Goal: Task Accomplishment & Management: Manage account settings

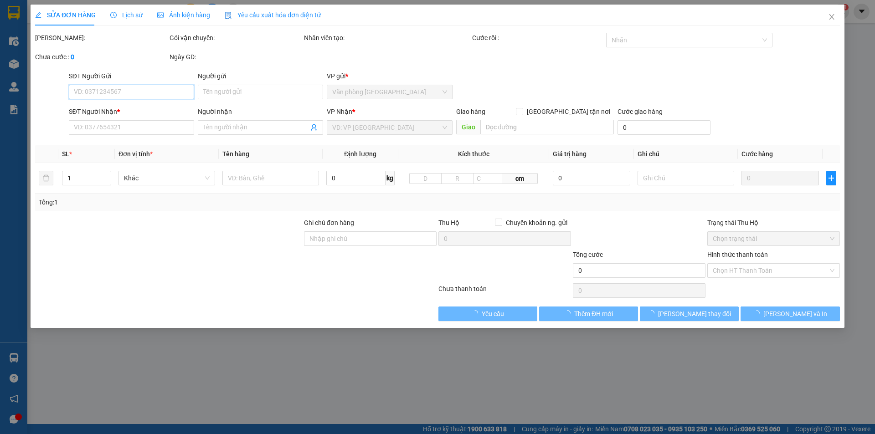
type input "0934221299"
type input "200.000"
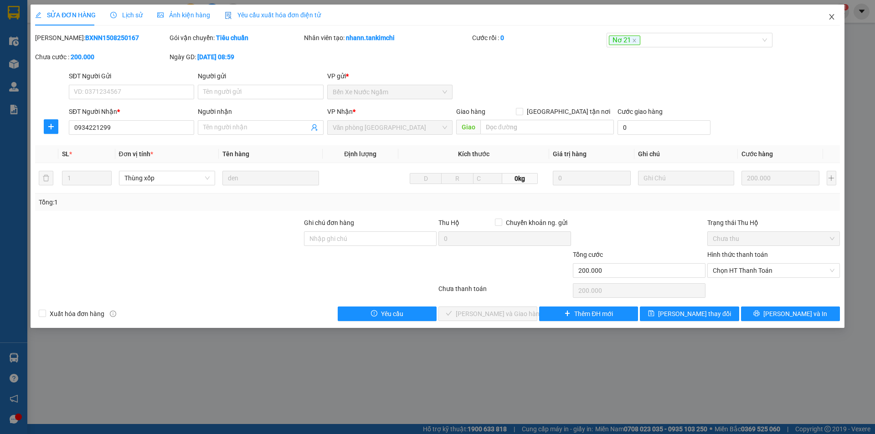
click at [831, 13] on span "Close" at bounding box center [832, 18] width 26 height 26
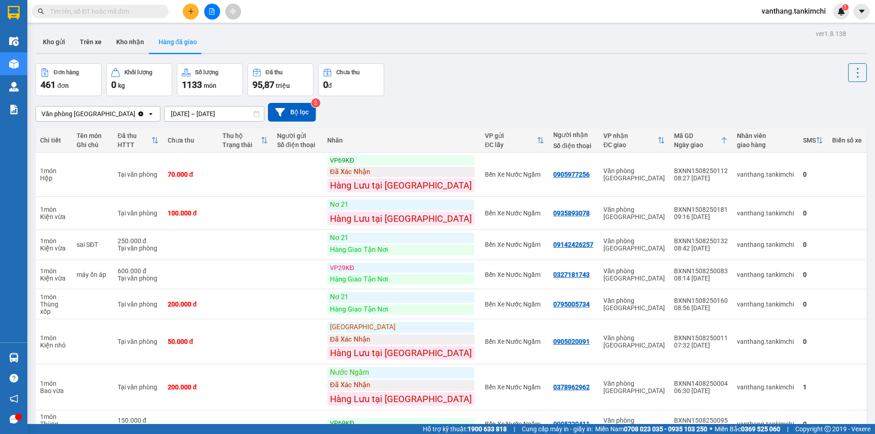
click at [129, 16] on input "text" at bounding box center [104, 11] width 108 height 10
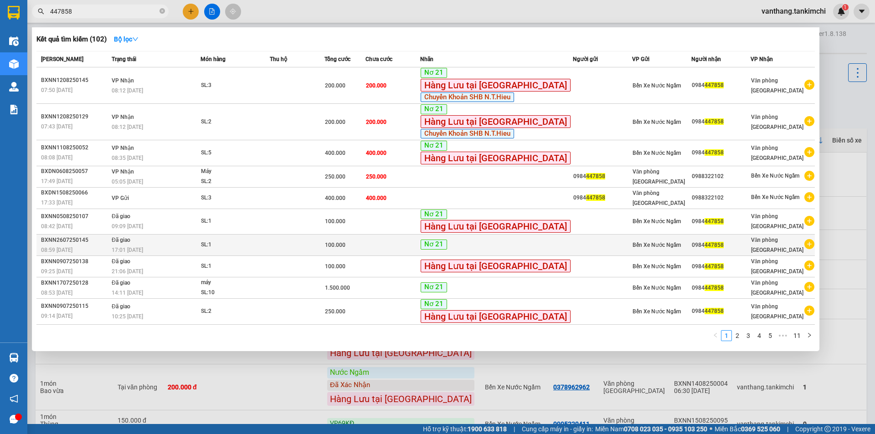
type input "447858"
click at [365, 248] on div "100.000" at bounding box center [345, 245] width 40 height 10
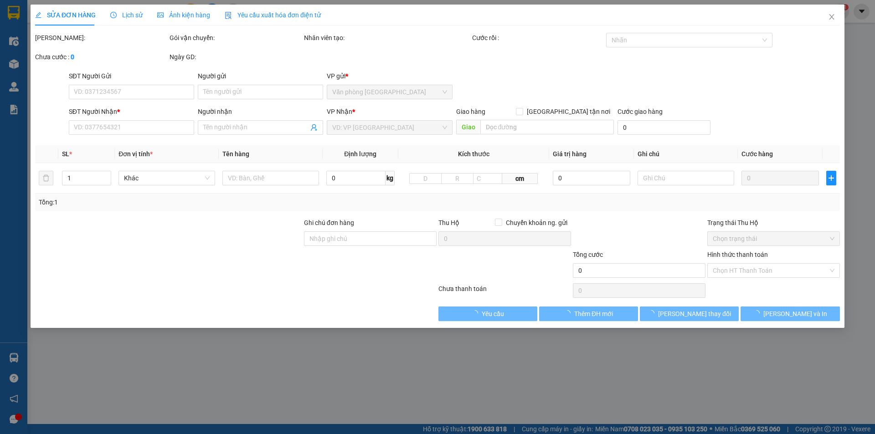
type input "0984447858"
type input "100.000"
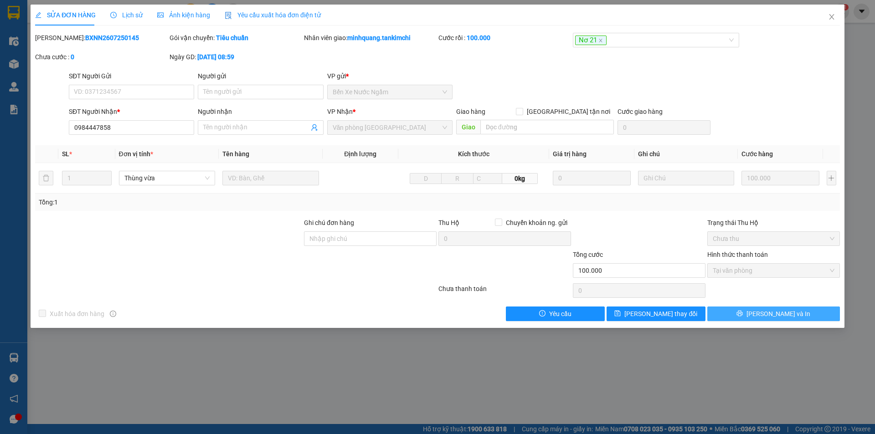
click at [773, 314] on span "[PERSON_NAME] và In" at bounding box center [778, 314] width 64 height 10
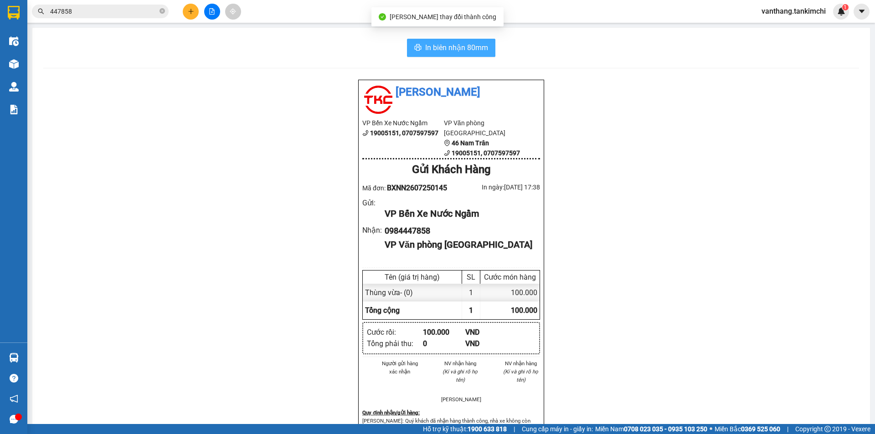
click at [479, 47] on span "In biên nhận 80mm" at bounding box center [456, 47] width 63 height 11
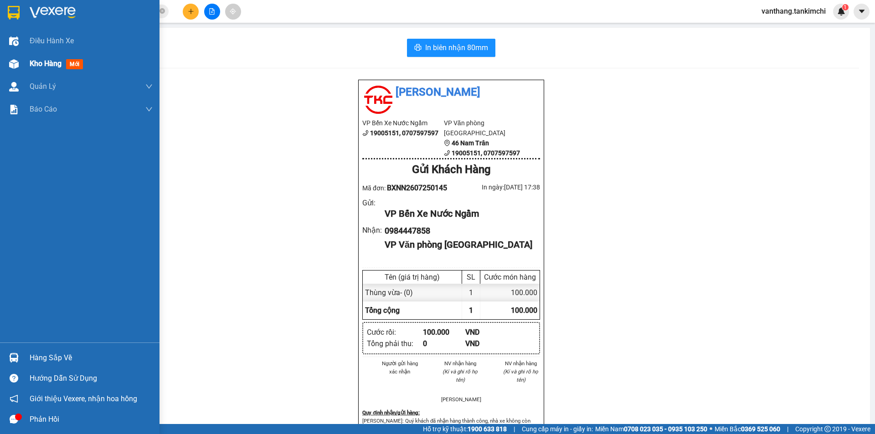
click at [46, 63] on span "Kho hàng" at bounding box center [46, 63] width 32 height 9
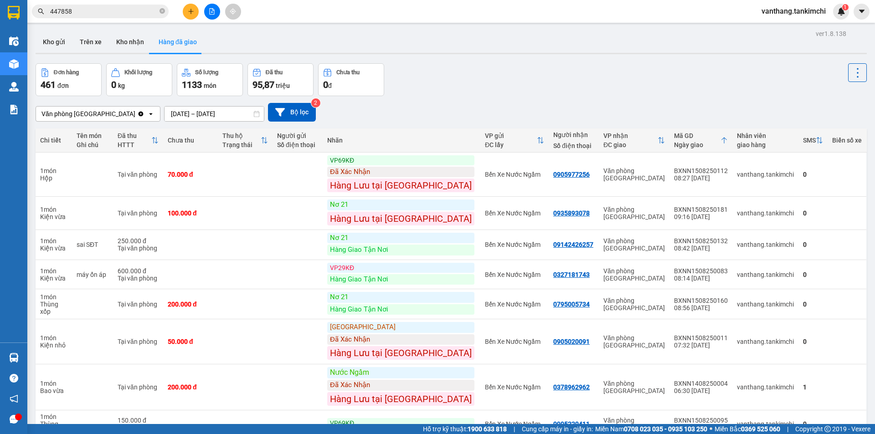
drag, startPoint x: 48, startPoint y: 37, endPoint x: 179, endPoint y: 74, distance: 135.9
click at [48, 37] on button "Kho gửi" at bounding box center [54, 42] width 37 height 22
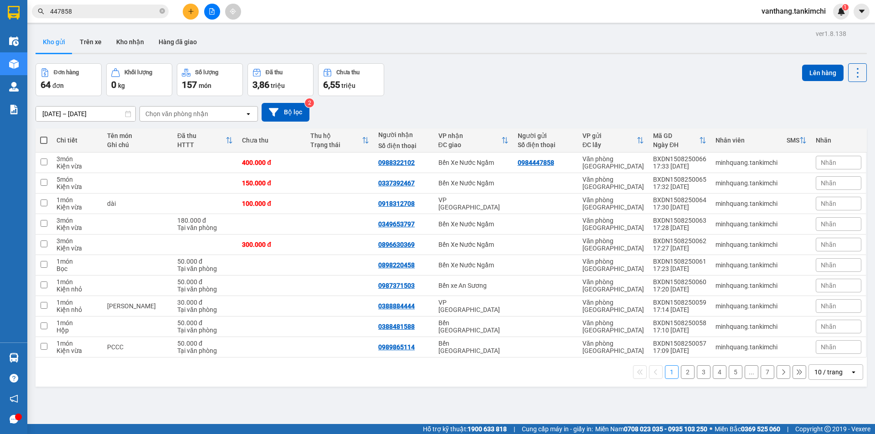
click at [838, 376] on div "10 / trang" at bounding box center [829, 372] width 41 height 15
drag, startPoint x: 831, startPoint y: 353, endPoint x: 825, endPoint y: 357, distance: 7.2
click at [830, 352] on span "100 / trang" at bounding box center [825, 352] width 33 height 9
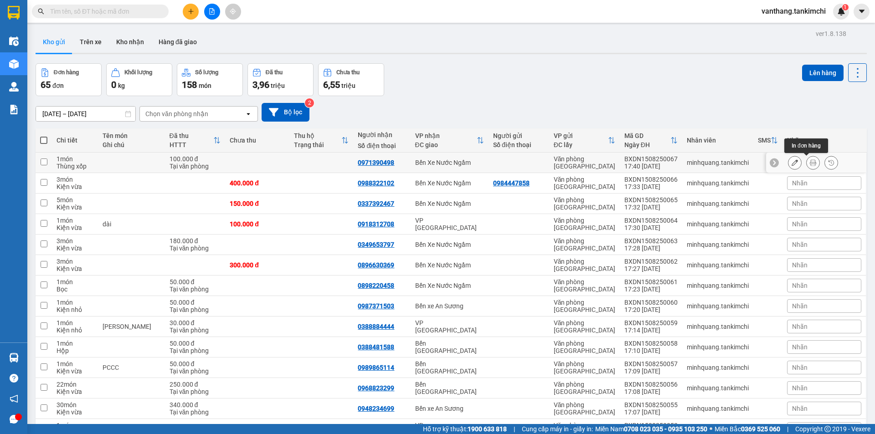
click at [810, 164] on icon at bounding box center [813, 163] width 6 height 6
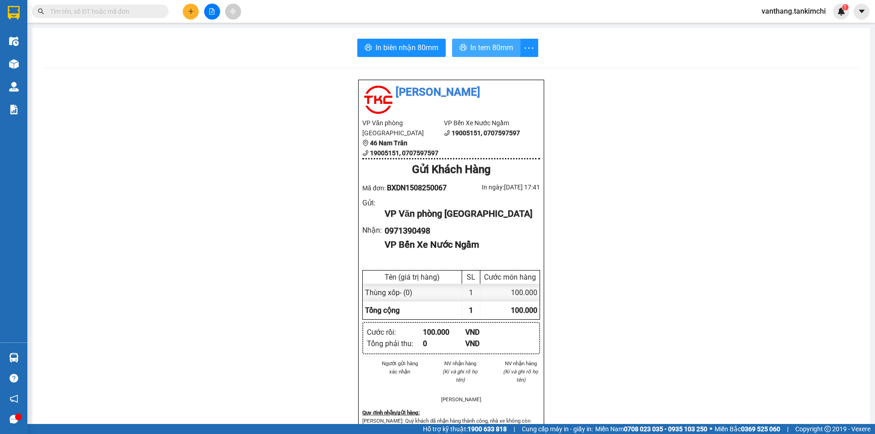
click at [494, 50] on span "In tem 80mm" at bounding box center [491, 47] width 43 height 11
click at [795, 12] on span "vanthang.tankimchi" at bounding box center [793, 10] width 79 height 11
click at [769, 31] on span "Đăng xuất" at bounding box center [798, 28] width 60 height 10
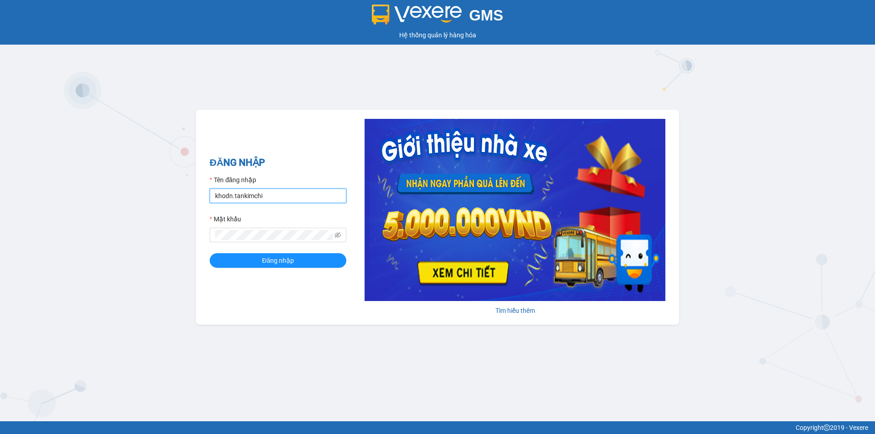
click at [273, 196] on input "khodn.tankimchi" at bounding box center [278, 196] width 137 height 15
type input "minhquang.tankimchi"
click at [196, 246] on div "GMS Hệ thống quản lý hàng hóa ĐĂNG NHẬP Tên đăng nhập minhquang.tankimchi Mật k…" at bounding box center [437, 211] width 875 height 422
click at [210, 253] on button "Đăng nhập" at bounding box center [278, 260] width 137 height 15
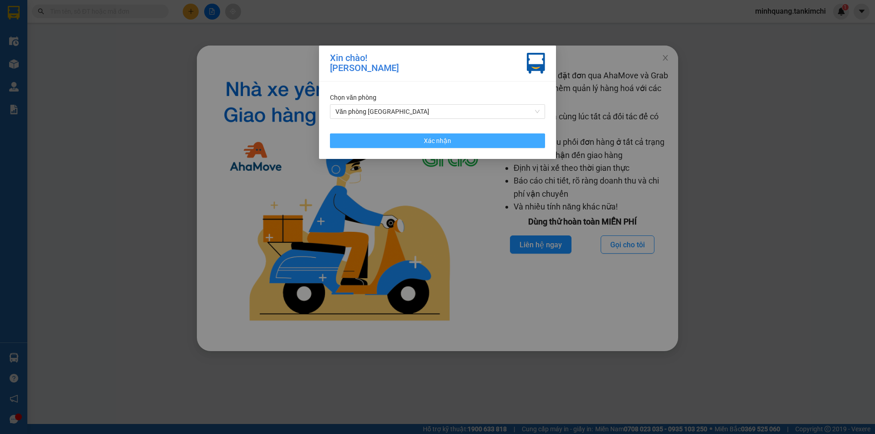
click at [450, 143] on span "Xác nhận" at bounding box center [437, 141] width 27 height 10
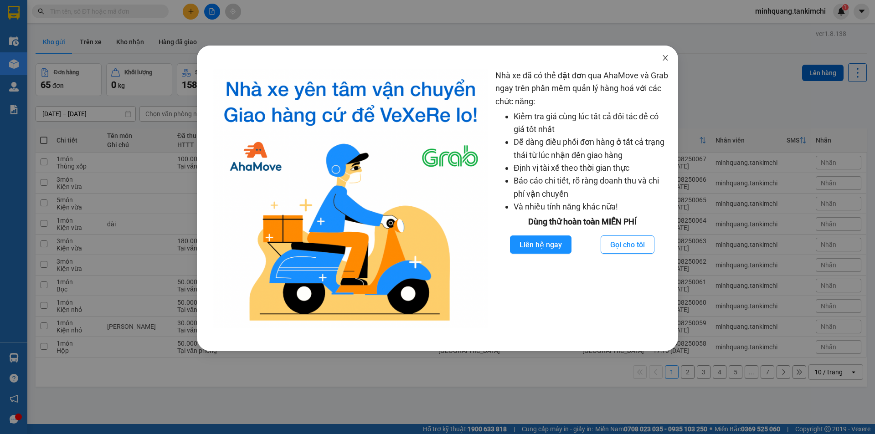
drag, startPoint x: 666, startPoint y: 55, endPoint x: 668, endPoint y: 60, distance: 5.3
click at [666, 56] on icon "close" at bounding box center [665, 57] width 7 height 7
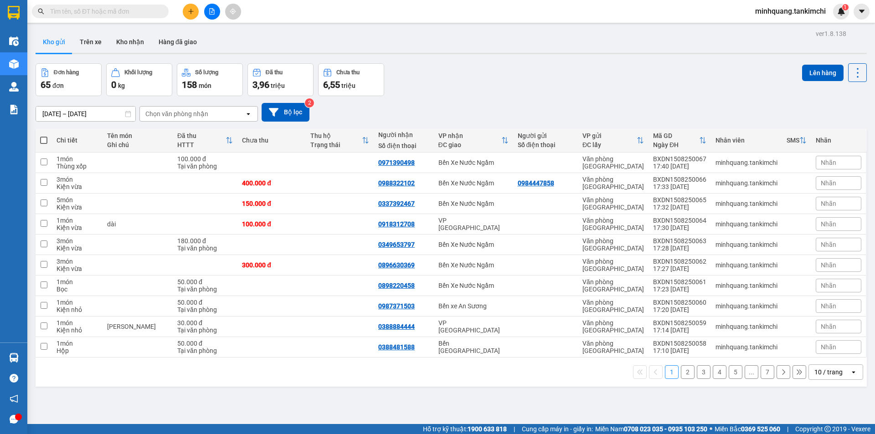
click at [824, 370] on div "10 / trang" at bounding box center [828, 372] width 28 height 9
click at [818, 349] on span "100 / trang" at bounding box center [825, 352] width 33 height 9
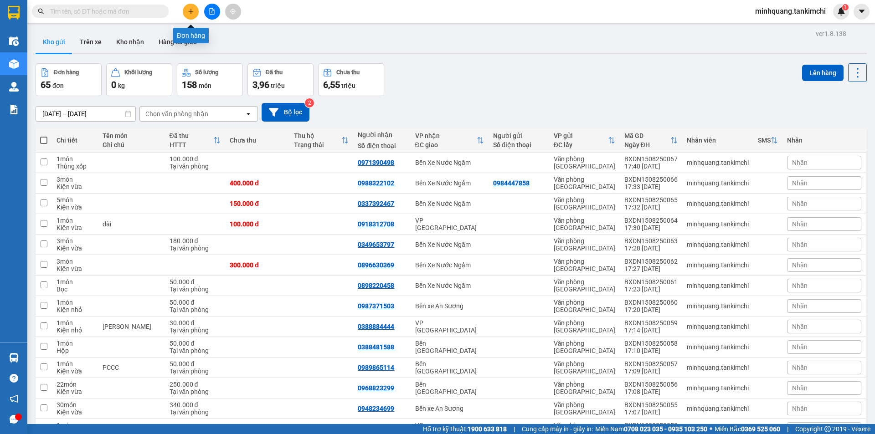
click at [190, 9] on icon "plus" at bounding box center [191, 11] width 6 height 6
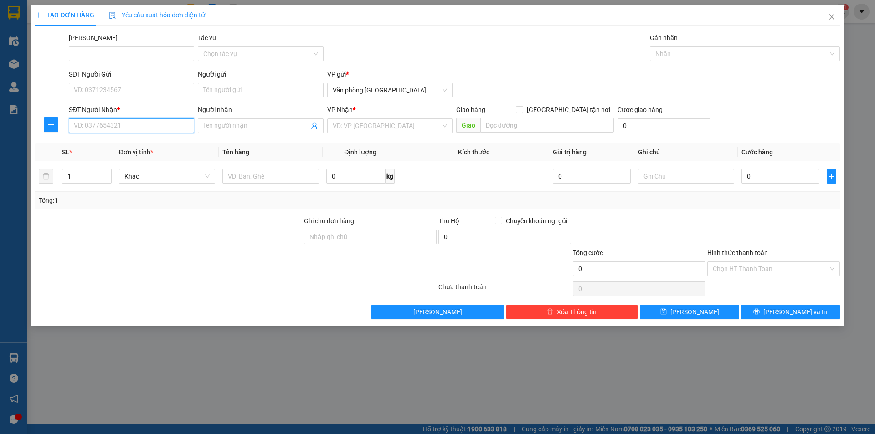
click at [103, 125] on input "SĐT Người Nhận *" at bounding box center [131, 125] width 125 height 15
click at [90, 143] on div "0934769769" at bounding box center [131, 144] width 114 height 10
click at [148, 176] on span "Hàng thông thường" at bounding box center [167, 177] width 86 height 14
type input "0934769769"
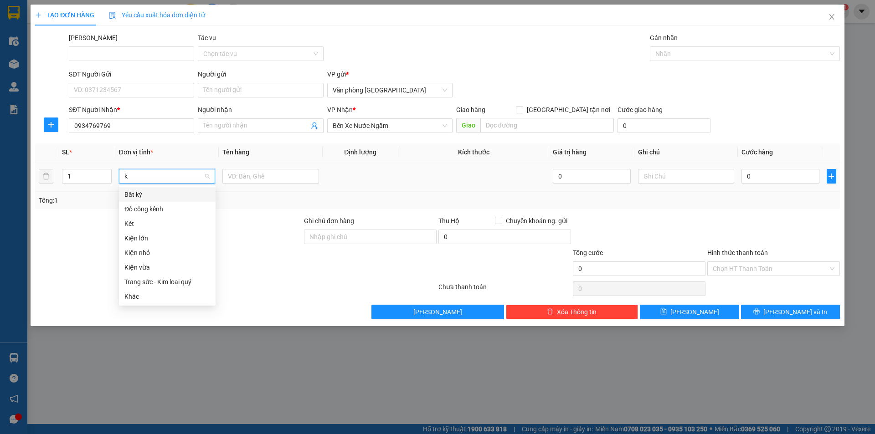
type input "ki"
click at [132, 196] on div "Kiện lớn" at bounding box center [167, 195] width 86 height 10
click at [260, 176] on input "text" at bounding box center [270, 176] width 97 height 15
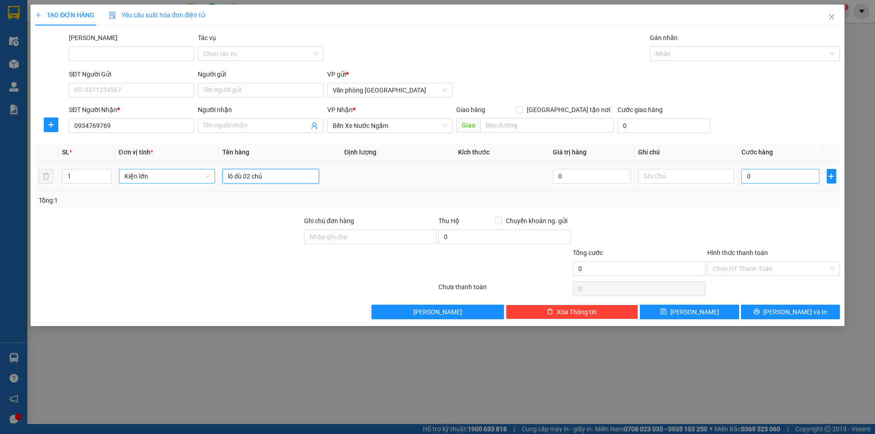
type input "lô dù 02 chủ"
click at [767, 180] on input "0" at bounding box center [779, 176] width 77 height 15
type input "8"
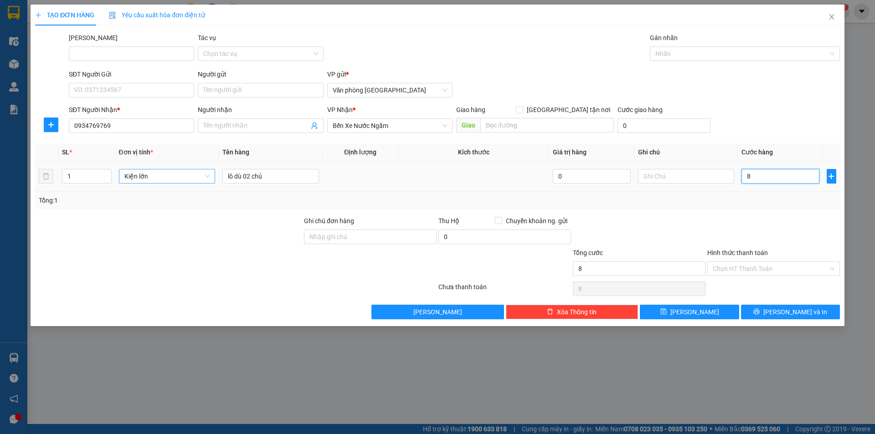
type input "87"
type input "870"
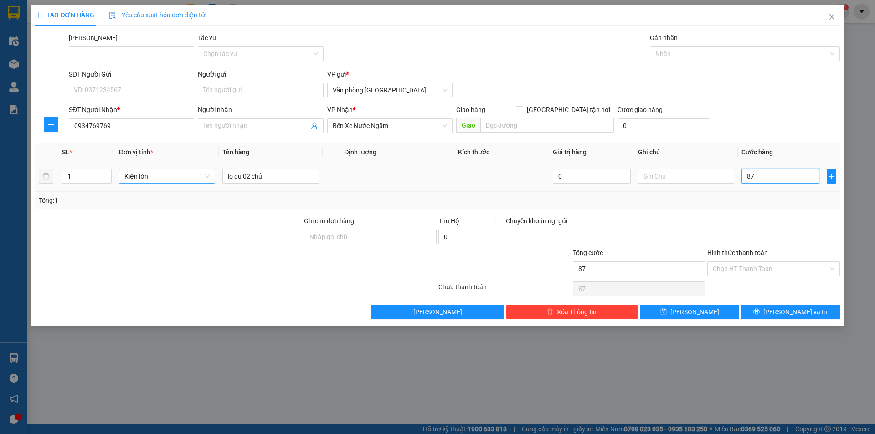
type input "870"
type input "870.000"
click at [742, 266] on input "Hình thức thanh toán" at bounding box center [770, 269] width 115 height 14
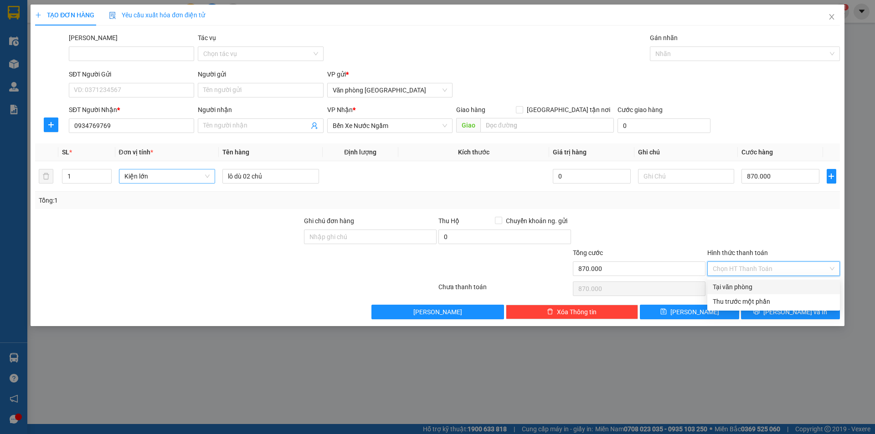
click at [739, 284] on div "Tại văn phòng" at bounding box center [774, 287] width 122 height 10
type input "0"
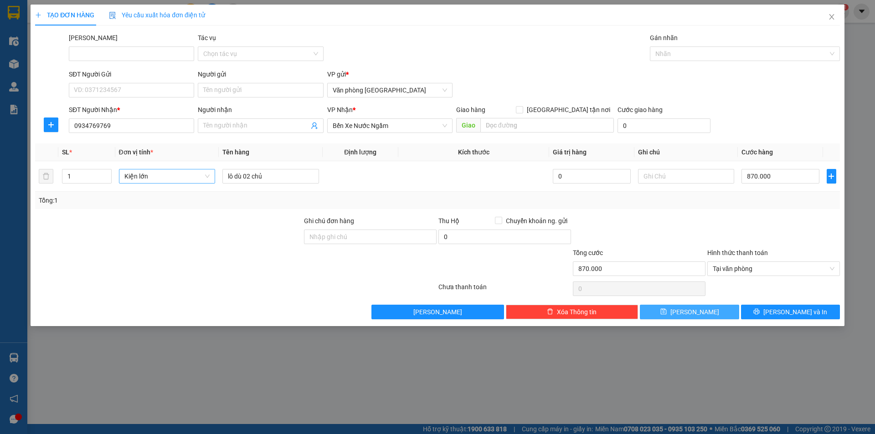
click at [667, 315] on icon "save" at bounding box center [663, 312] width 6 height 6
type input "0"
click at [88, 129] on input "SĐT Người Nhận *" at bounding box center [131, 125] width 125 height 15
type input "0963151396"
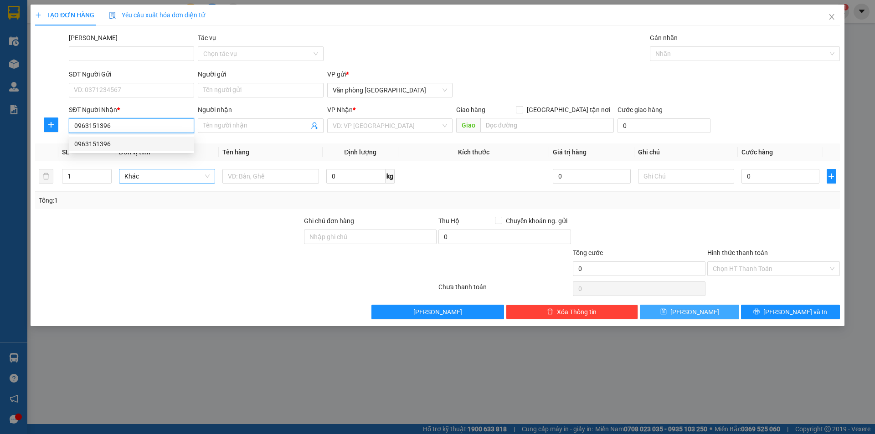
click at [88, 142] on div "0963151396" at bounding box center [131, 144] width 114 height 10
checkbox input "true"
type input "CX Vship Hưng Tây - Nghệ An"
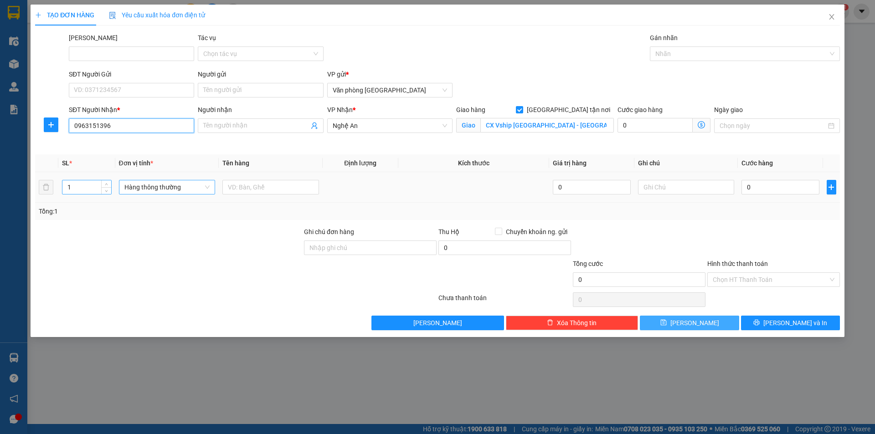
type input "0963151396"
click at [95, 185] on input "1" at bounding box center [86, 187] width 48 height 14
click at [153, 188] on span "Hàng thông thường" at bounding box center [167, 187] width 86 height 14
type input "10"
type input "xop"
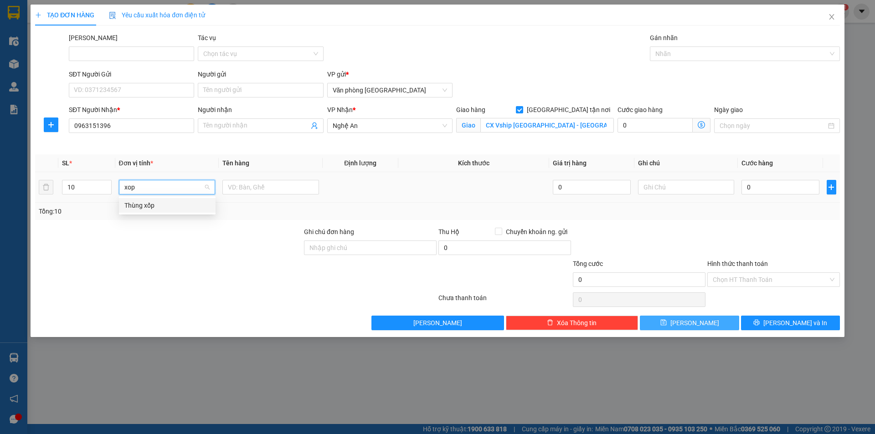
click at [141, 206] on div "Thùng xốp" at bounding box center [167, 206] width 86 height 10
click at [254, 183] on input "text" at bounding box center [270, 187] width 97 height 15
type input "[PERSON_NAME] - [PERSON_NAME] An"
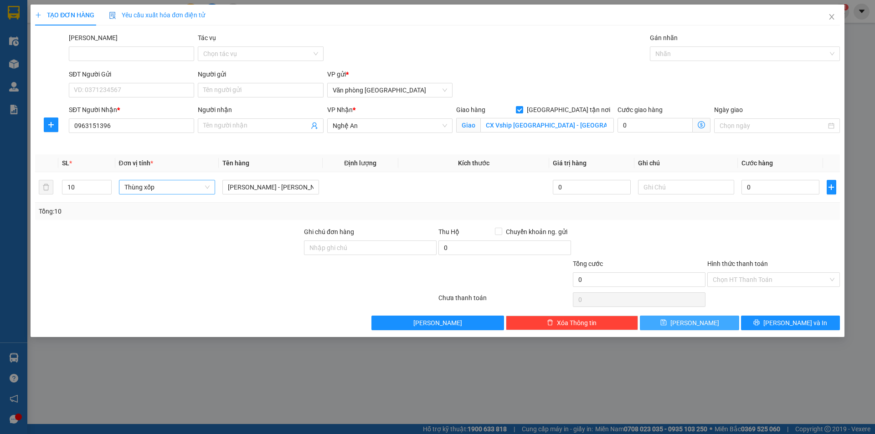
click at [667, 319] on icon "save" at bounding box center [663, 322] width 6 height 6
checkbox input "false"
type input "1"
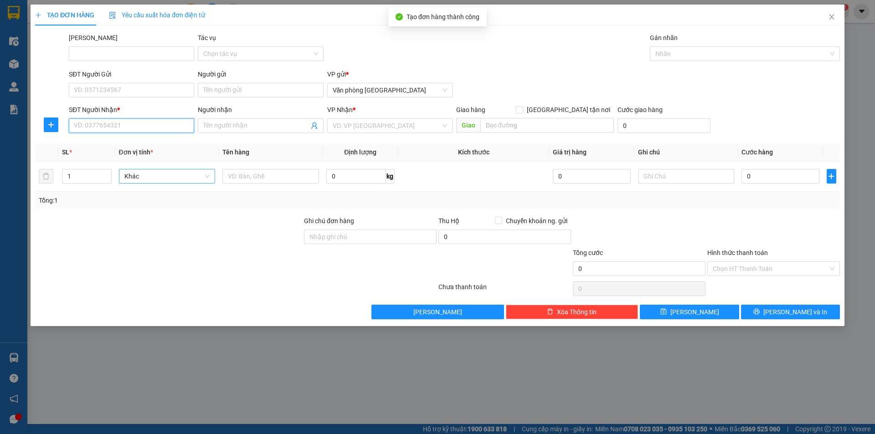
click at [95, 127] on input "SĐT Người Nhận *" at bounding box center [131, 125] width 125 height 15
type input "0978534112"
click at [96, 142] on div "0978534112" at bounding box center [131, 144] width 114 height 10
type input "CX Minh Phương - Hà Tĩnh"
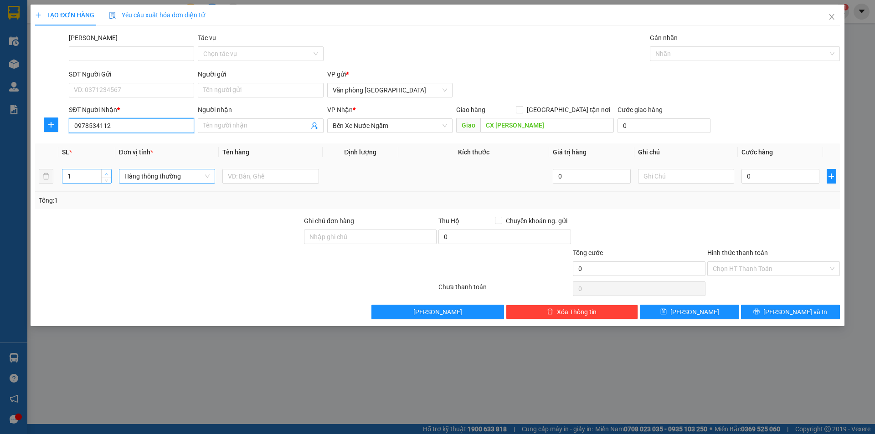
type input "0978534112"
click at [106, 173] on icon "up" at bounding box center [106, 174] width 3 height 3
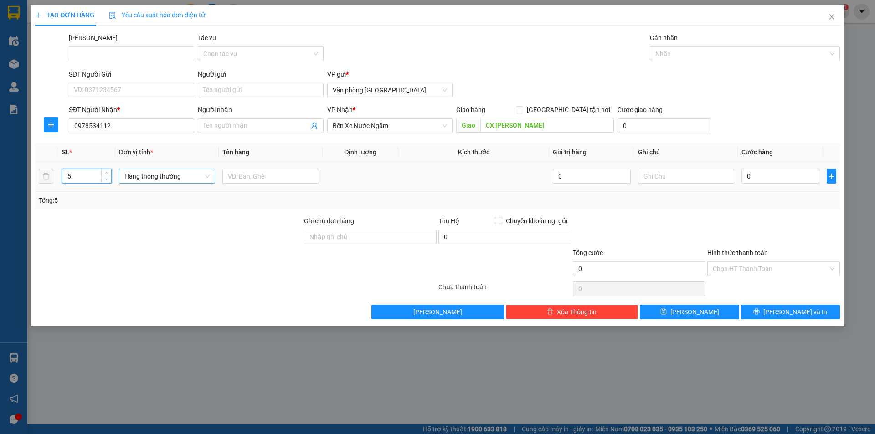
type input "4"
click at [106, 181] on span "down" at bounding box center [106, 179] width 5 height 5
click at [159, 173] on span "Hàng thông thường" at bounding box center [167, 177] width 86 height 14
type input "thung"
click at [146, 237] on div "Thùng vừa" at bounding box center [167, 238] width 86 height 10
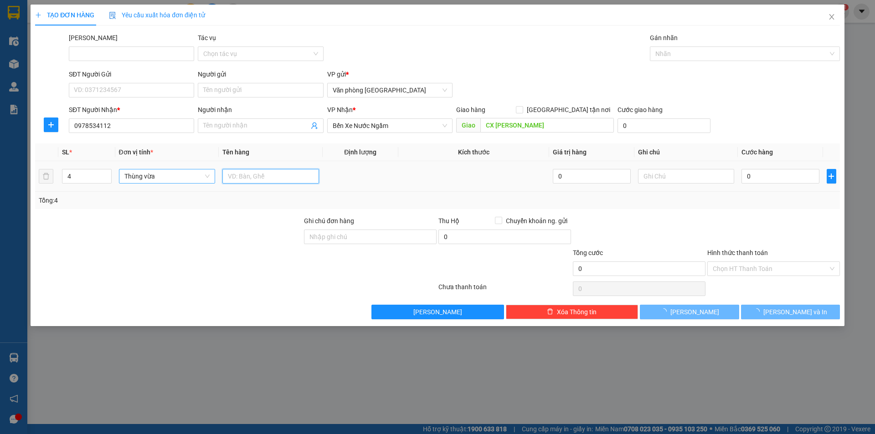
click at [250, 175] on input "text" at bounding box center [270, 176] width 97 height 15
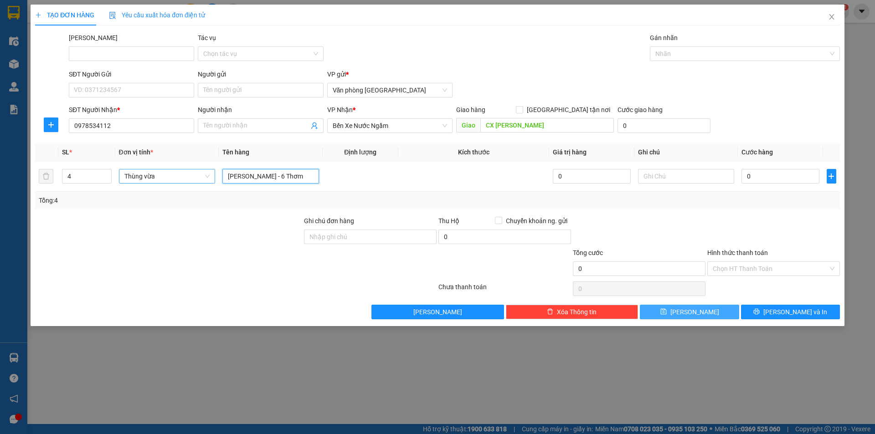
type input "[PERSON_NAME] - 6 Thơm"
click at [691, 314] on span "Lưu" at bounding box center [694, 312] width 49 height 10
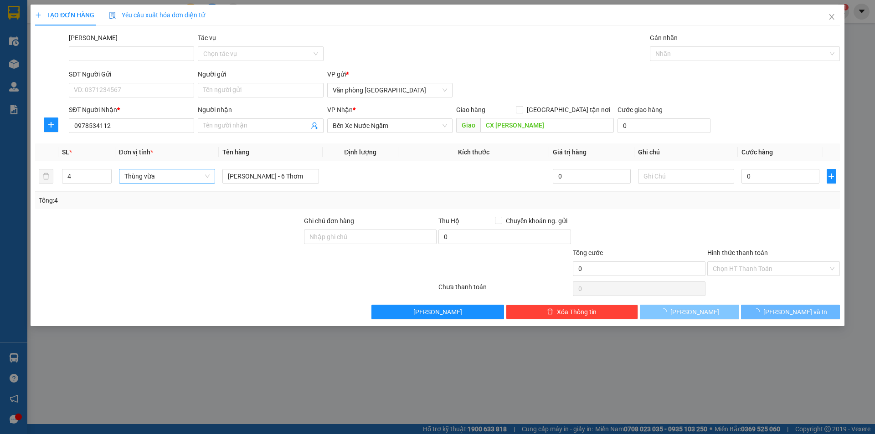
type input "1"
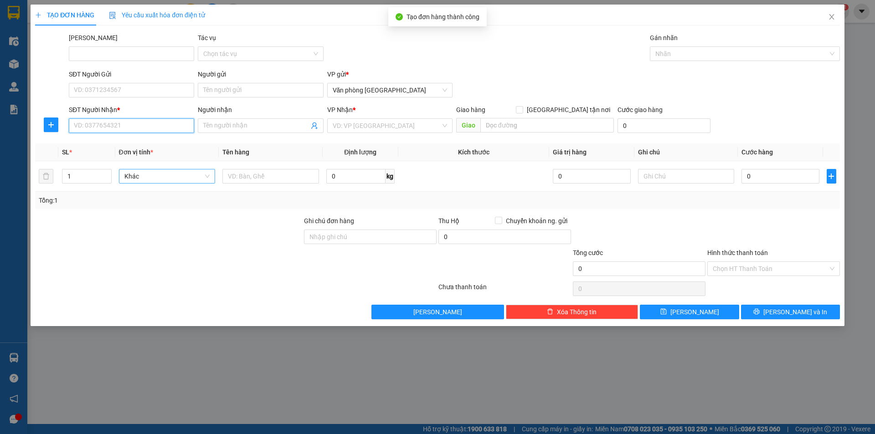
click at [98, 127] on input "SĐT Người Nhận *" at bounding box center [131, 125] width 125 height 15
type input "0382236166"
click at [97, 144] on div "0382236166" at bounding box center [131, 144] width 114 height 10
checkbox input "true"
type input "CX Tùng Lâm - Thanh Hóa"
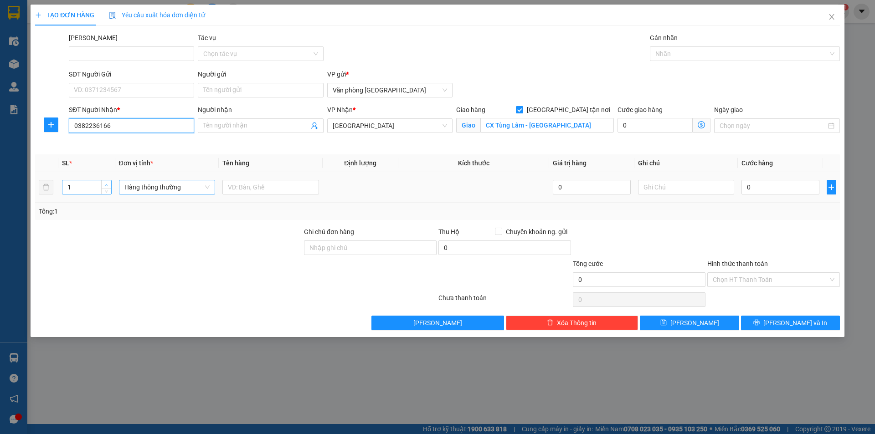
type input "0382236166"
click at [108, 184] on icon "up" at bounding box center [106, 185] width 3 height 3
type input "5"
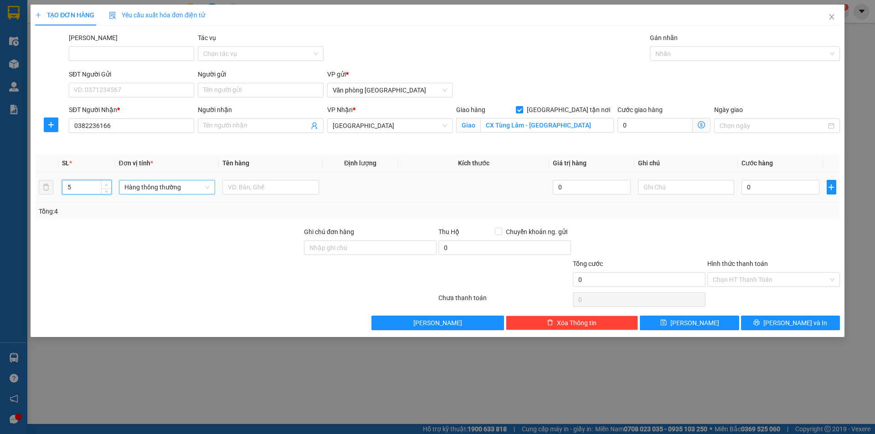
click at [108, 184] on icon "up" at bounding box center [106, 185] width 3 height 3
click at [154, 190] on span "Hàng thông thường" at bounding box center [167, 187] width 86 height 14
type input "thùng"
click at [146, 250] on div "Thùng vừa" at bounding box center [167, 249] width 86 height 10
click at [251, 186] on input "text" at bounding box center [270, 187] width 97 height 15
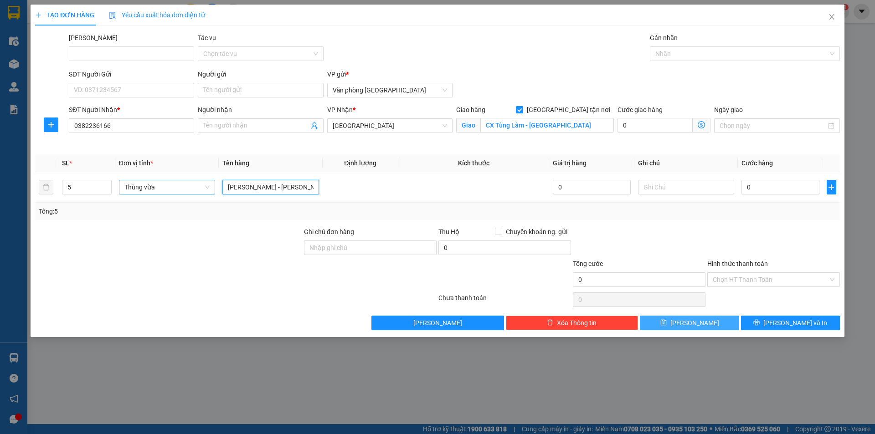
type input "[PERSON_NAME] - [PERSON_NAME][GEOGRAPHIC_DATA]"
click at [691, 324] on span "Lưu" at bounding box center [694, 323] width 49 height 10
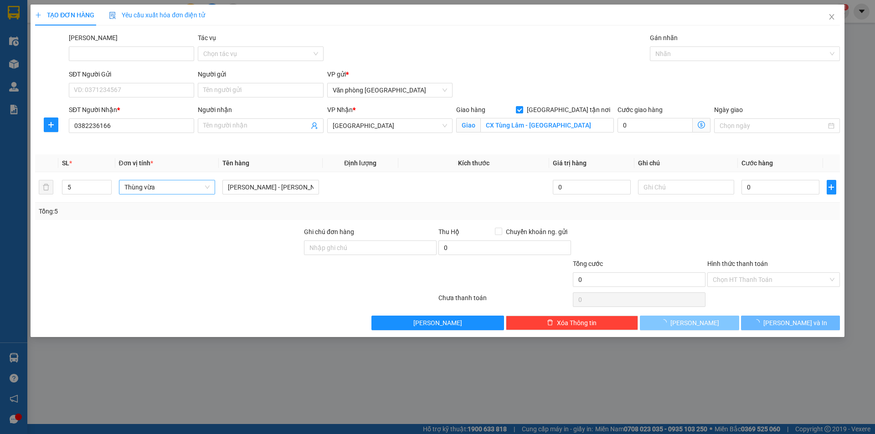
checkbox input "false"
type input "1"
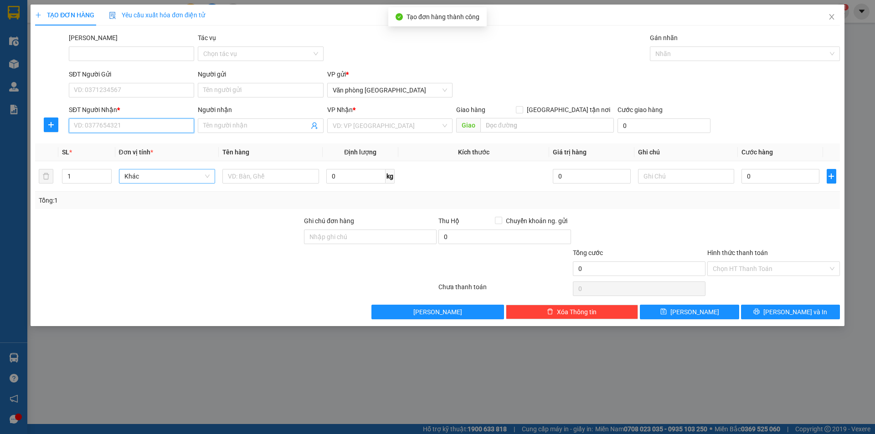
click at [115, 123] on input "SĐT Người Nhận *" at bounding box center [131, 125] width 125 height 15
click at [81, 123] on input "SĐT Người Nhận *" at bounding box center [131, 125] width 125 height 15
click at [95, 143] on div "0972791212" at bounding box center [131, 144] width 114 height 10
type input "0972791212"
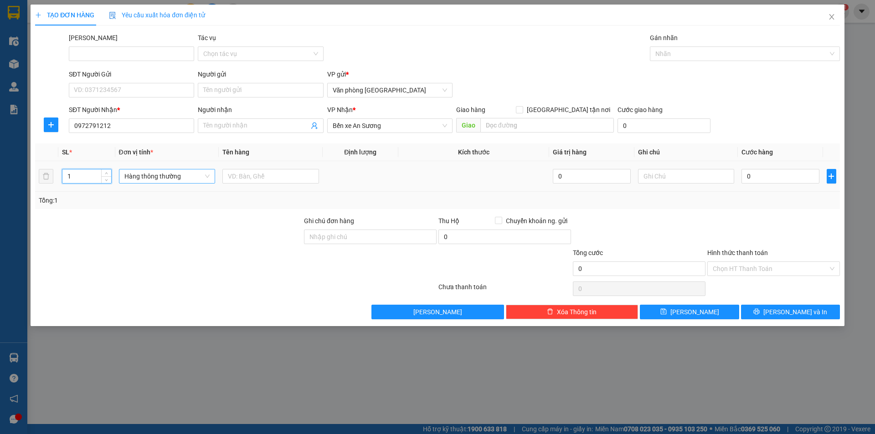
click at [82, 173] on input "1" at bounding box center [86, 177] width 48 height 14
click at [142, 176] on span "Hàng thông thường" at bounding box center [167, 177] width 86 height 14
type input "6"
type input "kiê"
drag, startPoint x: 133, startPoint y: 222, endPoint x: 170, endPoint y: 206, distance: 40.4
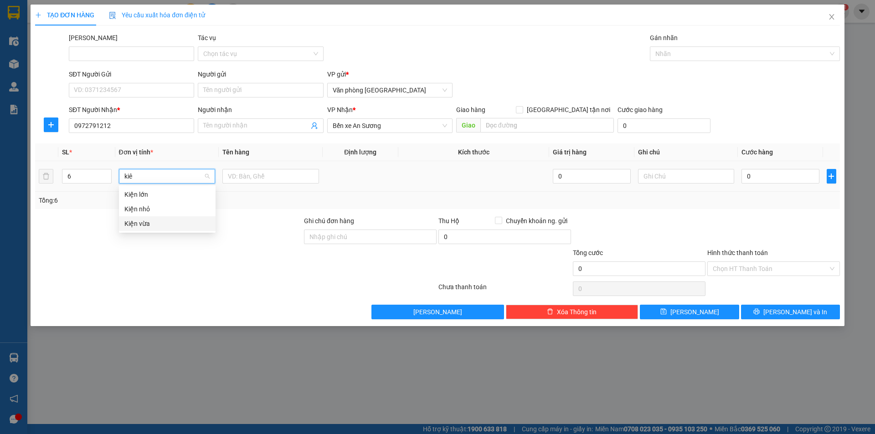
click at [134, 222] on div "Kiện vừa" at bounding box center [167, 224] width 86 height 10
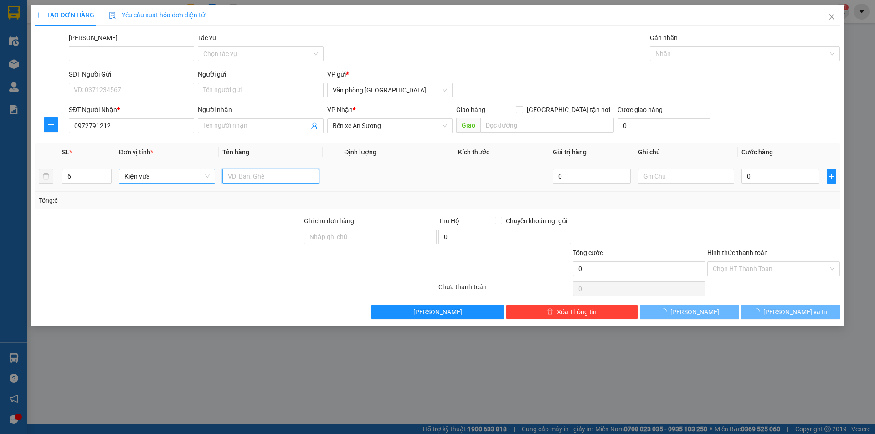
click at [238, 176] on input "text" at bounding box center [270, 176] width 97 height 15
type input "ALD"
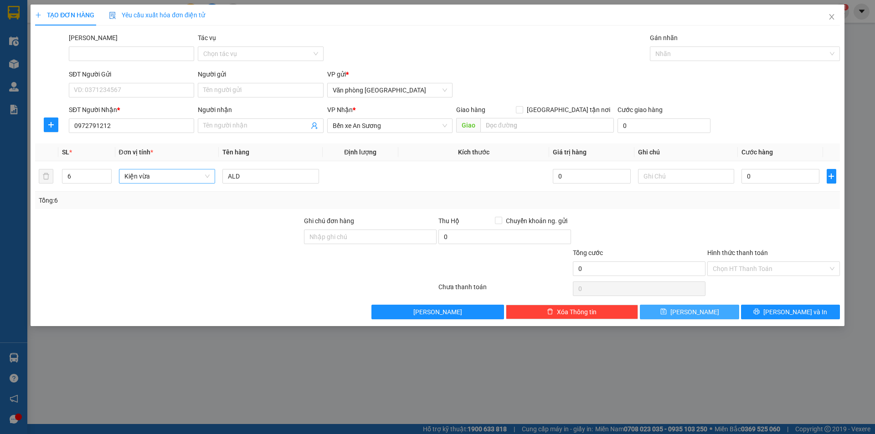
click at [666, 312] on icon "save" at bounding box center [663, 312] width 6 height 6
type input "1"
click at [832, 14] on icon "close" at bounding box center [831, 16] width 7 height 7
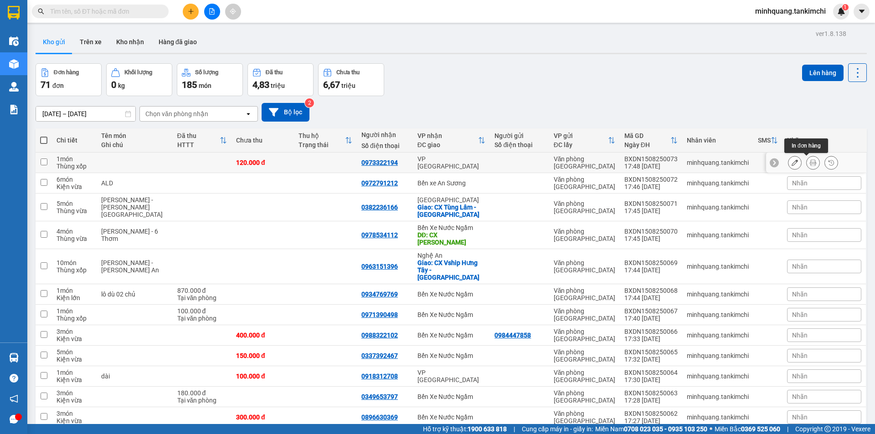
click at [810, 164] on icon at bounding box center [813, 163] width 6 height 6
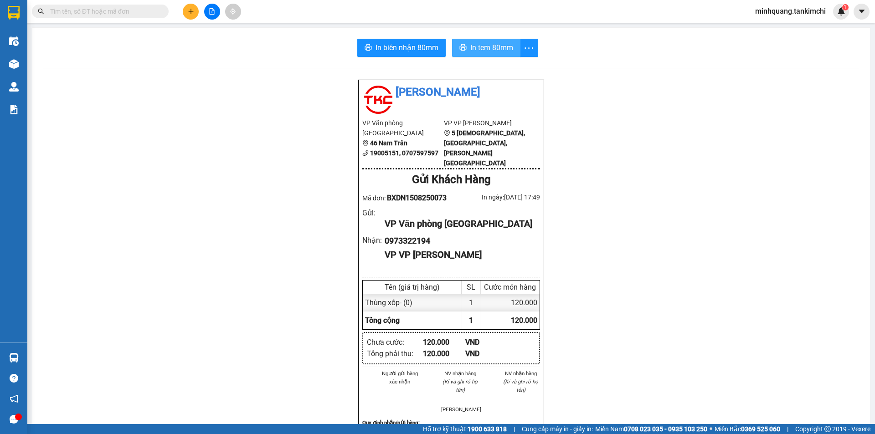
click at [485, 53] on span "In tem 80mm" at bounding box center [491, 47] width 43 height 11
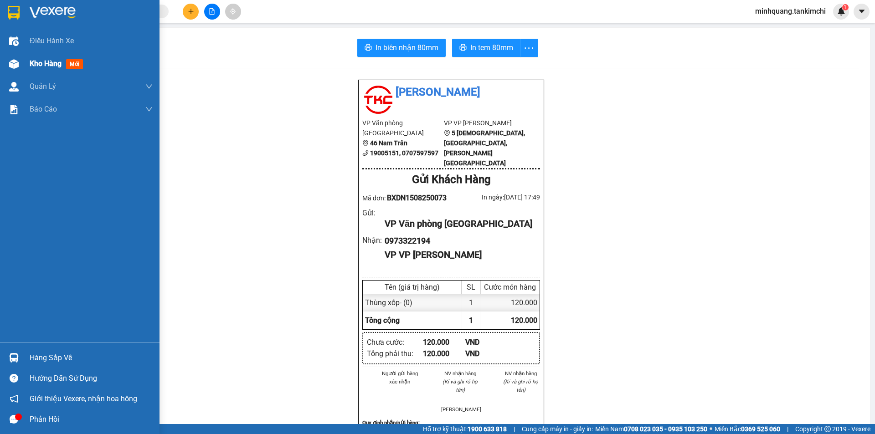
click at [51, 67] on span "Kho hàng" at bounding box center [46, 63] width 32 height 9
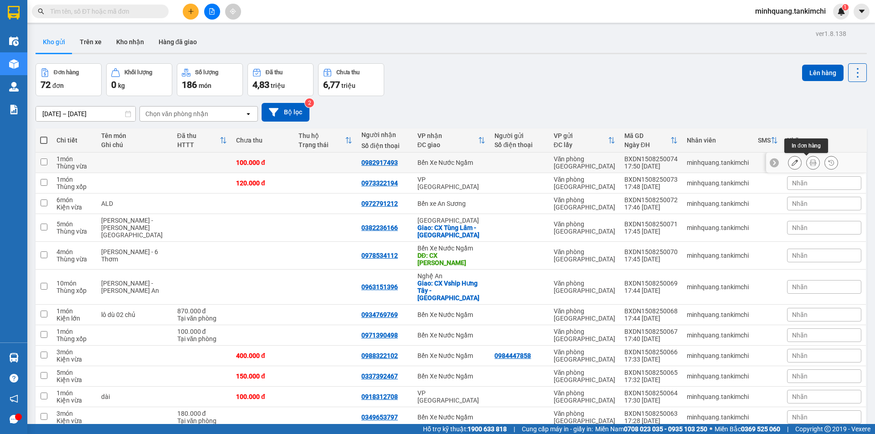
click at [810, 163] on icon at bounding box center [813, 163] width 6 height 6
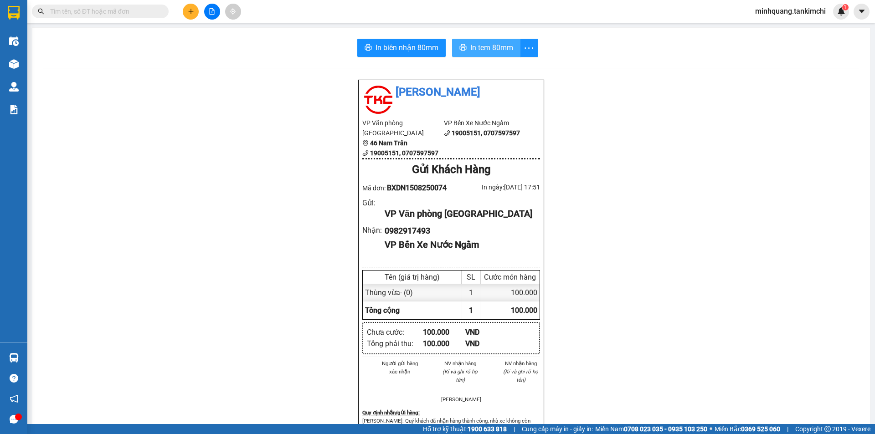
click at [494, 53] on span "In tem 80mm" at bounding box center [491, 47] width 43 height 11
click at [187, 11] on button at bounding box center [191, 12] width 16 height 16
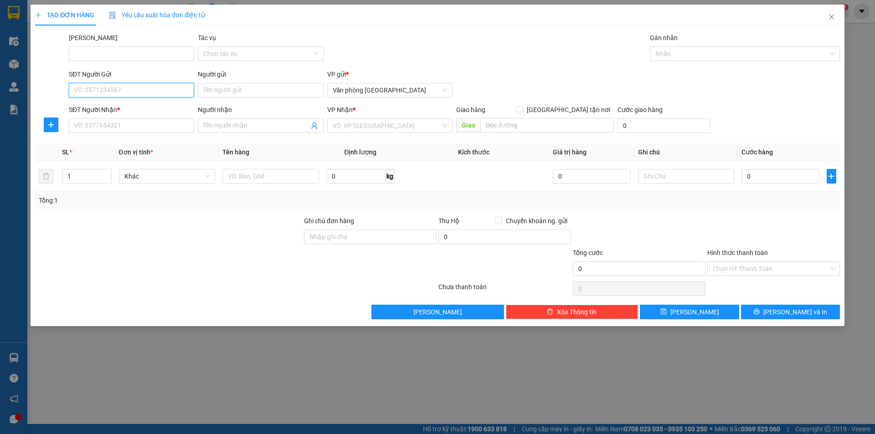
click at [124, 90] on input "SĐT Người Gửi" at bounding box center [131, 90] width 125 height 15
click at [86, 121] on input "SĐT Người Nhận *" at bounding box center [131, 125] width 125 height 15
type input "0974316686"
click at [391, 126] on input "search" at bounding box center [387, 126] width 108 height 14
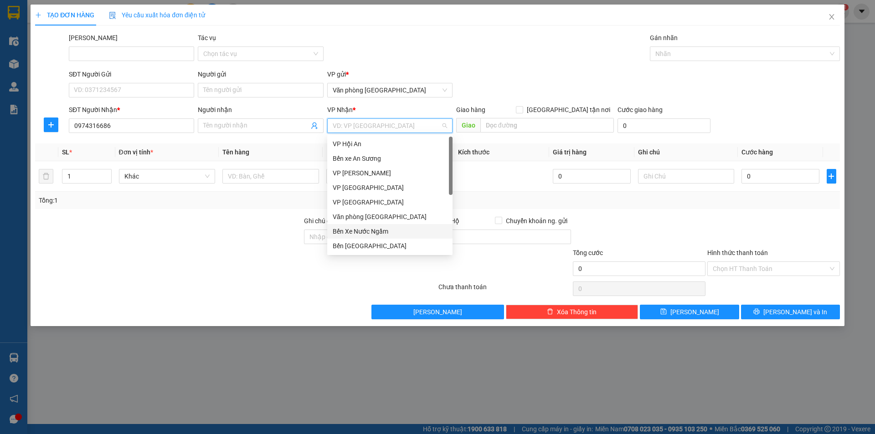
click at [379, 233] on div "Bến Xe Nước Ngầm" at bounding box center [390, 231] width 114 height 10
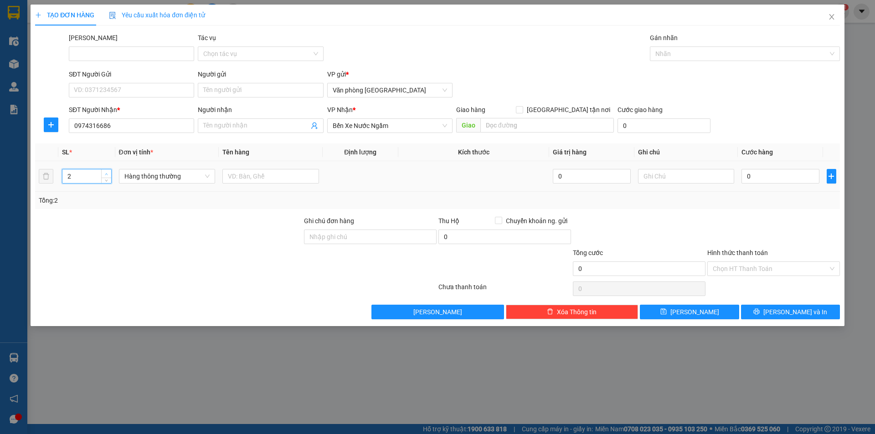
click at [105, 173] on icon "up" at bounding box center [106, 174] width 3 height 3
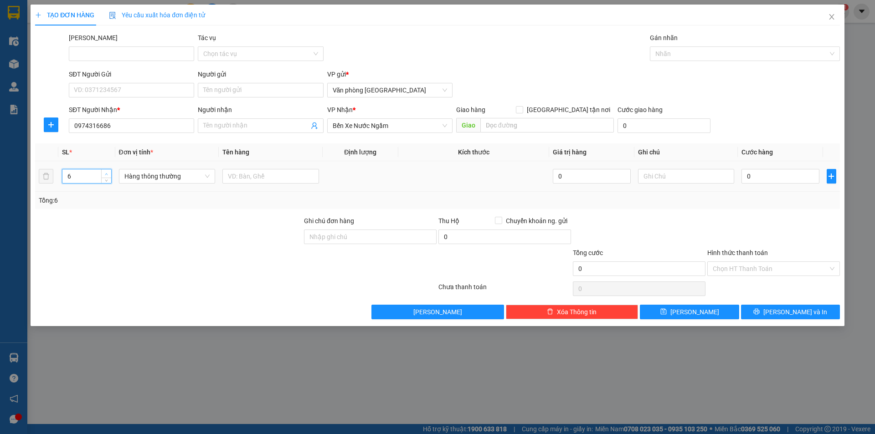
type input "7"
click at [105, 173] on icon "up" at bounding box center [106, 174] width 3 height 3
click at [143, 173] on span "Hàng thông thường" at bounding box center [167, 177] width 86 height 14
type input "bao"
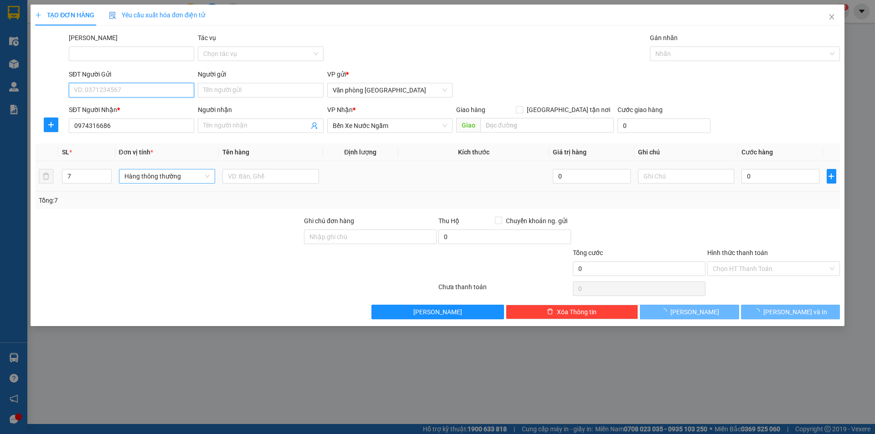
click at [113, 91] on input "SĐT Người Gửi" at bounding box center [131, 90] width 125 height 15
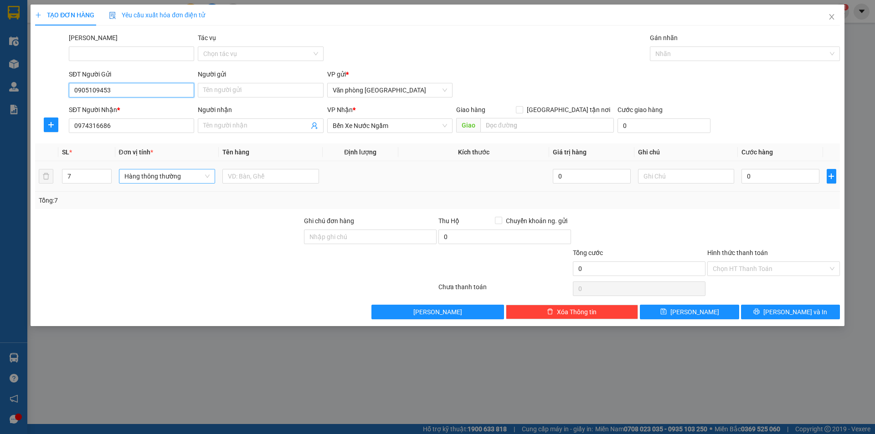
click at [138, 180] on span "Hàng thông thường" at bounding box center [167, 177] width 86 height 14
type input "0905109453"
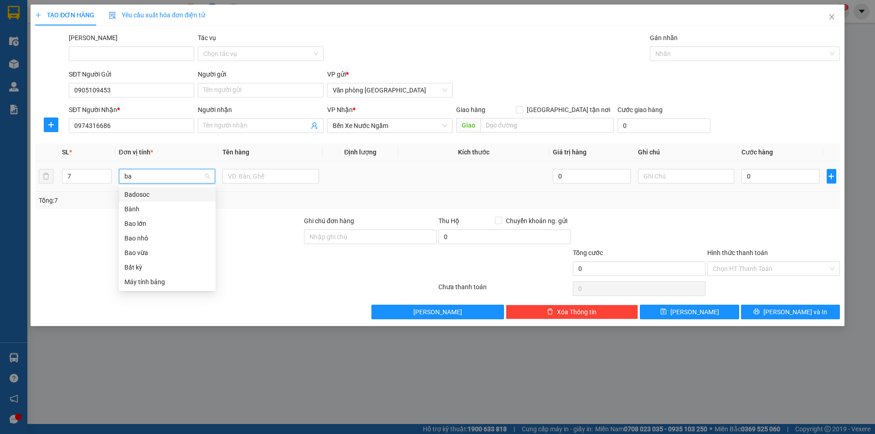
type input "bao"
drag, startPoint x: 139, startPoint y: 223, endPoint x: 151, endPoint y: 216, distance: 13.5
click at [142, 221] on div "Bao vừa" at bounding box center [167, 224] width 86 height 10
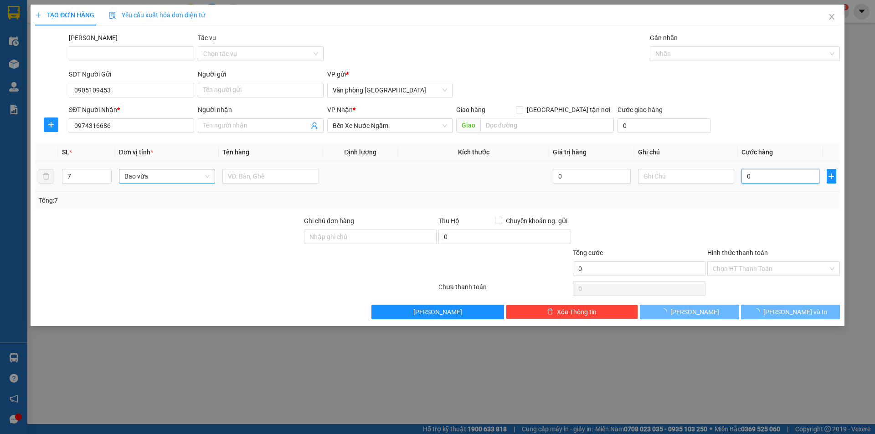
click at [756, 178] on input "0" at bounding box center [779, 176] width 77 height 15
type input "5"
type input "56"
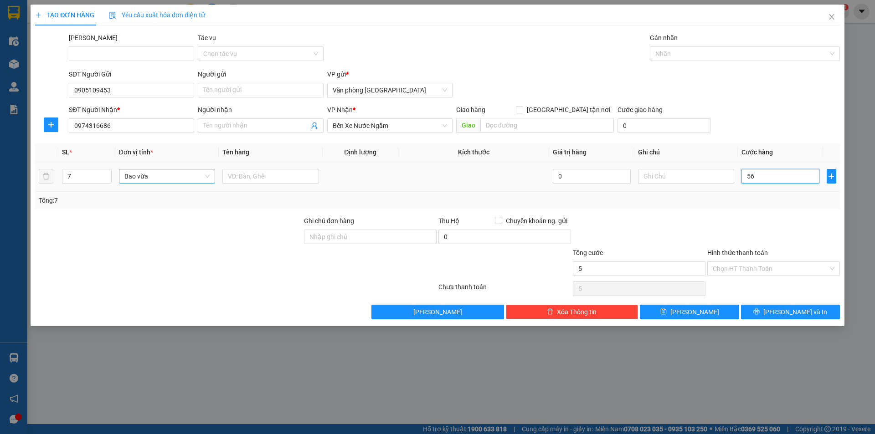
type input "56"
type input "560"
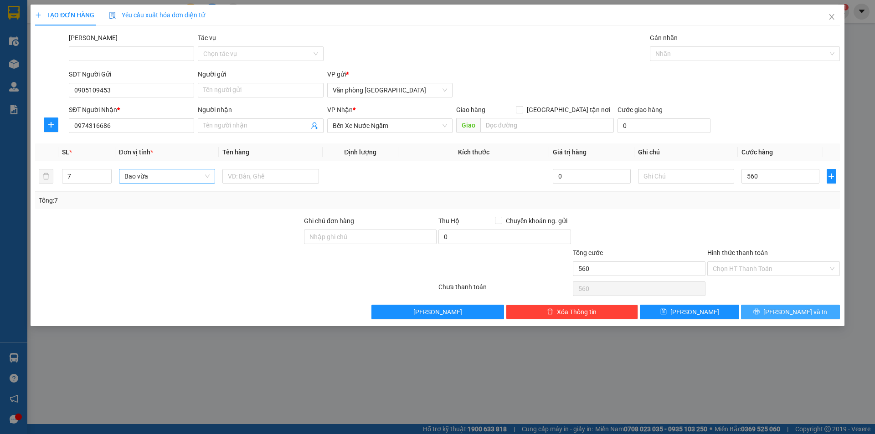
type input "560.000"
click at [803, 309] on span "[PERSON_NAME] và In" at bounding box center [795, 312] width 64 height 10
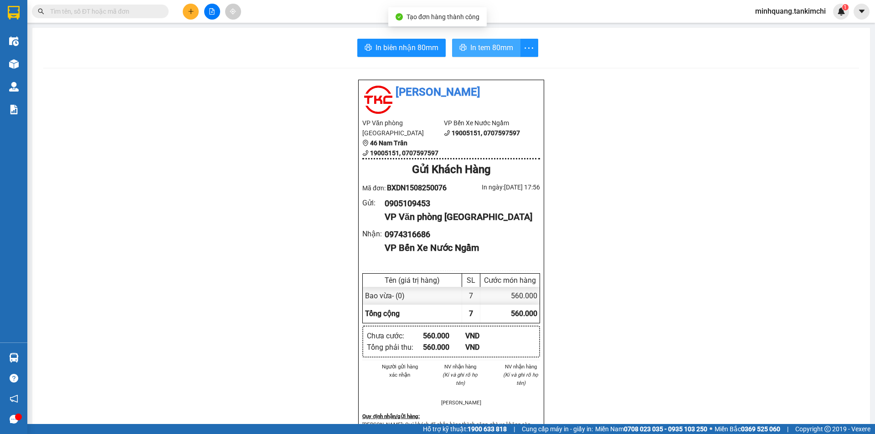
click at [501, 47] on span "In tem 80mm" at bounding box center [491, 47] width 43 height 11
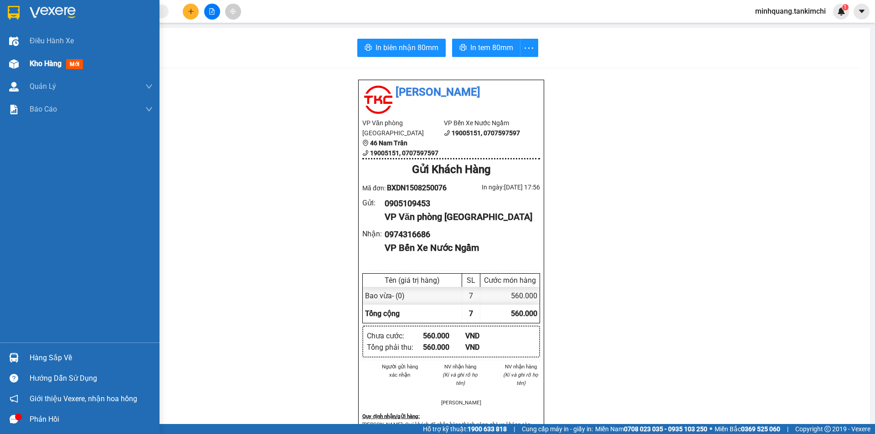
click at [43, 62] on span "Kho hàng" at bounding box center [46, 63] width 32 height 9
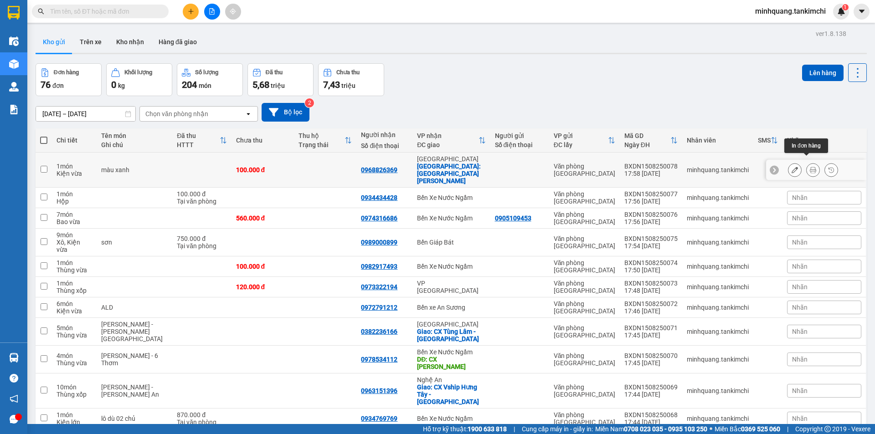
click at [810, 167] on icon at bounding box center [813, 170] width 6 height 6
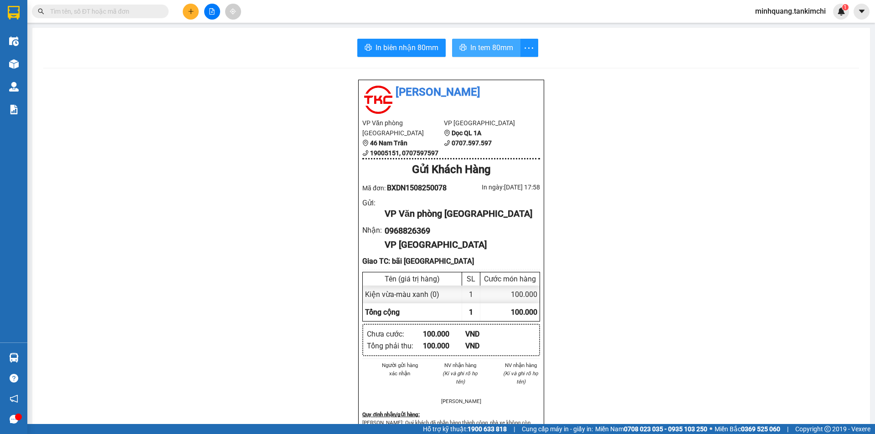
click at [464, 46] on button "In tem 80mm" at bounding box center [486, 48] width 68 height 18
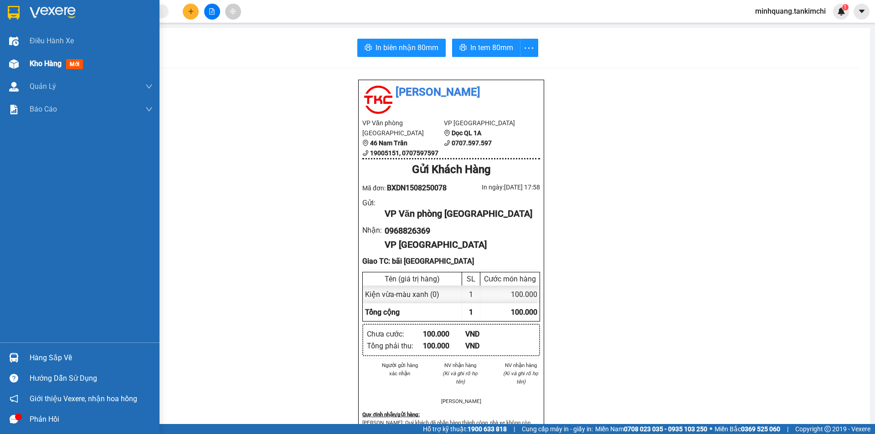
click at [46, 62] on span "Kho hàng" at bounding box center [46, 63] width 32 height 9
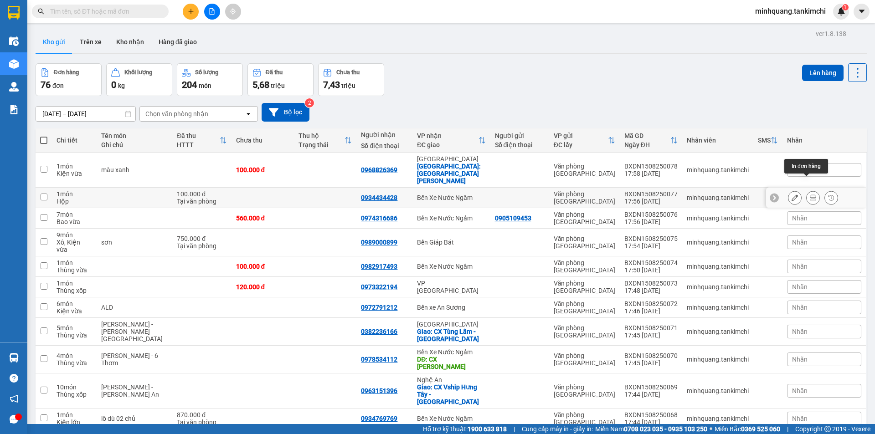
click at [810, 195] on icon at bounding box center [813, 198] width 6 height 6
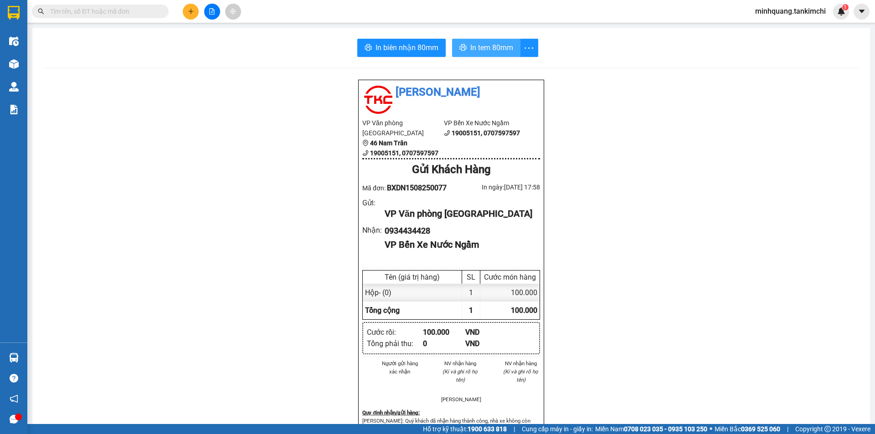
click at [494, 49] on span "In tem 80mm" at bounding box center [491, 47] width 43 height 11
drag, startPoint x: 191, startPoint y: 9, endPoint x: 198, endPoint y: 0, distance: 11.0
click at [194, 4] on div at bounding box center [212, 12] width 68 height 16
click at [188, 14] on icon "plus" at bounding box center [191, 11] width 6 height 6
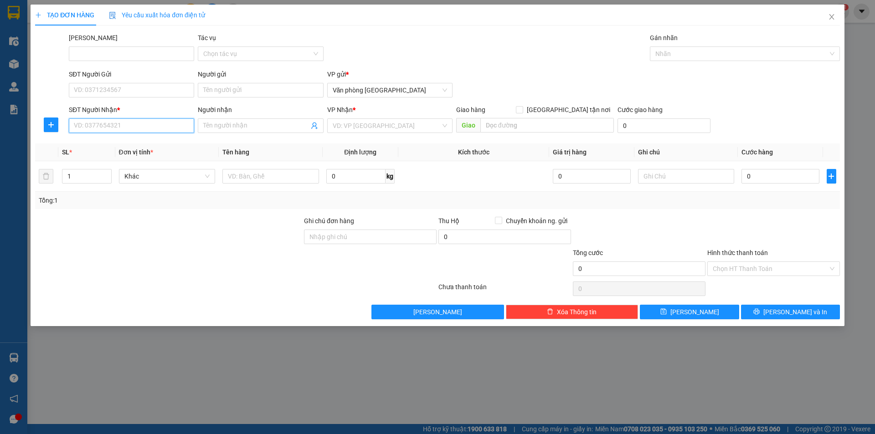
click at [95, 125] on input "SĐT Người Nhận *" at bounding box center [131, 125] width 125 height 15
drag, startPoint x: 115, startPoint y: 126, endPoint x: 60, endPoint y: 138, distance: 56.1
click at [63, 136] on div "SĐT Người Nhận * 0777755444 0777755444 Người nhận Tên người nhận VP Nhận * VD: …" at bounding box center [437, 121] width 807 height 32
type input "0777755444"
click at [116, 93] on input "SĐT Người Gửi" at bounding box center [131, 90] width 125 height 15
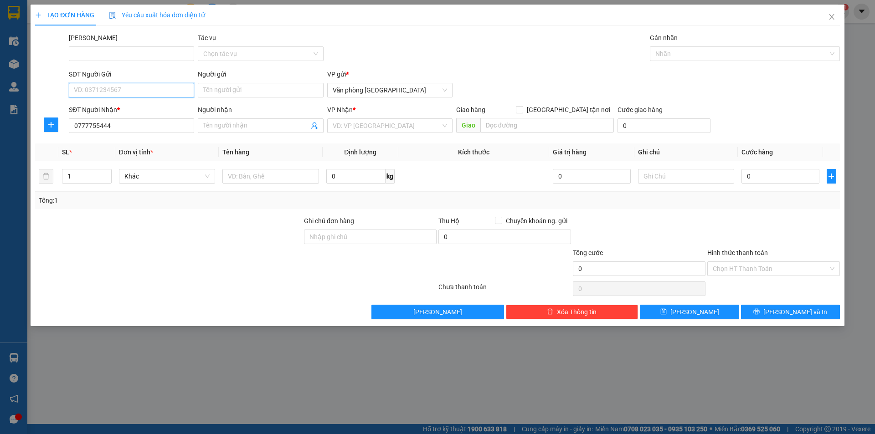
paste input "0777755444"
type input "0777755444"
drag, startPoint x: 115, startPoint y: 129, endPoint x: 64, endPoint y: 137, distance: 51.7
click at [64, 137] on div "Transit Pickup Surcharge Ids Transit Deliver Surcharge Ids Transit Deliver Surc…" at bounding box center [437, 176] width 805 height 287
type input "0962598010"
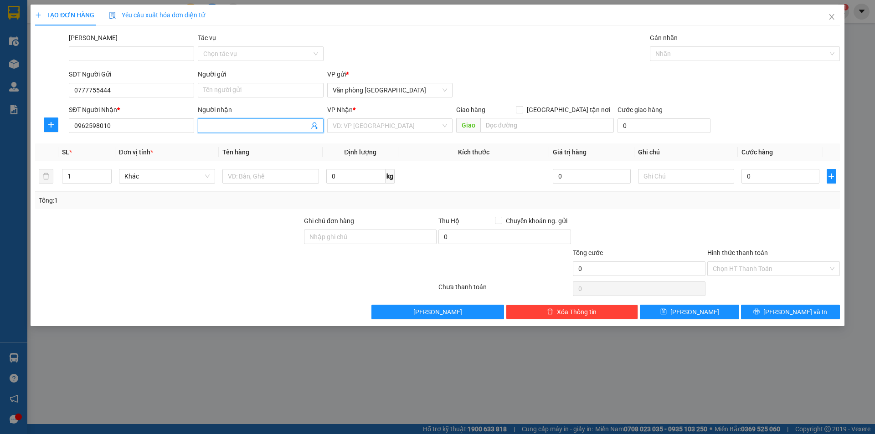
click at [237, 124] on input "Người nhận" at bounding box center [255, 126] width 105 height 10
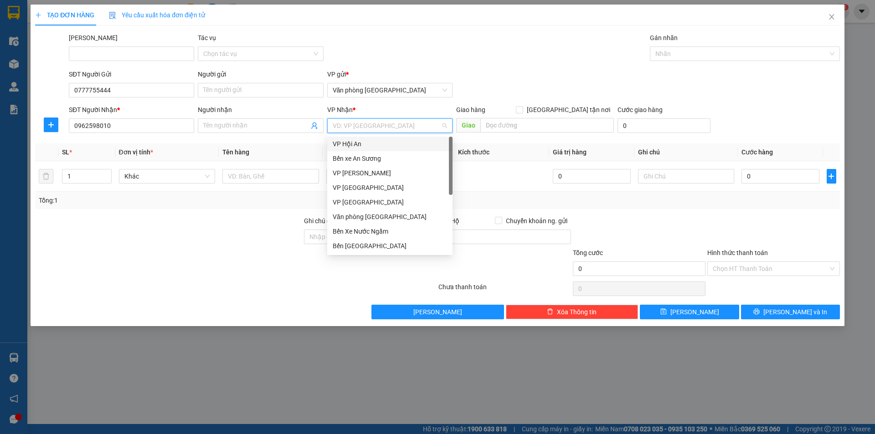
click at [381, 125] on input "search" at bounding box center [387, 126] width 108 height 14
click at [383, 230] on div "Bến Xe Nước Ngầm" at bounding box center [390, 231] width 114 height 10
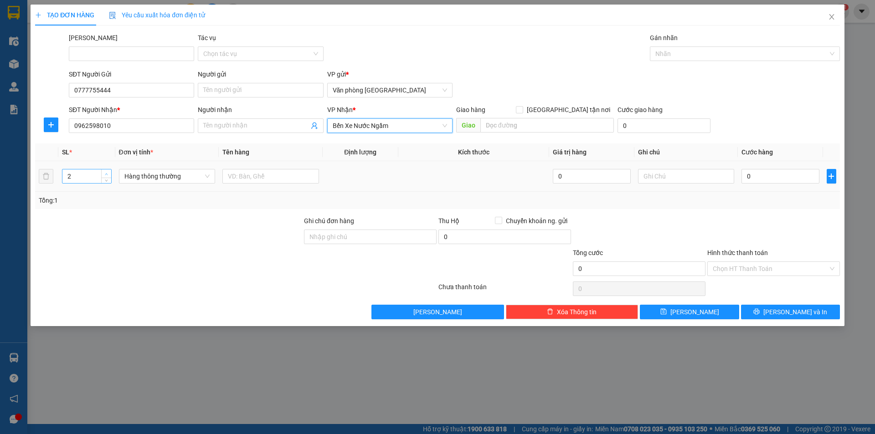
click at [105, 171] on span "up" at bounding box center [106, 173] width 5 height 5
type input "3"
click at [105, 171] on span "up" at bounding box center [106, 173] width 5 height 5
click at [151, 175] on span "Hàng thông thường" at bounding box center [167, 177] width 86 height 14
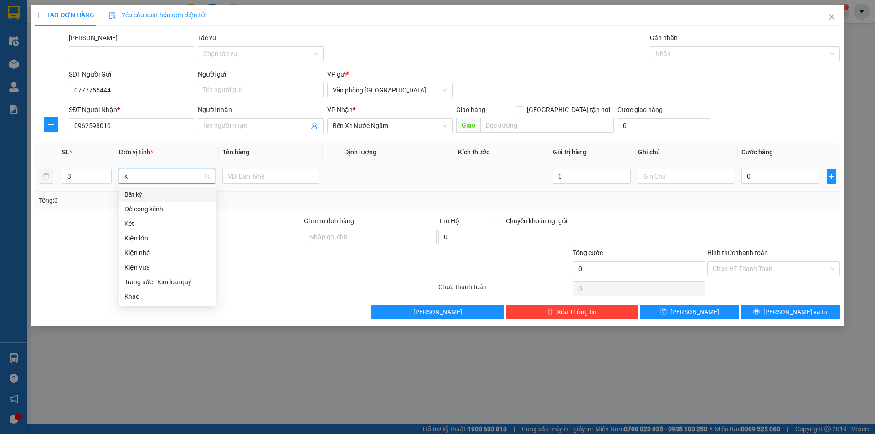
type input "ki"
click at [140, 223] on div "Kiện vừa" at bounding box center [167, 224] width 86 height 10
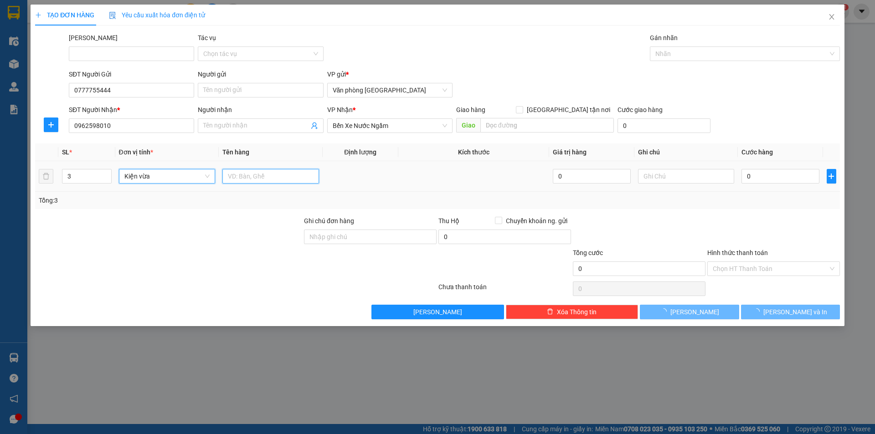
click at [225, 175] on input "text" at bounding box center [270, 176] width 97 height 15
type input "d"
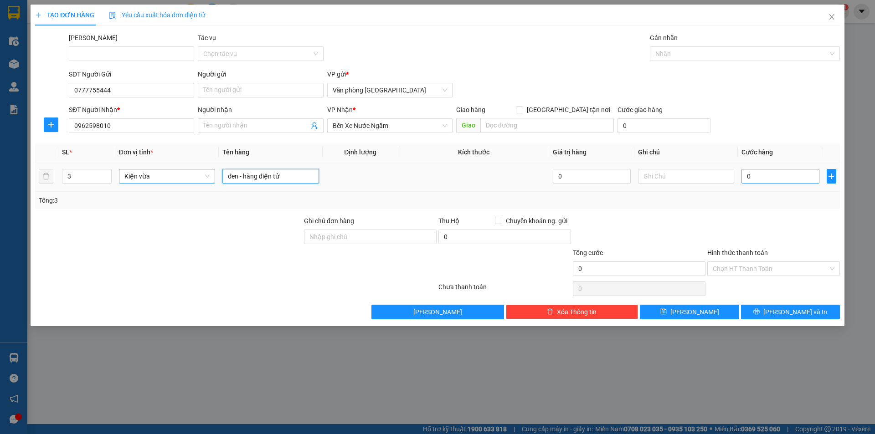
type input "đen - hàng điện tử"
click at [779, 175] on input "0" at bounding box center [779, 176] width 77 height 15
type input "3"
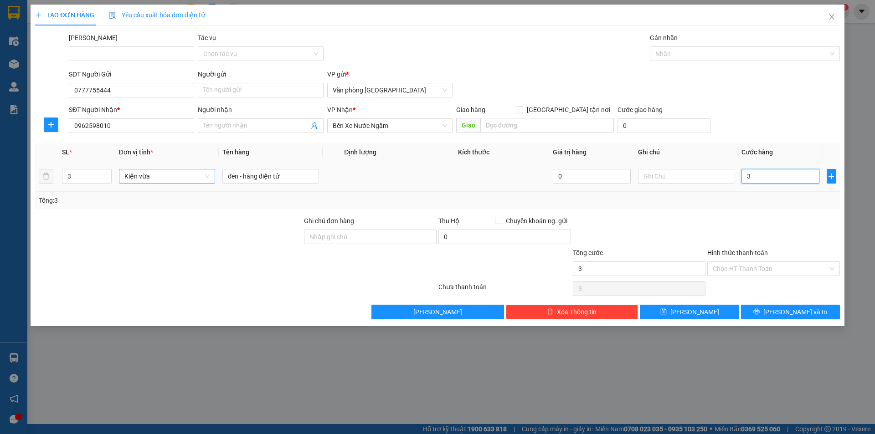
type input "30"
type input "300"
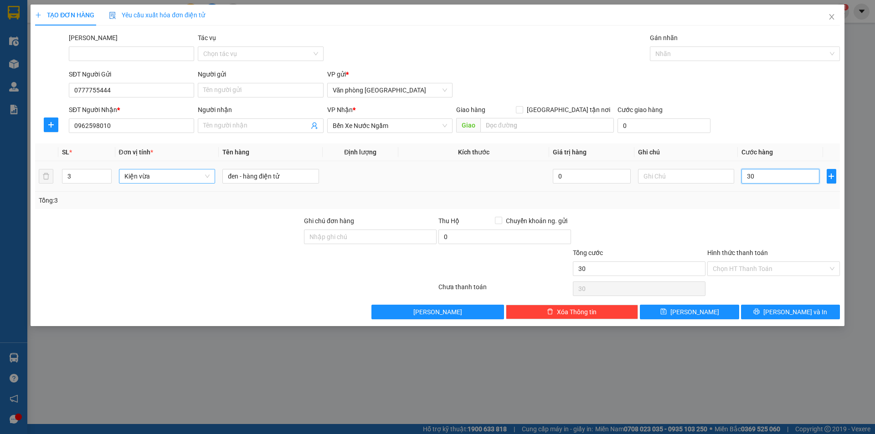
type input "300"
type input "300.000"
click at [760, 313] on icon "printer" at bounding box center [756, 312] width 6 height 6
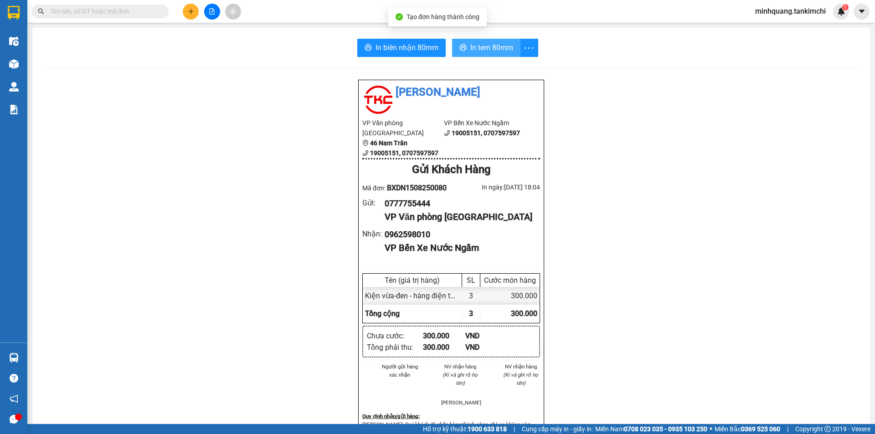
click at [484, 46] on span "In tem 80mm" at bounding box center [491, 47] width 43 height 11
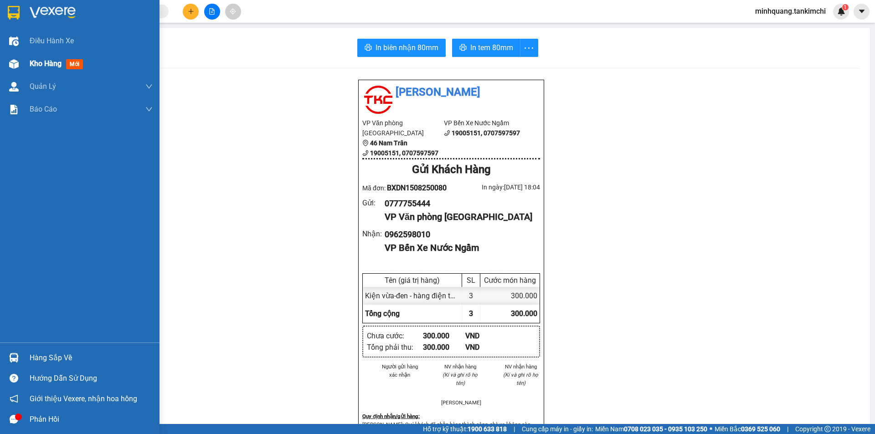
click at [49, 64] on span "Kho hàng" at bounding box center [46, 63] width 32 height 9
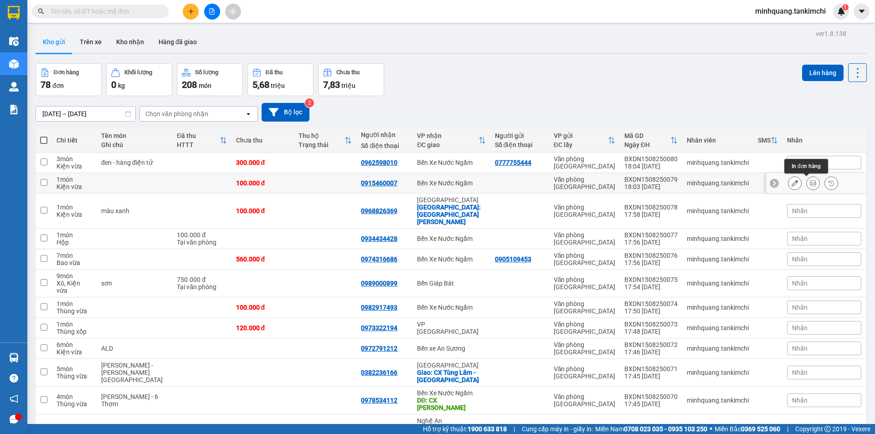
click at [807, 182] on button at bounding box center [813, 183] width 13 height 16
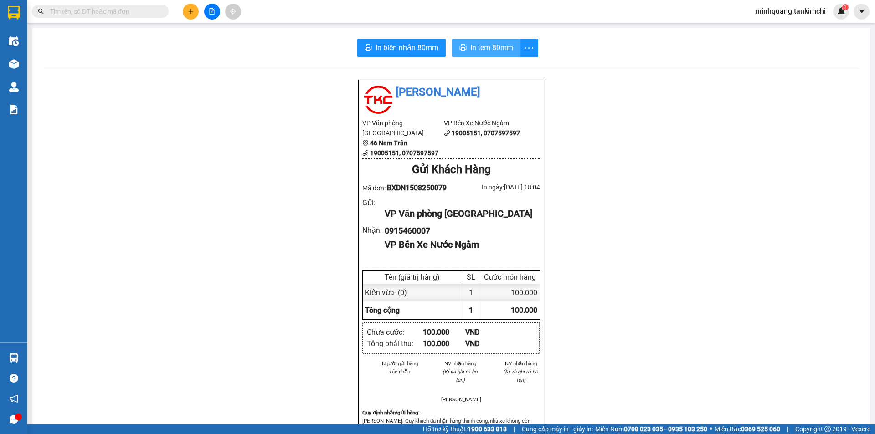
click at [506, 46] on span "In tem 80mm" at bounding box center [491, 47] width 43 height 11
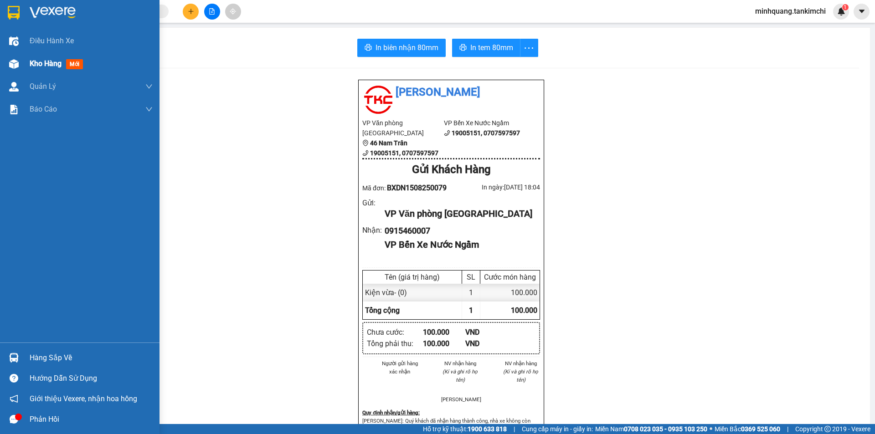
click at [39, 65] on span "Kho hàng" at bounding box center [46, 63] width 32 height 9
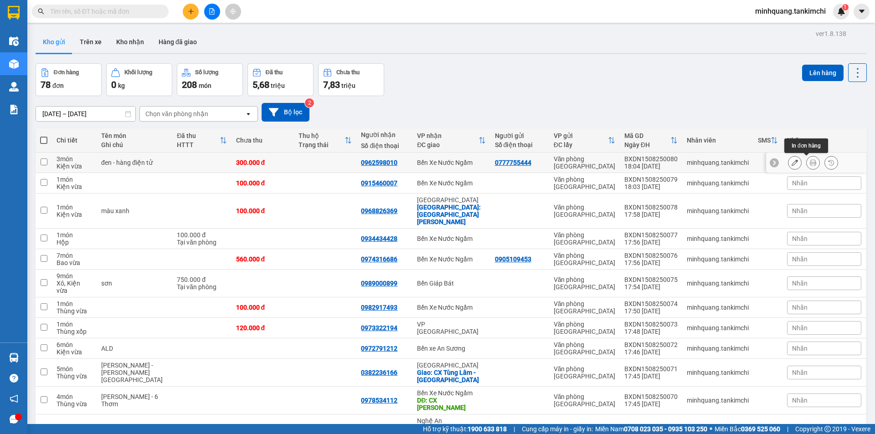
click at [810, 162] on icon at bounding box center [813, 163] width 6 height 6
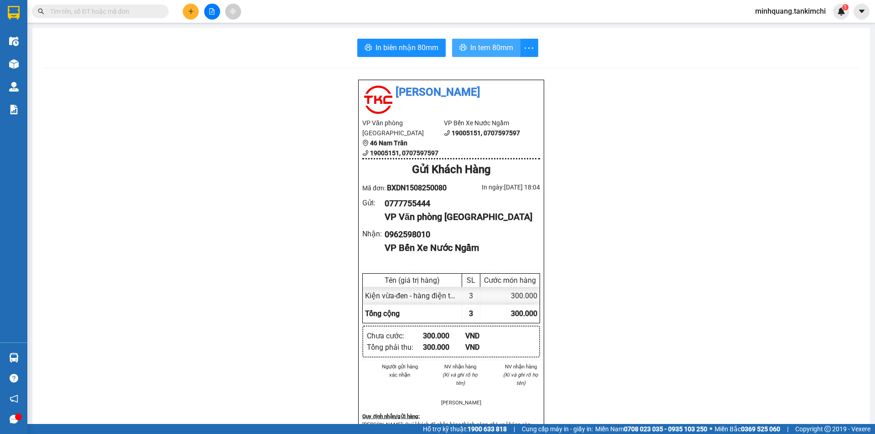
click at [479, 50] on span "In tem 80mm" at bounding box center [491, 47] width 43 height 11
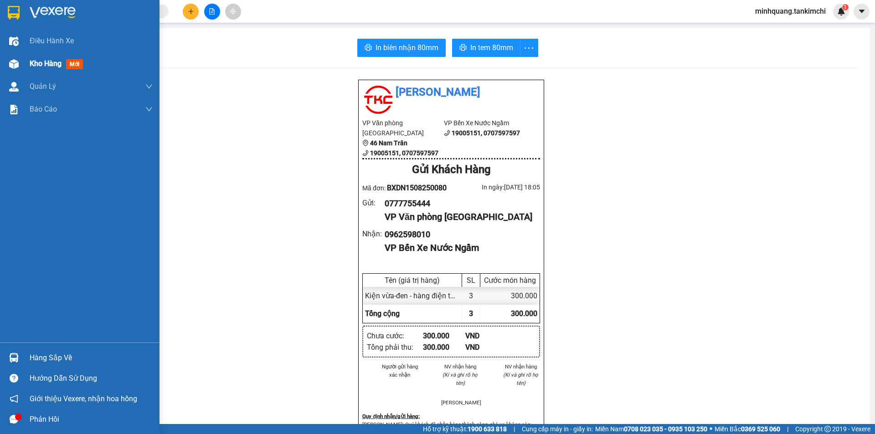
click at [58, 61] on span "Kho hàng" at bounding box center [46, 63] width 32 height 9
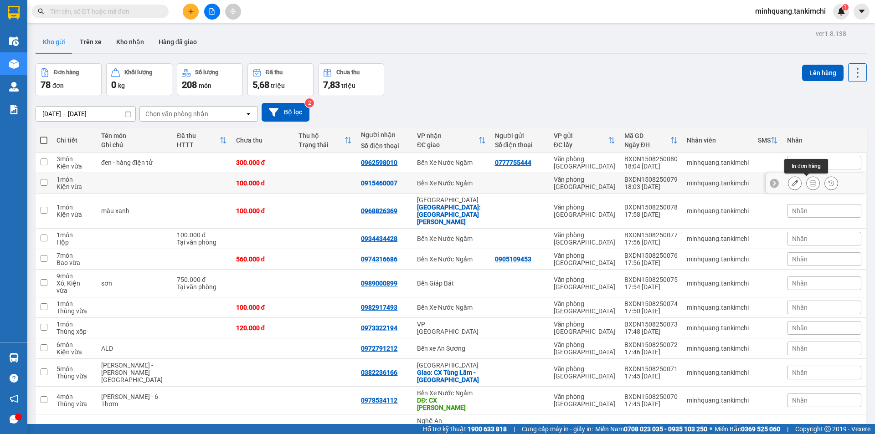
click at [809, 182] on button at bounding box center [813, 183] width 13 height 16
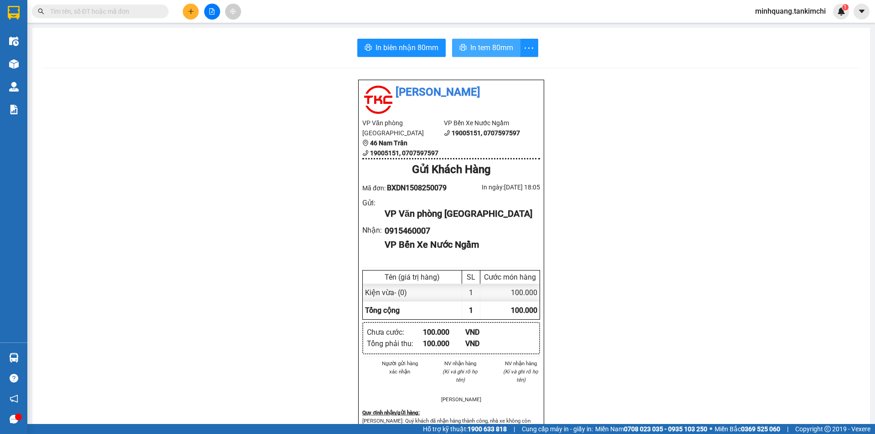
click at [497, 48] on span "In tem 80mm" at bounding box center [491, 47] width 43 height 11
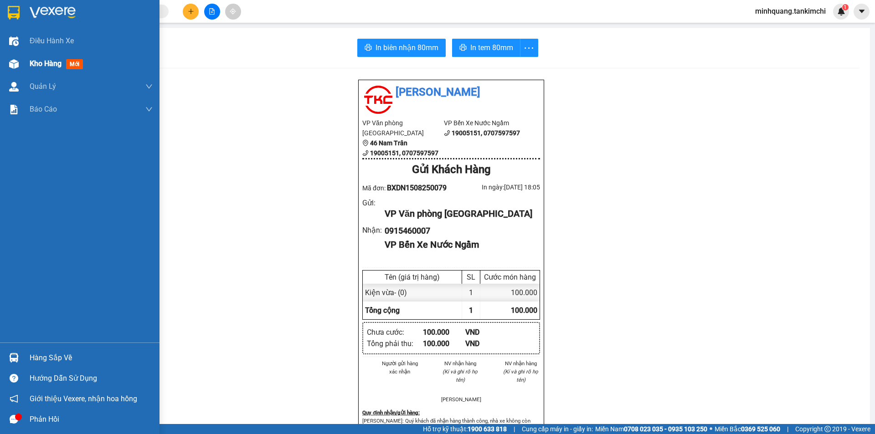
click at [39, 61] on span "Kho hàng" at bounding box center [46, 63] width 32 height 9
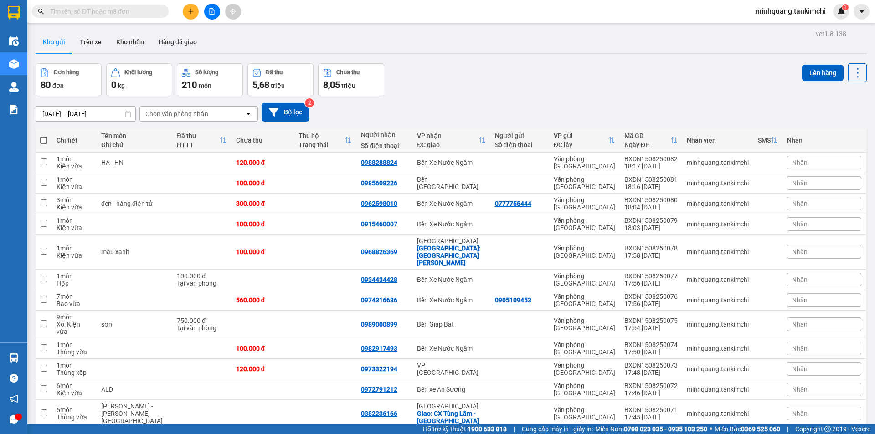
drag, startPoint x: 409, startPoint y: 53, endPoint x: 416, endPoint y: 54, distance: 7.3
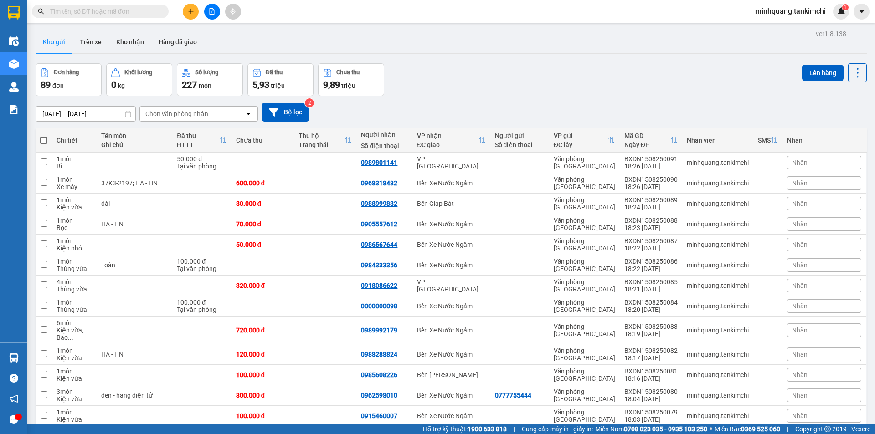
click at [203, 114] on div "Chọn văn phòng nhận" at bounding box center [176, 113] width 63 height 9
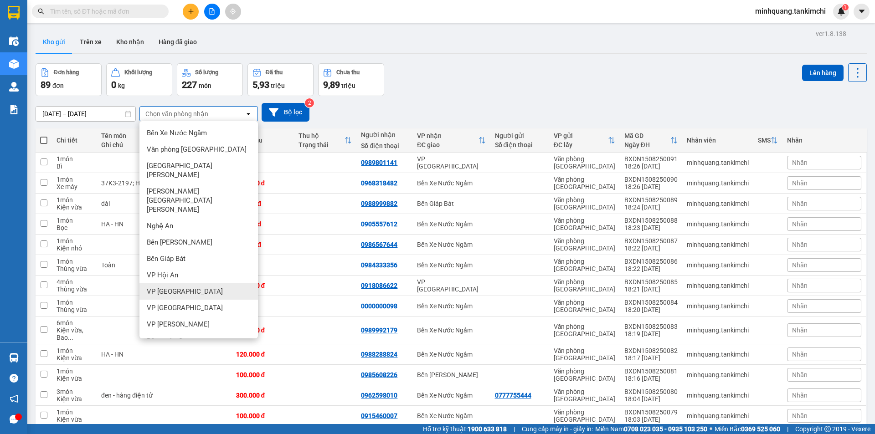
click at [175, 287] on span "VP Đà Lạt" at bounding box center [185, 291] width 76 height 9
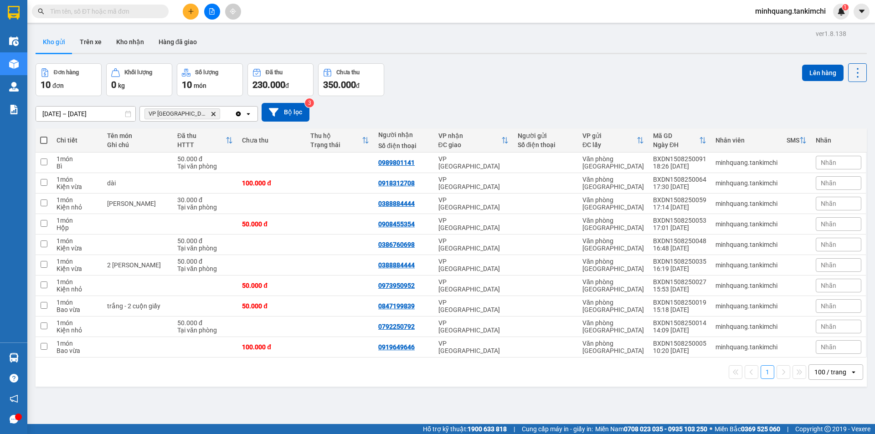
click at [45, 138] on span at bounding box center [43, 140] width 7 height 7
click at [44, 136] on input "checkbox" at bounding box center [44, 136] width 0 height 0
checkbox input "true"
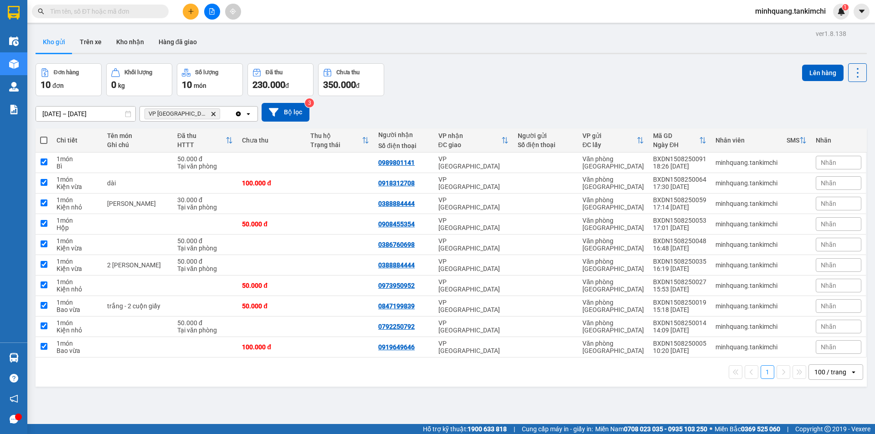
checkbox input "true"
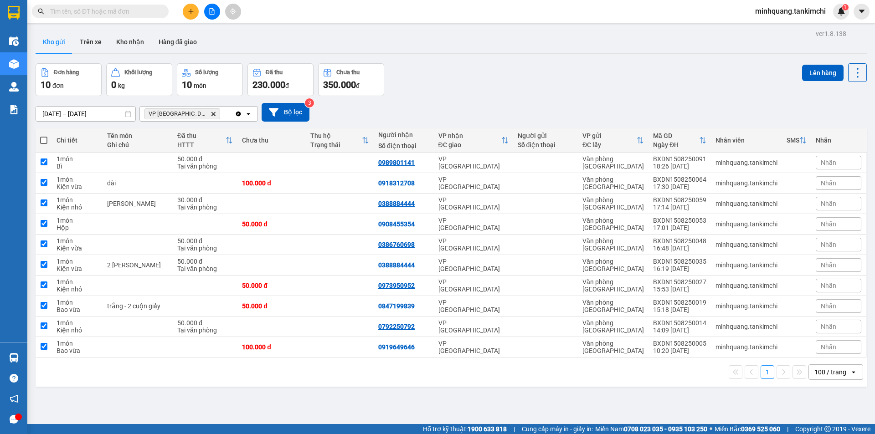
checkbox input "true"
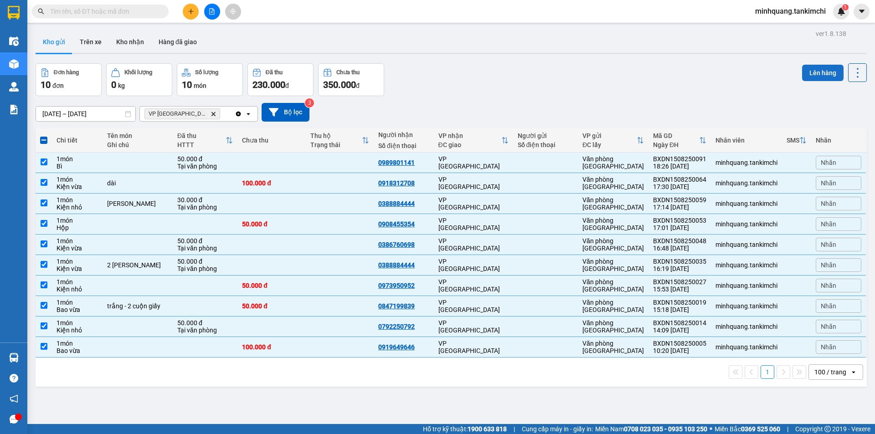
click at [808, 71] on button "Lên hàng" at bounding box center [822, 73] width 41 height 16
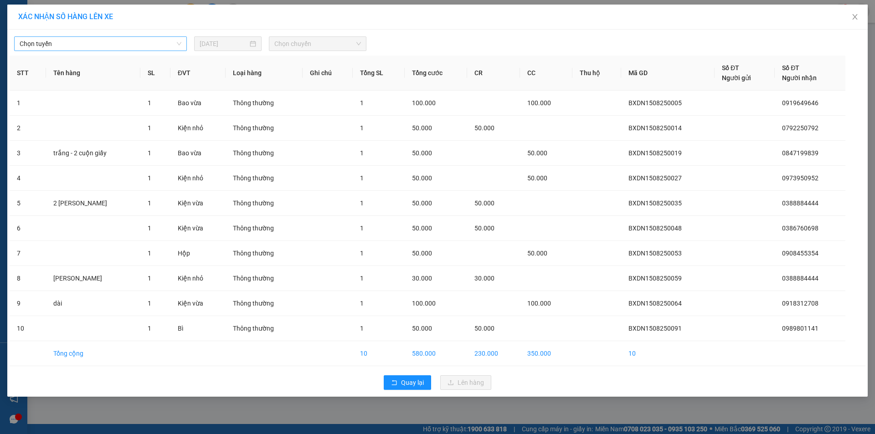
click at [90, 46] on span "Chọn tuyến" at bounding box center [101, 44] width 162 height 14
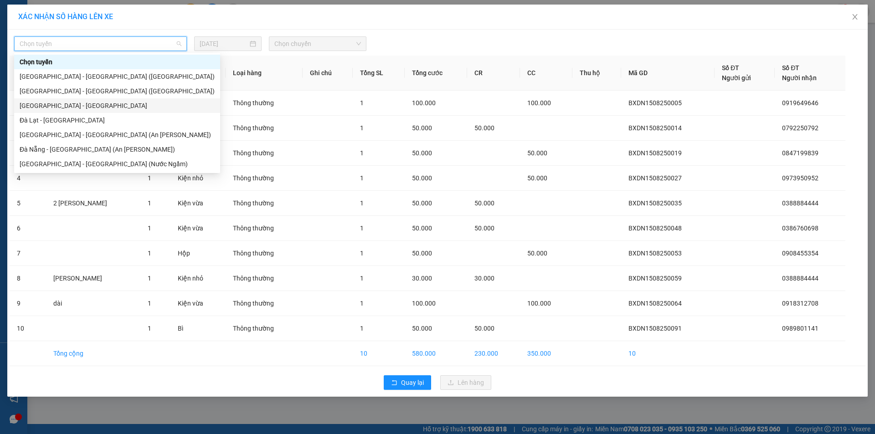
click at [61, 105] on div "Đà Nẵng - Đà Lạt" at bounding box center [117, 106] width 195 height 10
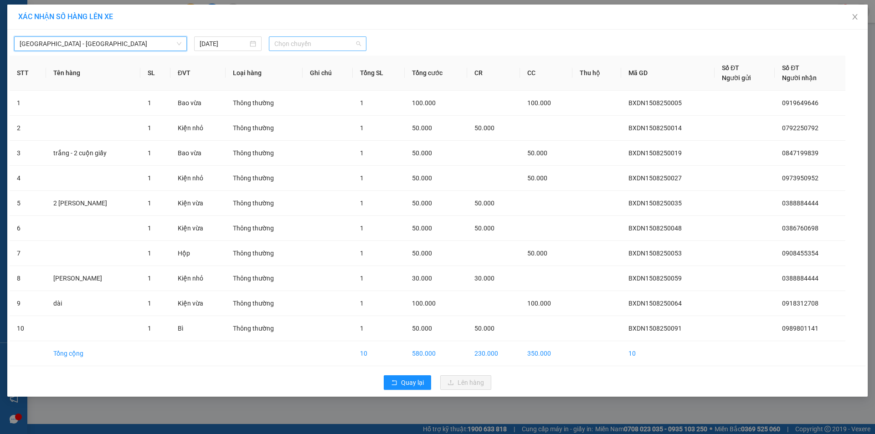
click at [313, 46] on span "Chọn chuyến" at bounding box center [317, 44] width 87 height 14
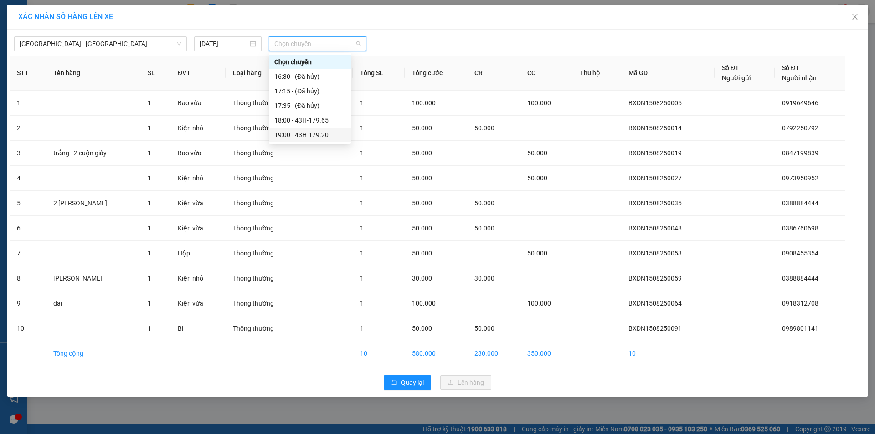
click at [323, 135] on div "19:00 - 43H-179.20" at bounding box center [309, 135] width 71 height 10
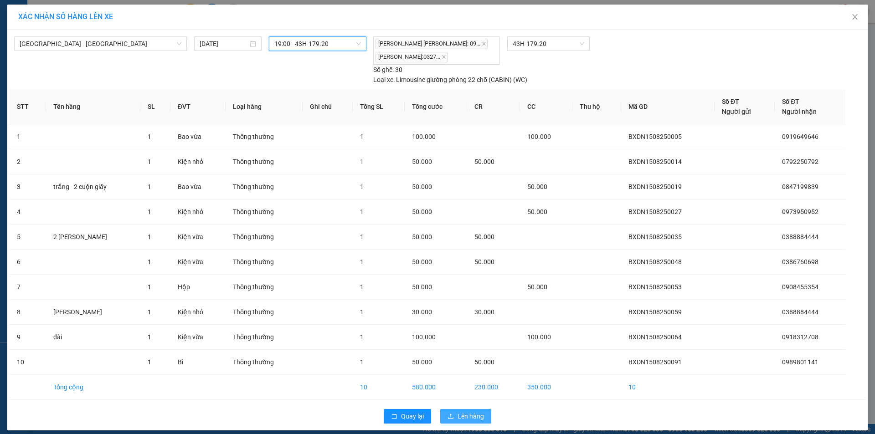
click at [463, 420] on span "Lên hàng" at bounding box center [471, 417] width 26 height 10
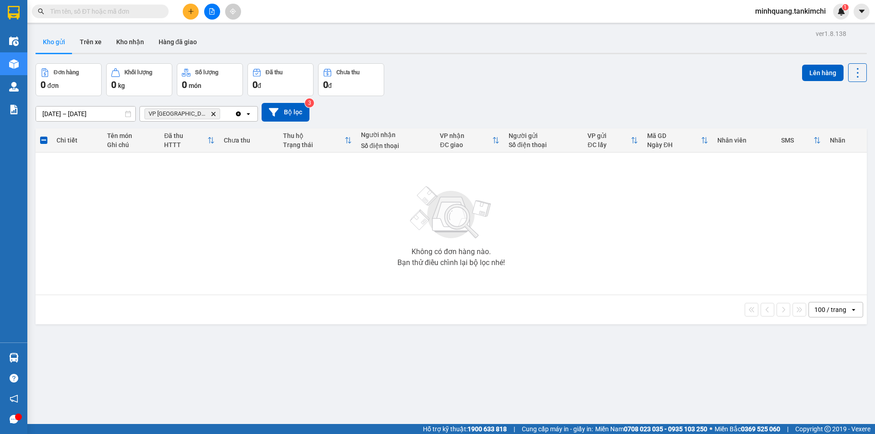
click at [211, 113] on icon "Delete" at bounding box center [213, 113] width 5 height 5
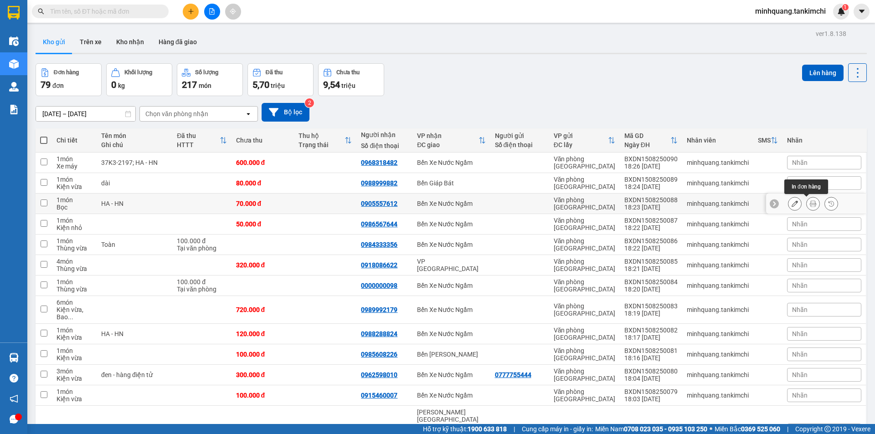
click at [810, 205] on icon at bounding box center [813, 204] width 6 height 6
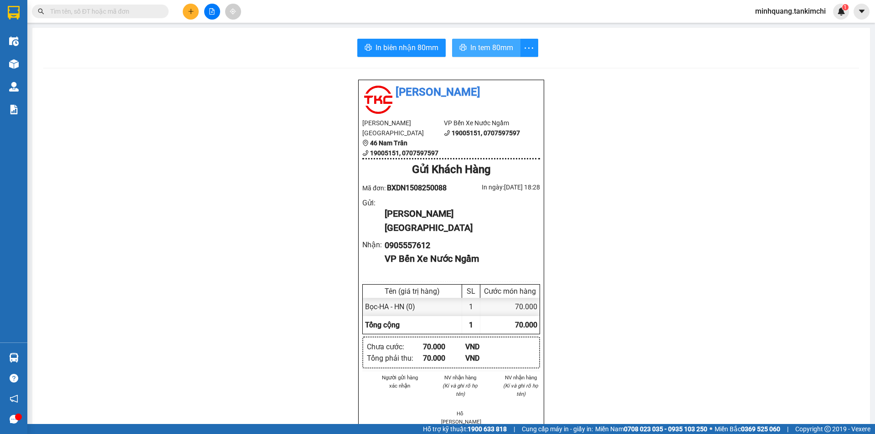
click at [479, 47] on span "In tem 80mm" at bounding box center [491, 47] width 43 height 11
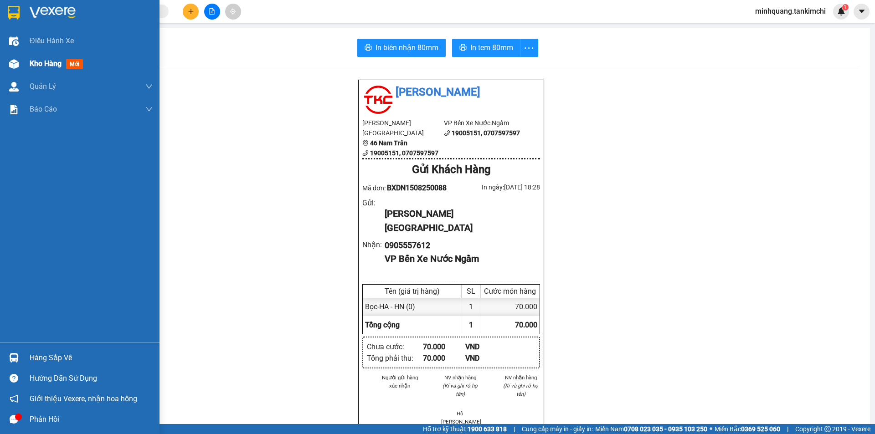
click at [52, 61] on span "Kho hàng" at bounding box center [46, 63] width 32 height 9
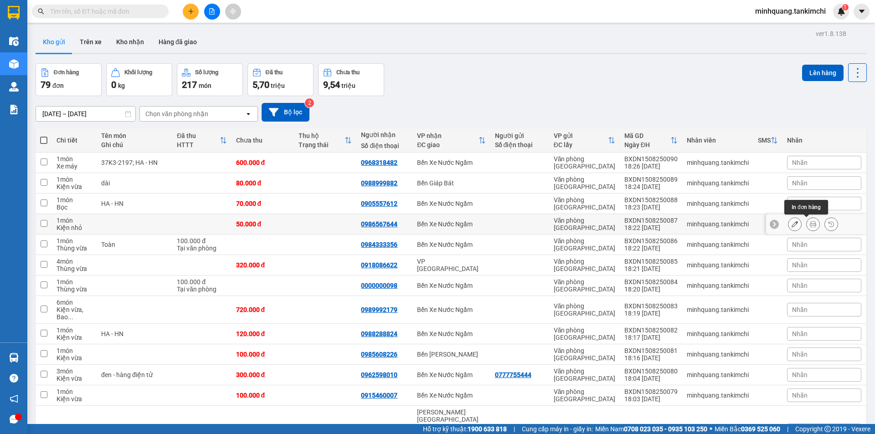
click at [810, 225] on icon at bounding box center [813, 224] width 6 height 6
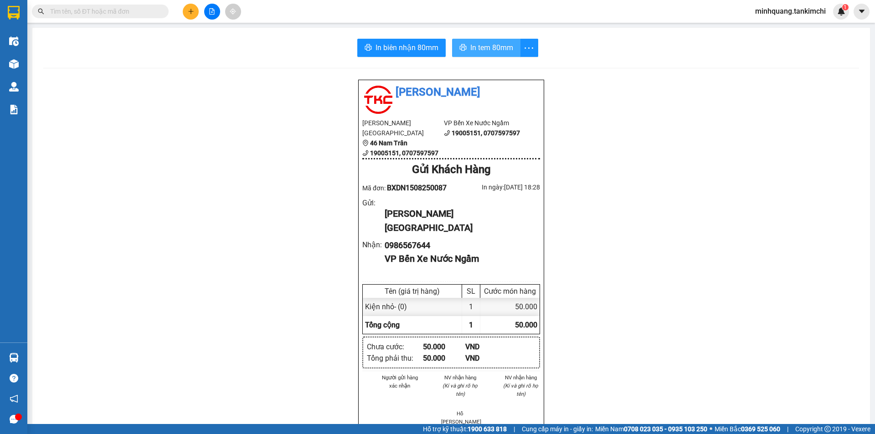
click at [481, 50] on span "In tem 80mm" at bounding box center [491, 47] width 43 height 11
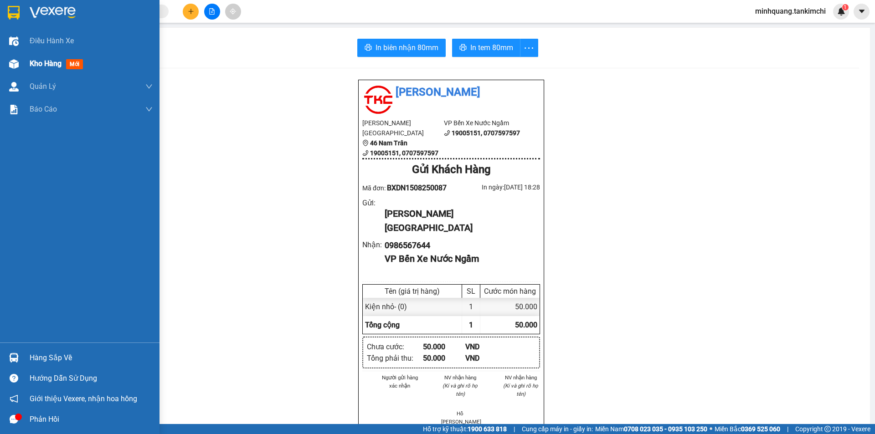
click at [45, 66] on span "Kho hàng" at bounding box center [46, 63] width 32 height 9
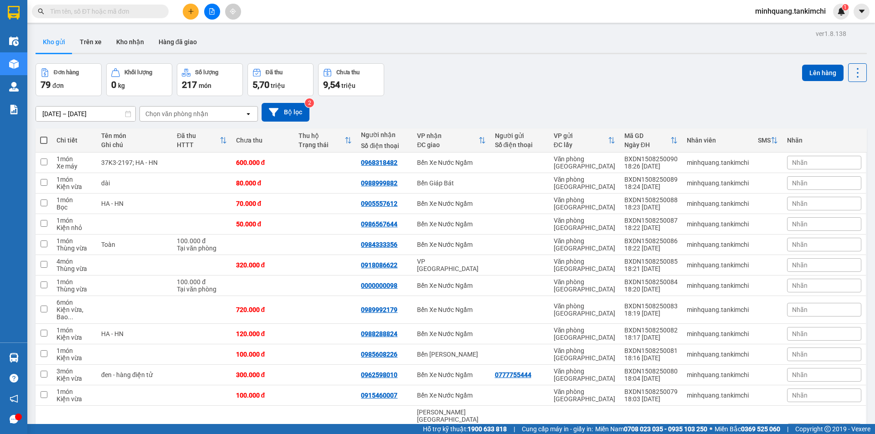
click at [195, 113] on div "Chọn văn phòng nhận" at bounding box center [176, 113] width 63 height 9
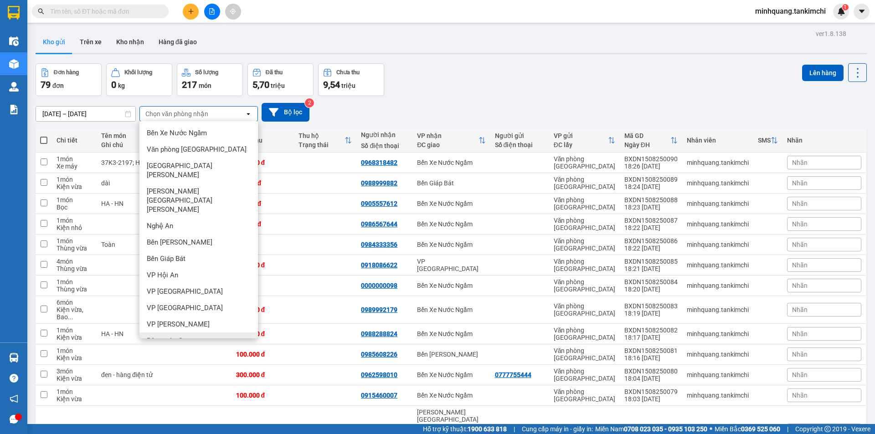
click at [190, 336] on span "Bến xe An Sương" at bounding box center [173, 340] width 52 height 9
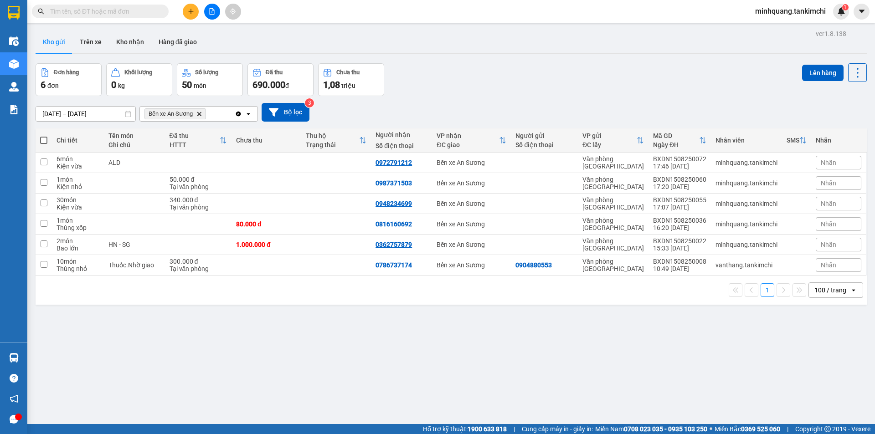
click span
click input "checkbox"
checkbox input "true"
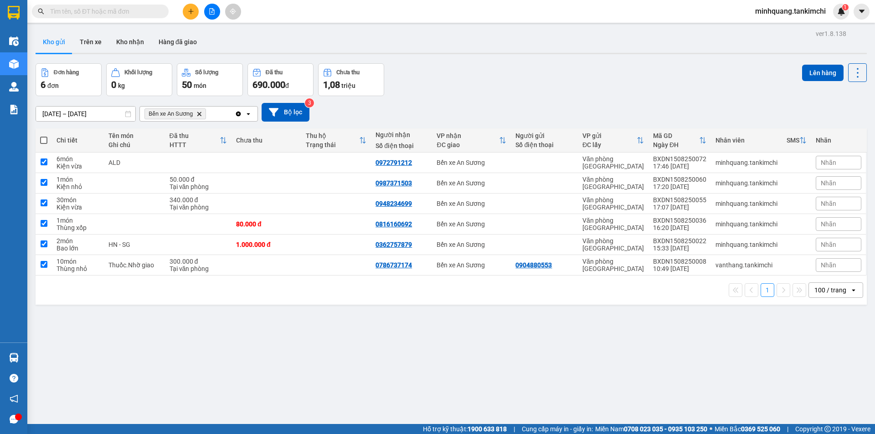
checkbox input "true"
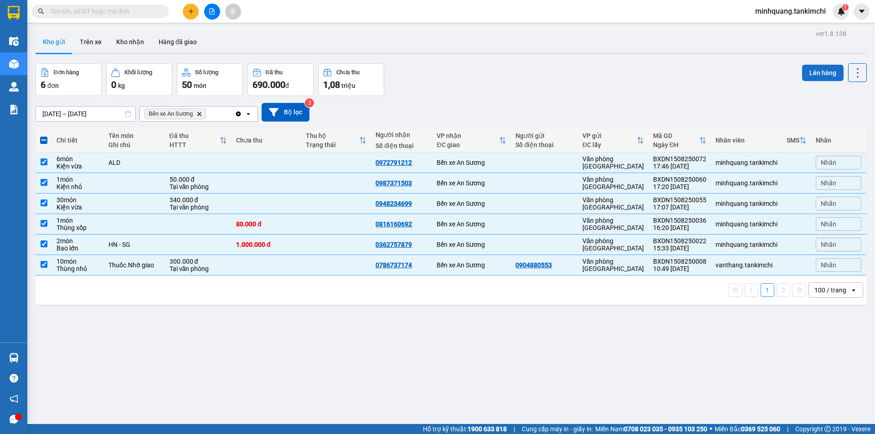
click button "Lên hàng"
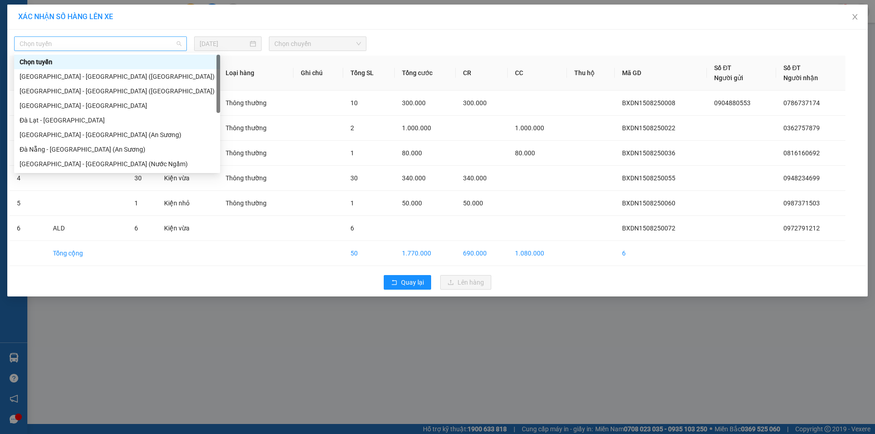
click span "Chọn tuyến"
click div "Đà Nẵng - Sài Gòn (An Sương)"
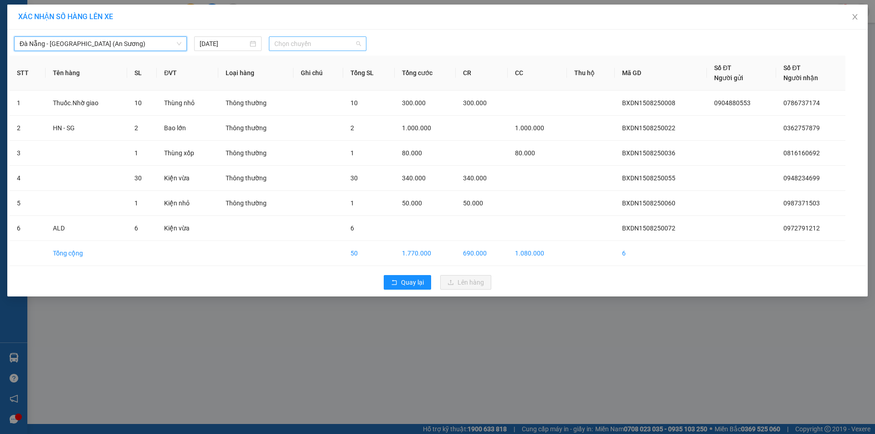
click span "Chọn chuyến"
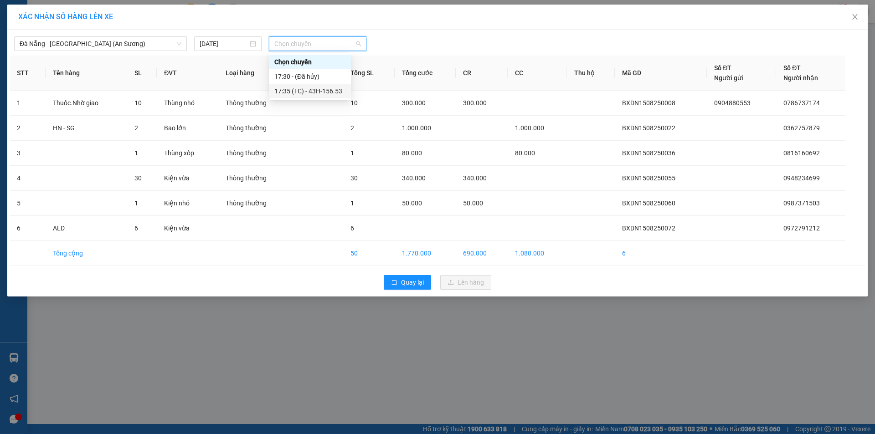
click div "17:35 (TC) - 43H-156.53"
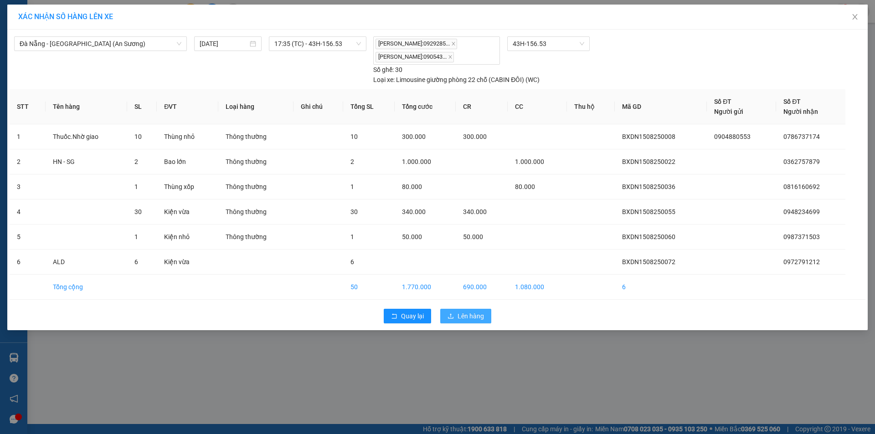
click span "Lên hàng"
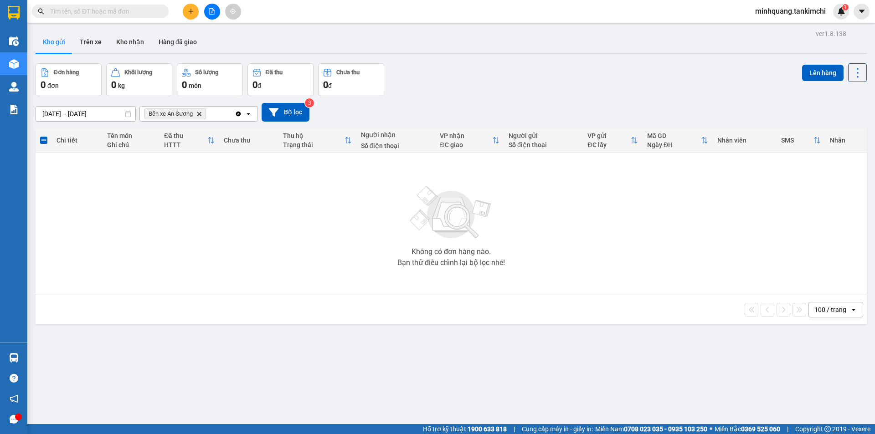
click icon "Delete"
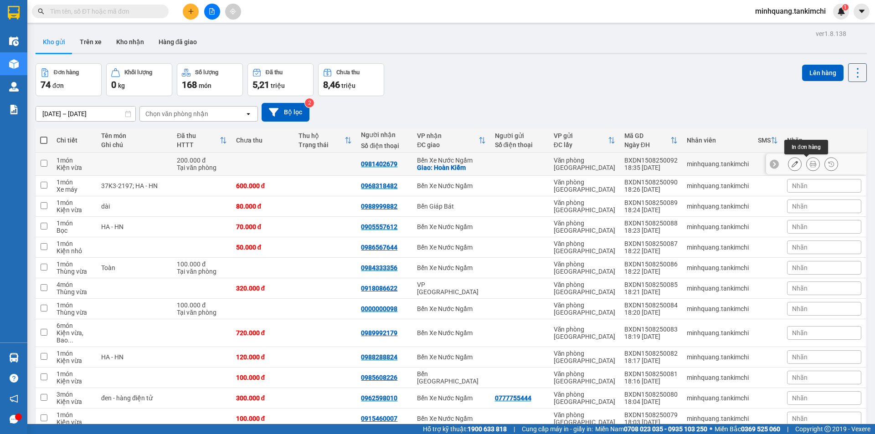
click at [807, 166] on button at bounding box center [813, 164] width 13 height 16
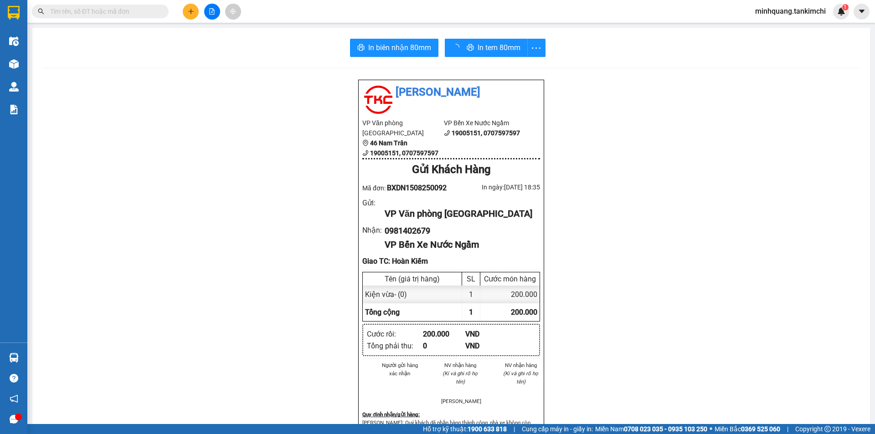
click at [484, 55] on div "In tem 80mm" at bounding box center [495, 48] width 101 height 18
click at [482, 53] on span "In tem 80mm" at bounding box center [491, 47] width 43 height 11
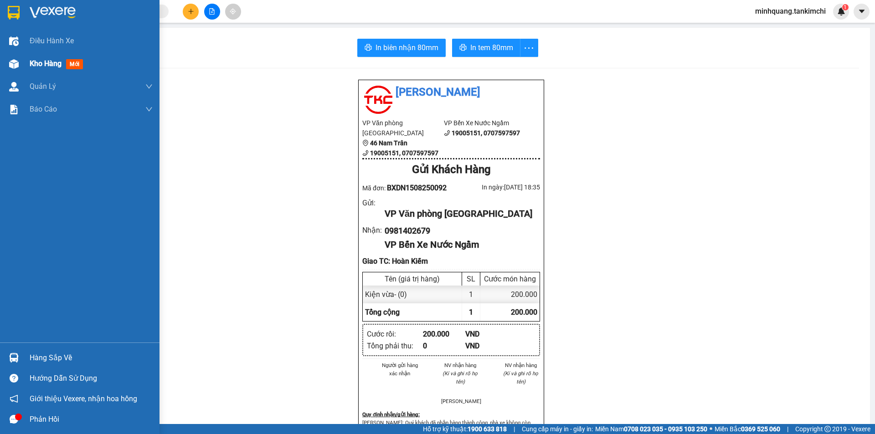
click at [43, 66] on span "Kho hàng" at bounding box center [46, 63] width 32 height 9
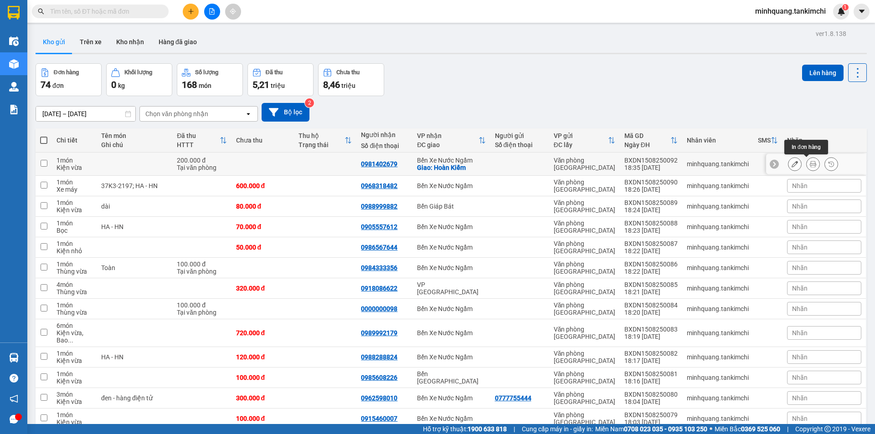
click at [810, 165] on icon at bounding box center [813, 164] width 6 height 6
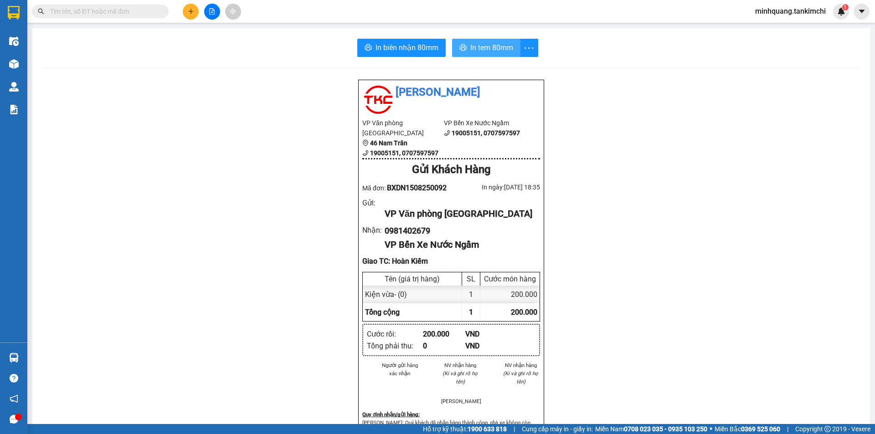
click at [476, 46] on span "In tem 80mm" at bounding box center [491, 47] width 43 height 11
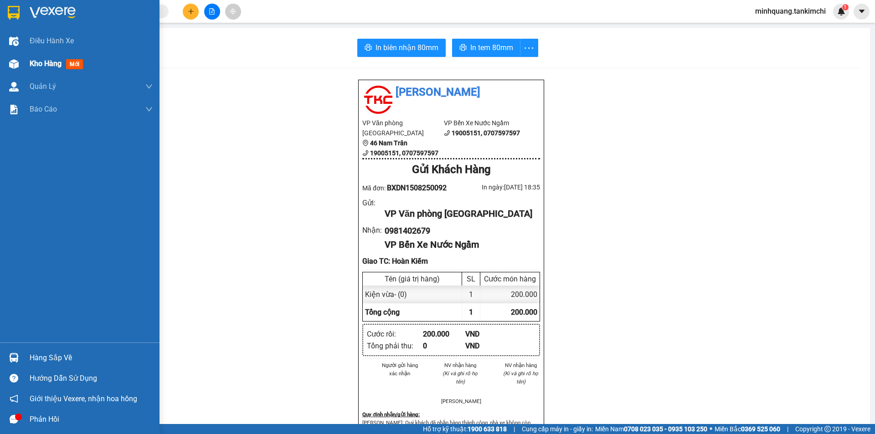
click at [39, 62] on span "Kho hàng" at bounding box center [46, 63] width 32 height 9
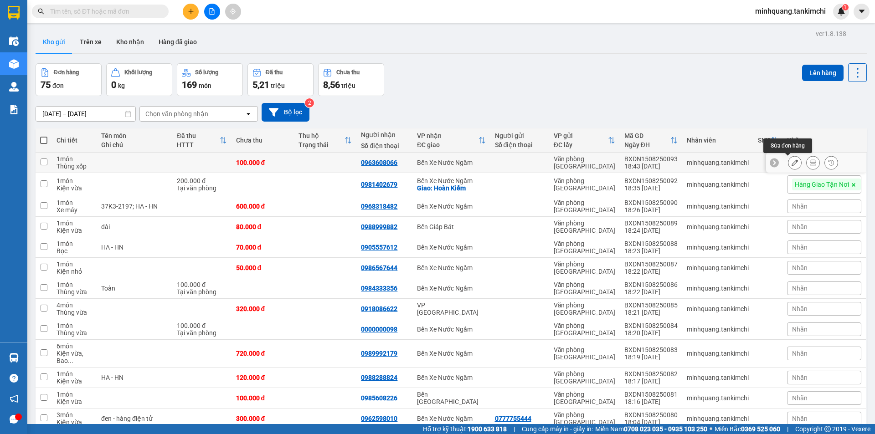
click at [792, 165] on icon at bounding box center [795, 163] width 6 height 6
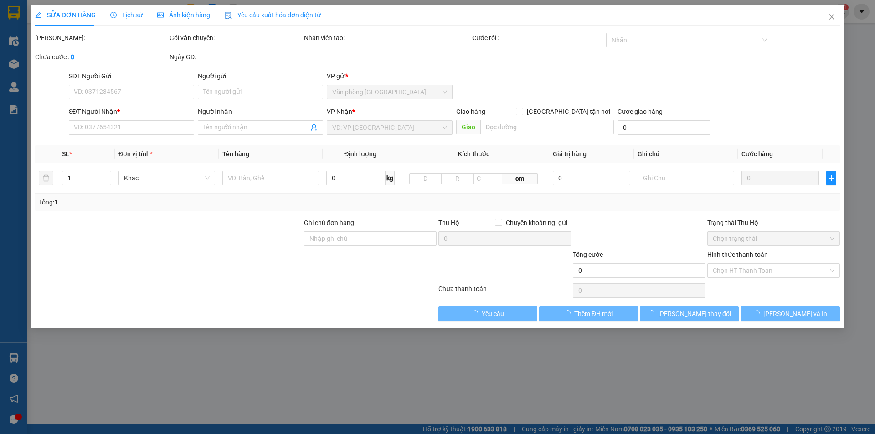
type input "0963608066"
type input "100.000"
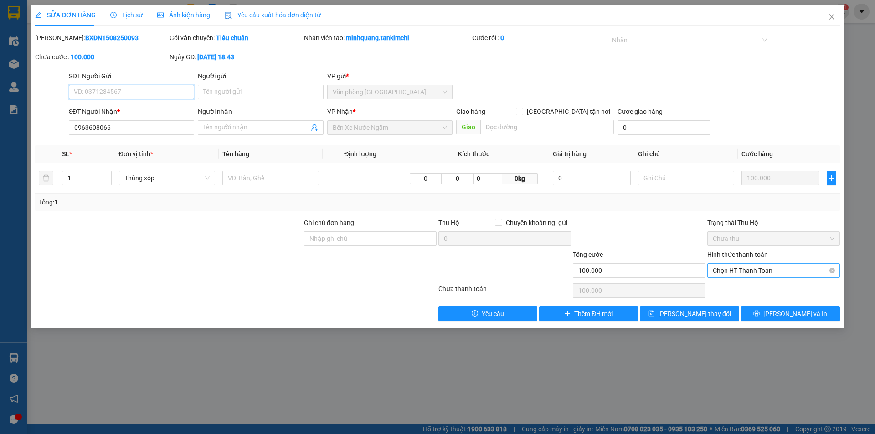
click at [762, 270] on span "Chọn HT Thanh Toán" at bounding box center [774, 271] width 122 height 14
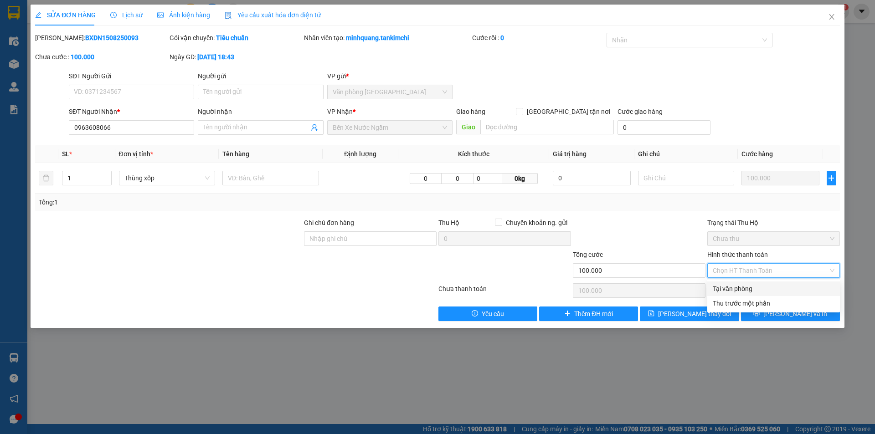
click at [738, 291] on div "Tại văn phòng" at bounding box center [774, 289] width 122 height 10
type input "0"
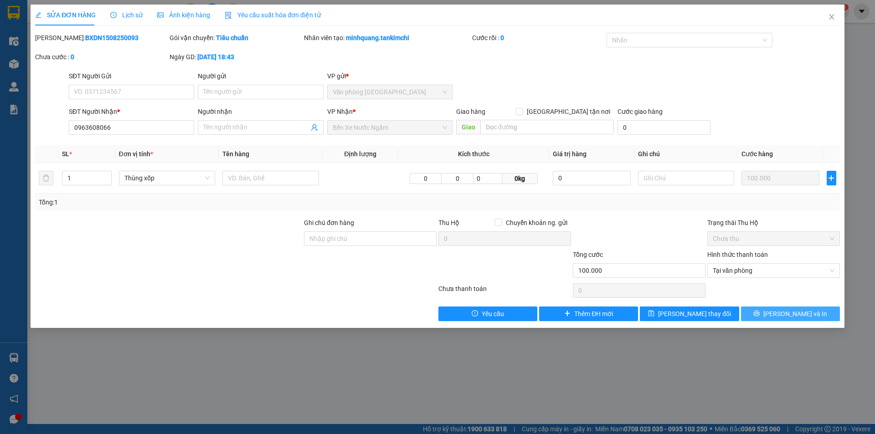
click at [792, 316] on span "Lưu và In" at bounding box center [795, 314] width 64 height 10
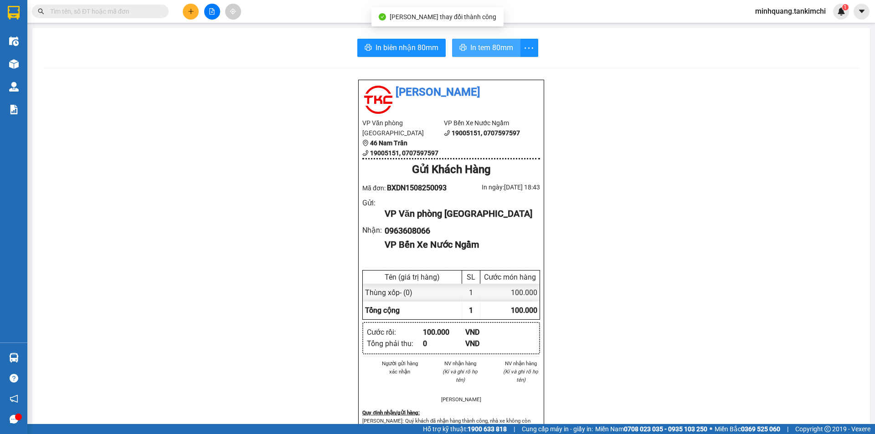
click at [491, 50] on span "In tem 80mm" at bounding box center [491, 47] width 43 height 11
click at [489, 49] on span "In tem 80mm" at bounding box center [491, 47] width 43 height 11
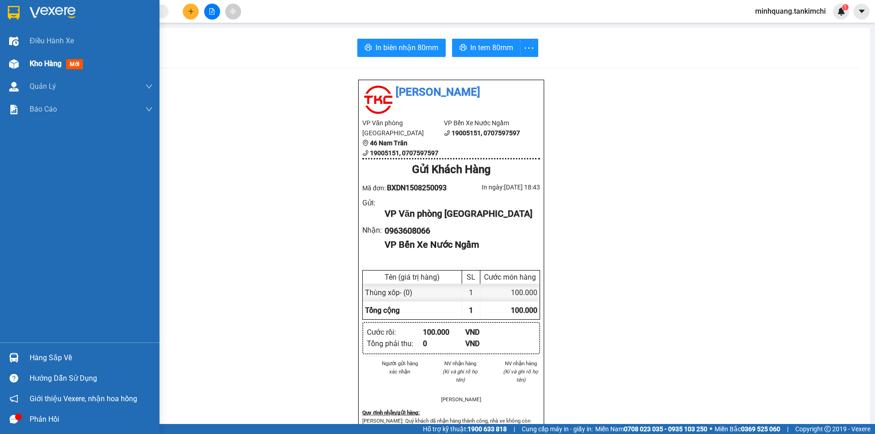
click at [41, 66] on span "Kho hàng" at bounding box center [46, 63] width 32 height 9
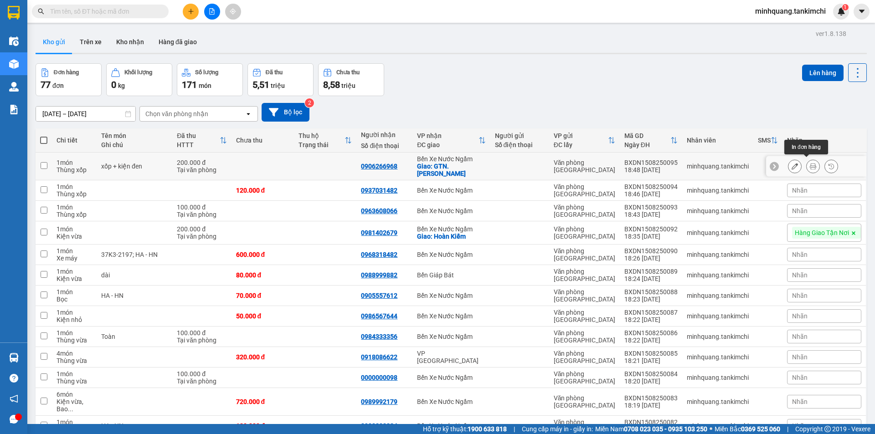
click at [810, 163] on icon at bounding box center [813, 166] width 6 height 6
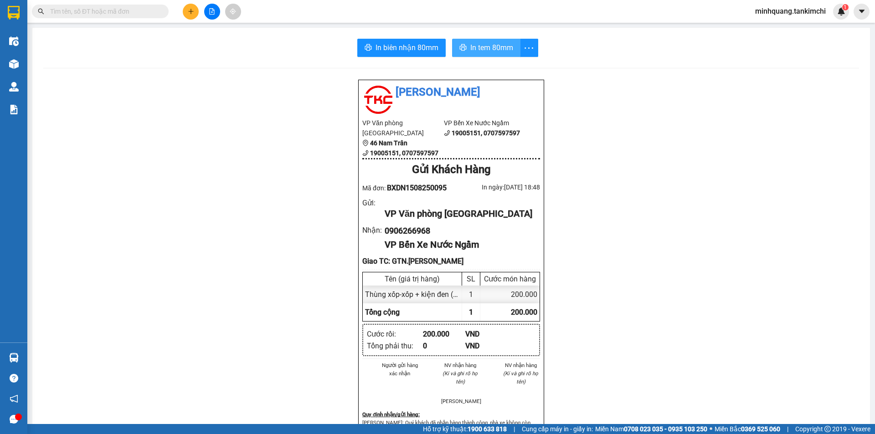
click at [487, 48] on span "In tem 80mm" at bounding box center [491, 47] width 43 height 11
click at [493, 45] on span "In tem 80mm" at bounding box center [491, 47] width 43 height 11
click at [196, 13] on button at bounding box center [191, 12] width 16 height 16
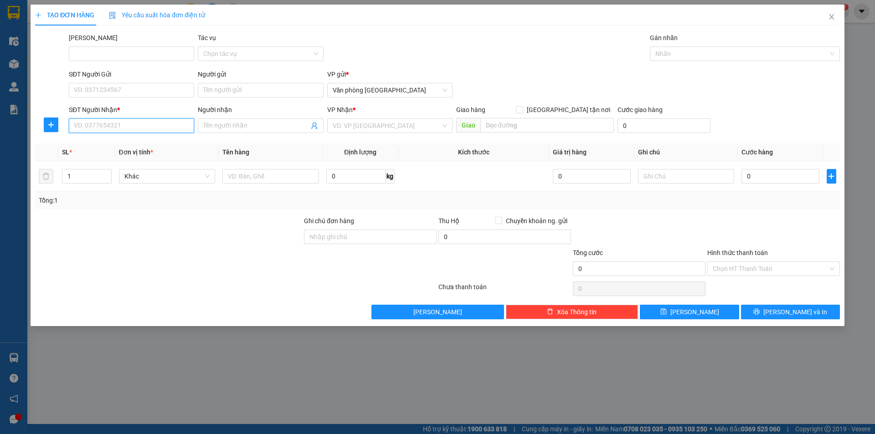
click at [99, 122] on input "SĐT Người Nhận *" at bounding box center [131, 125] width 125 height 15
type input "0989463968"
click at [384, 127] on input "search" at bounding box center [387, 126] width 108 height 14
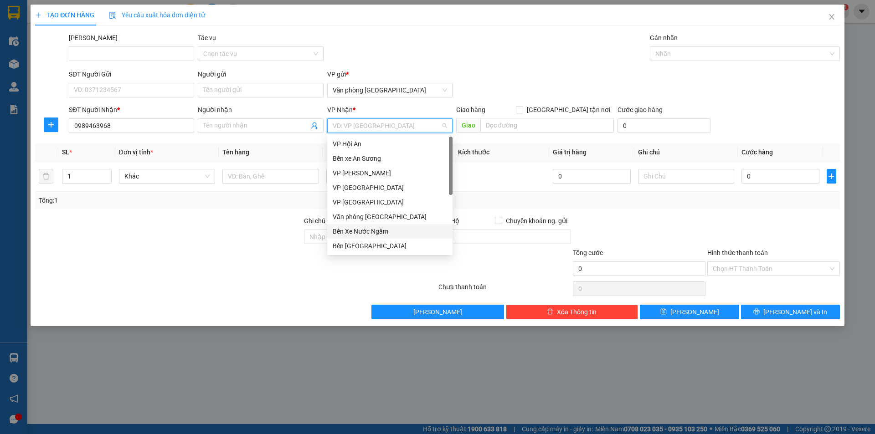
click at [380, 229] on div "Bến Xe Nước Ngầm" at bounding box center [390, 231] width 114 height 10
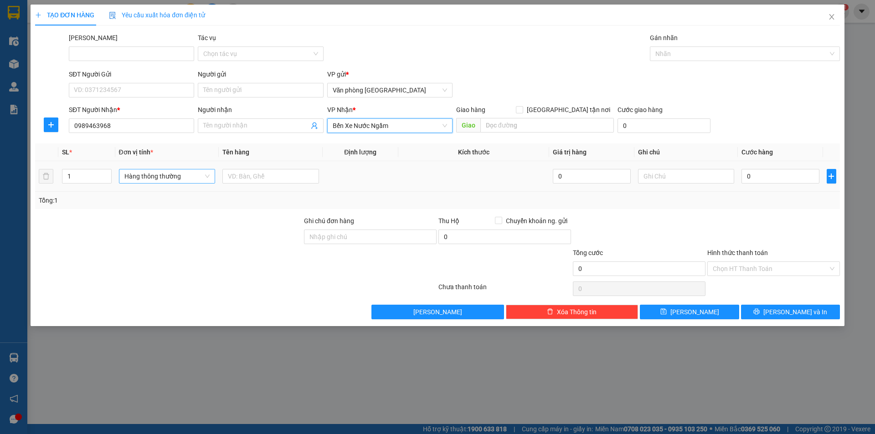
click at [143, 175] on span "Hàng thông thường" at bounding box center [167, 177] width 86 height 14
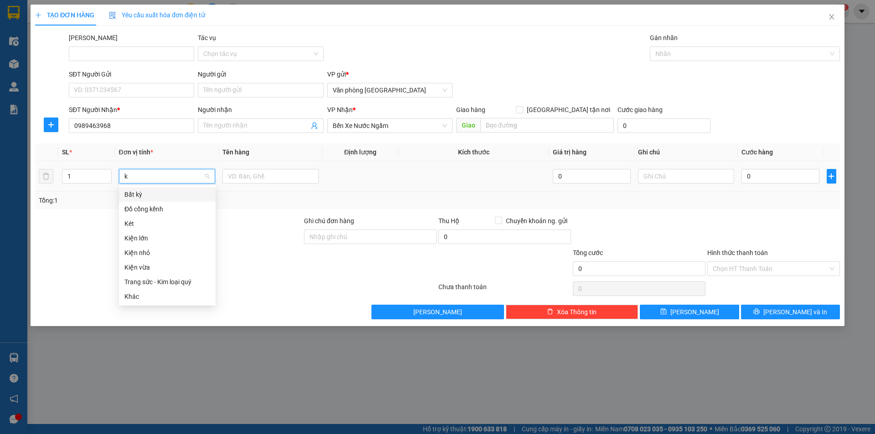
type input "ki"
click at [143, 223] on div "Kiện vừa" at bounding box center [167, 224] width 86 height 10
click at [782, 179] on input "0" at bounding box center [779, 176] width 77 height 15
type input "8"
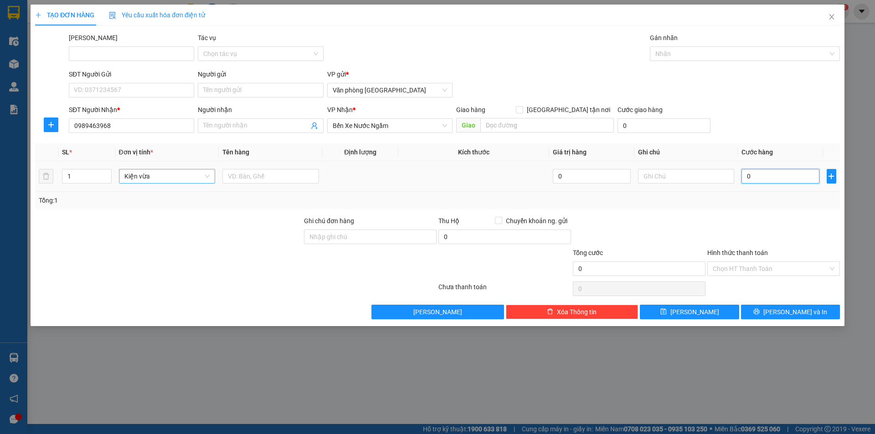
type input "8"
type input "80"
type input "80.000"
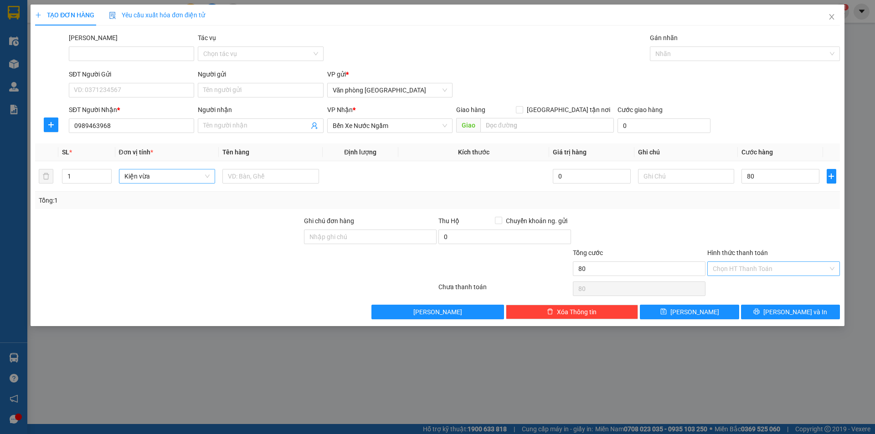
type input "80.000"
click at [740, 269] on input "Hình thức thanh toán" at bounding box center [770, 269] width 115 height 14
click at [735, 285] on div "Tại văn phòng" at bounding box center [774, 287] width 122 height 10
type input "0"
click at [666, 311] on icon "save" at bounding box center [663, 312] width 6 height 6
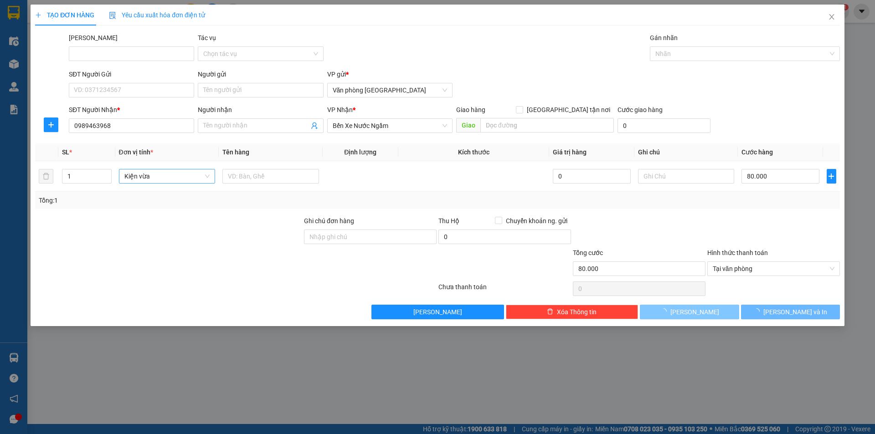
type input "0"
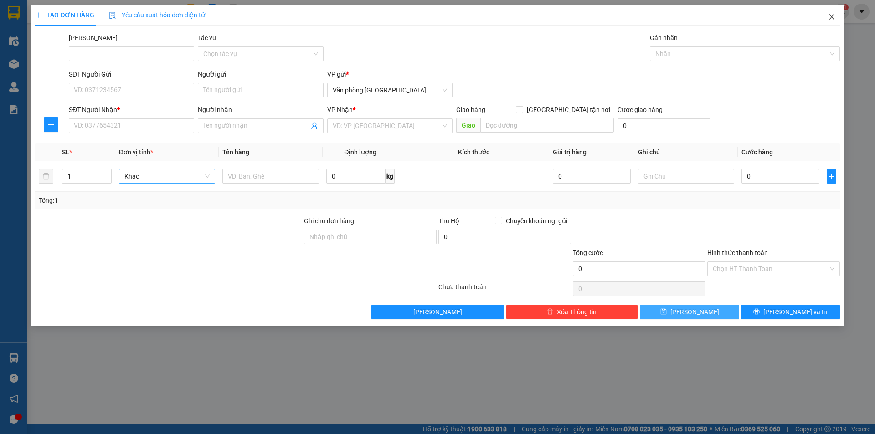
click at [833, 15] on icon "close" at bounding box center [831, 16] width 5 height 5
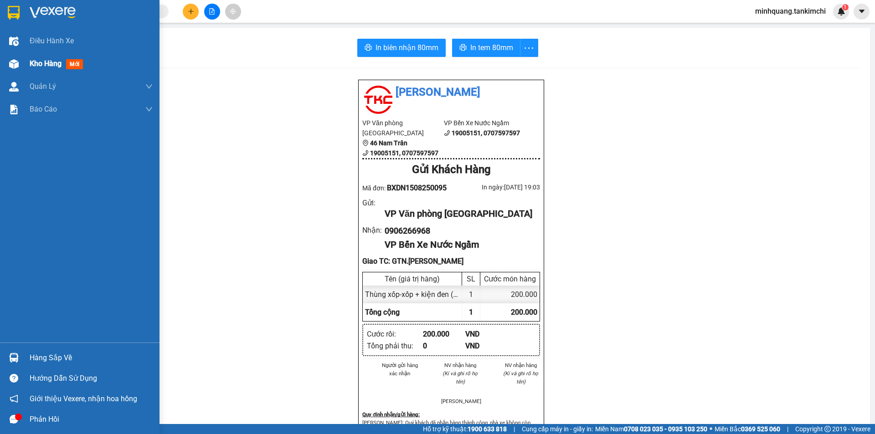
click at [47, 64] on span "Kho hàng" at bounding box center [46, 63] width 32 height 9
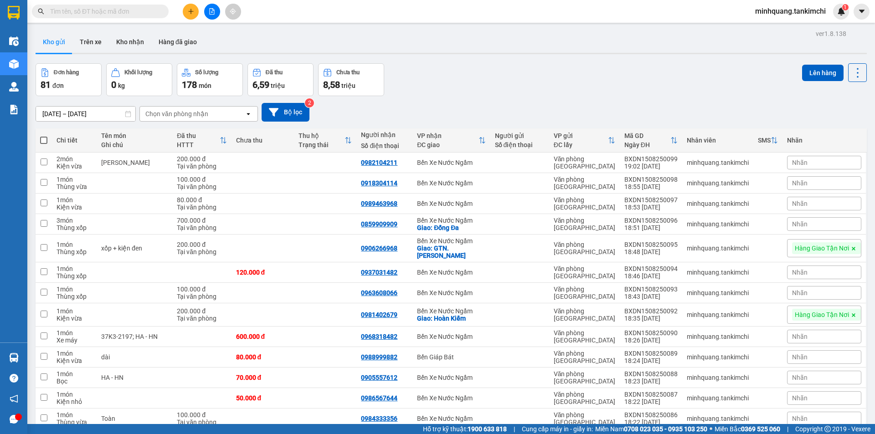
click at [43, 140] on span at bounding box center [43, 140] width 7 height 7
click at [44, 136] on input "checkbox" at bounding box center [44, 136] width 0 height 0
checkbox input "true"
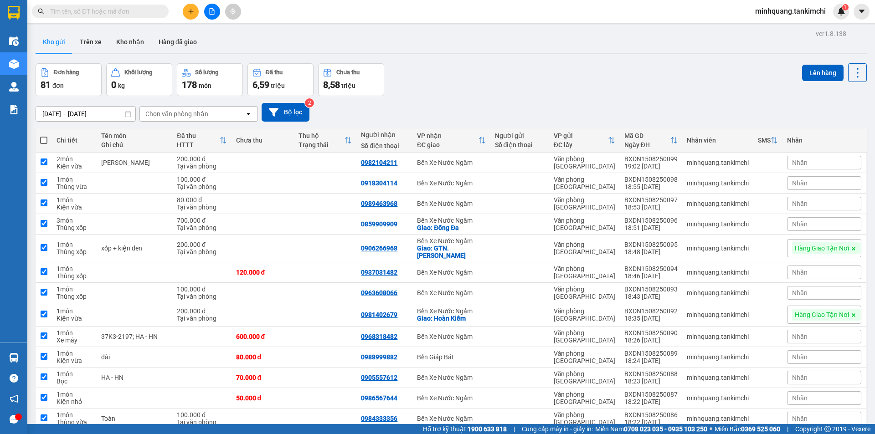
checkbox input "true"
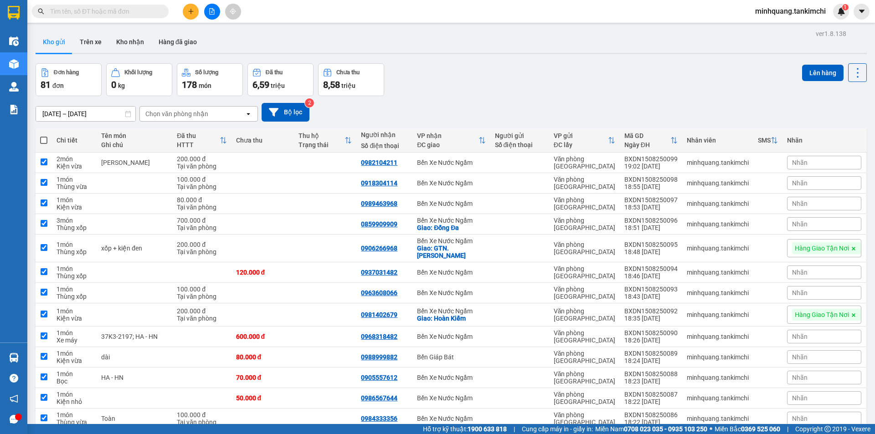
checkbox input "true"
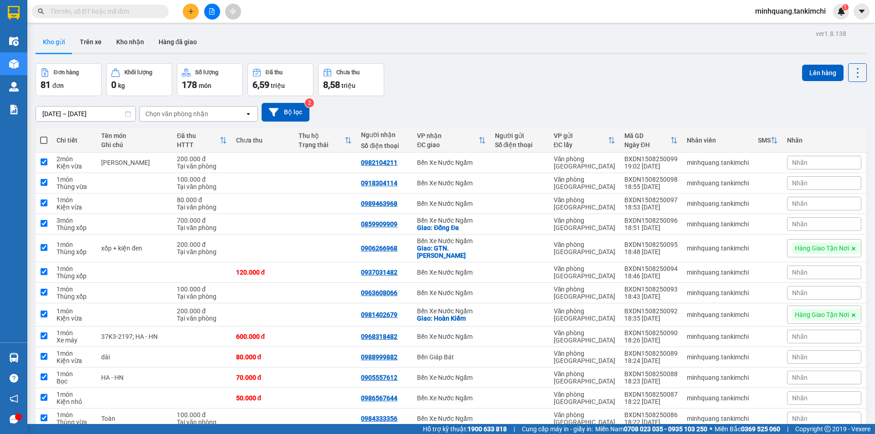
checkbox input "true"
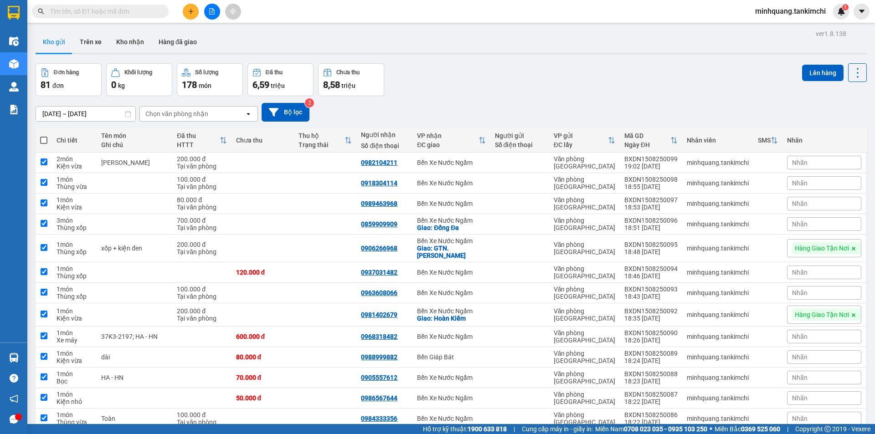
checkbox input "true"
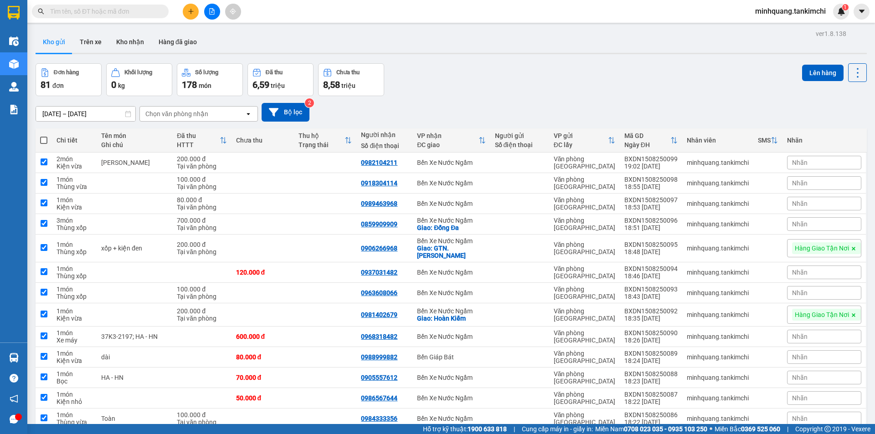
checkbox input "true"
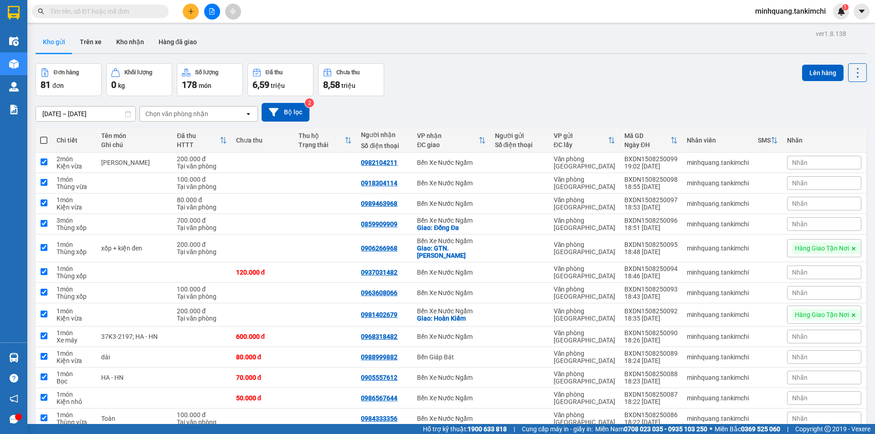
checkbox input "true"
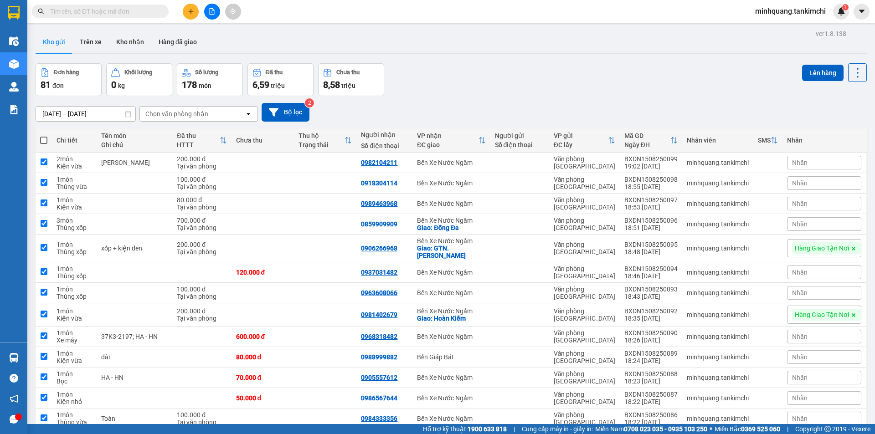
checkbox input "true"
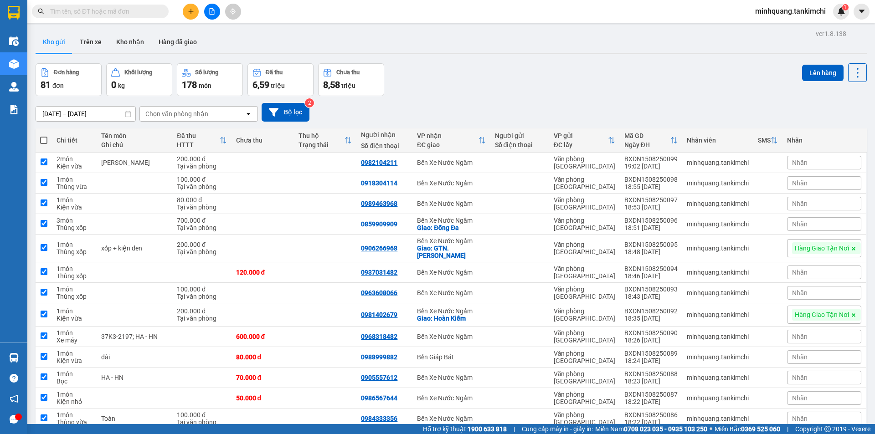
checkbox input "true"
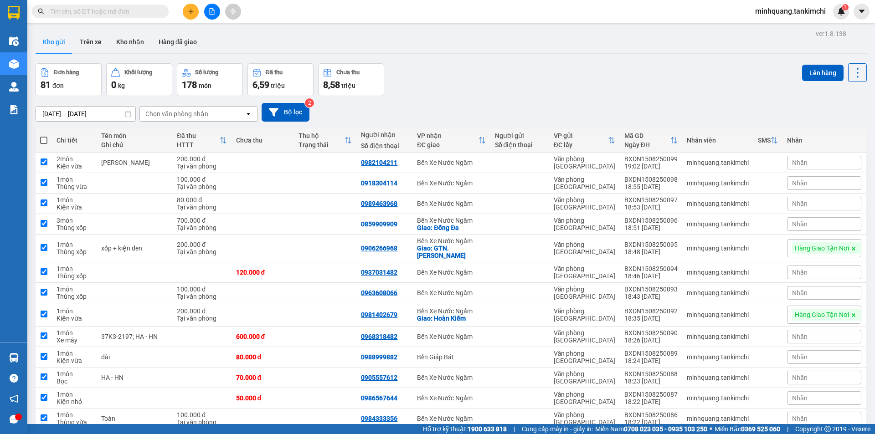
checkbox input "true"
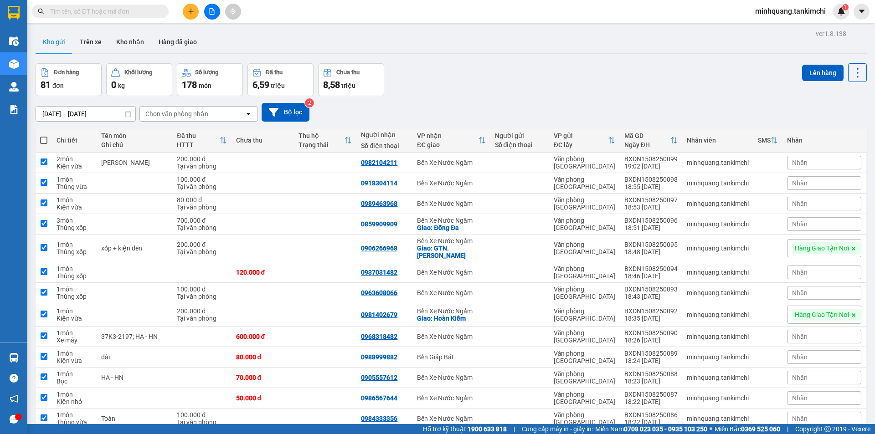
checkbox input "true"
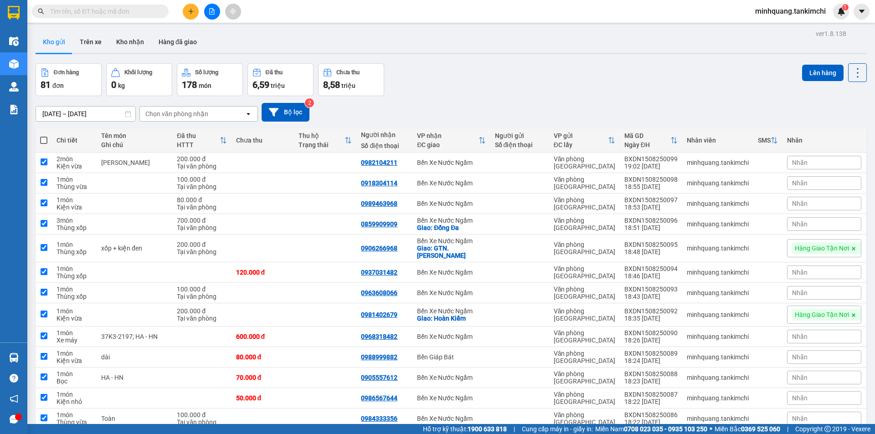
checkbox input "true"
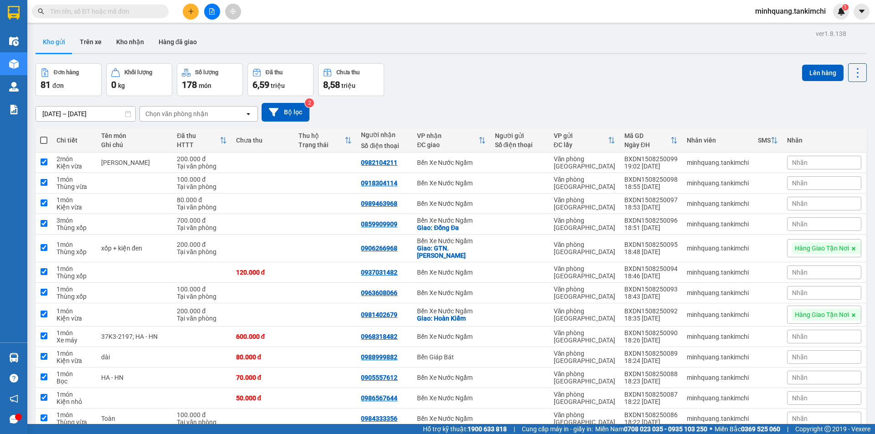
checkbox input "true"
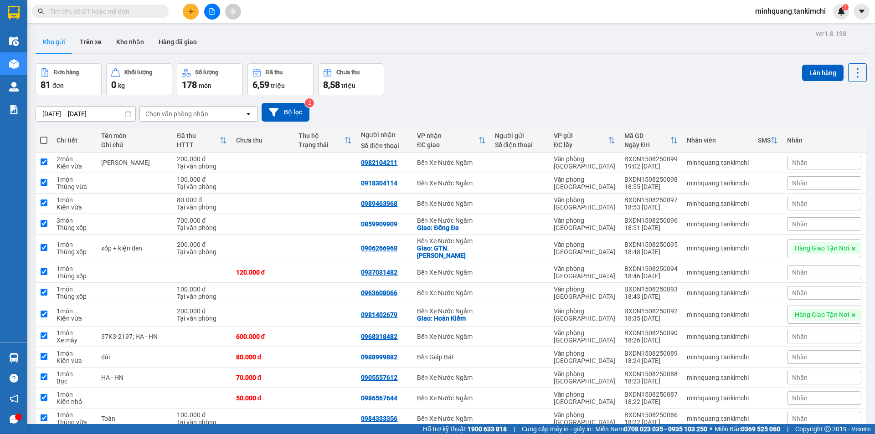
checkbox input "true"
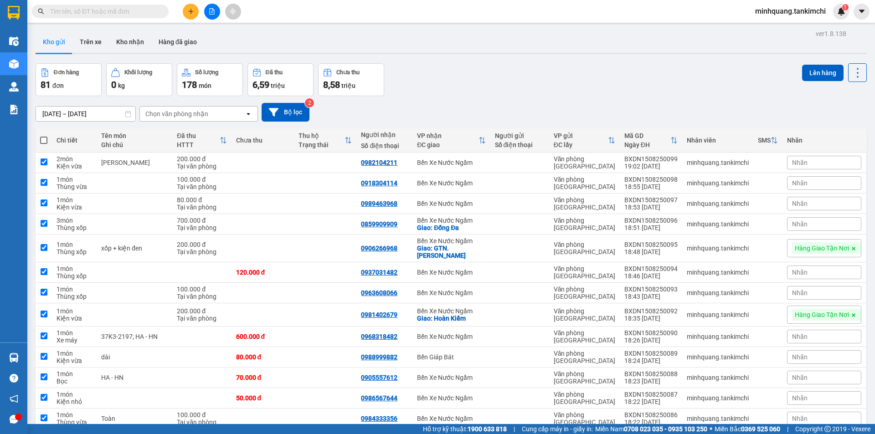
checkbox input "true"
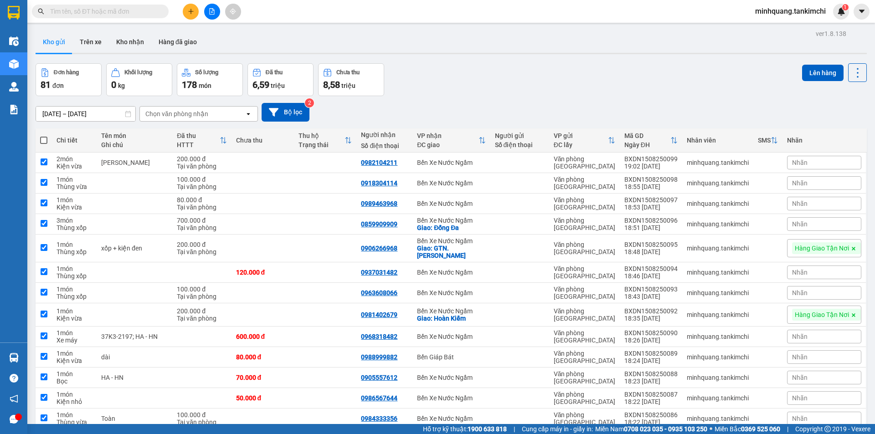
checkbox input "true"
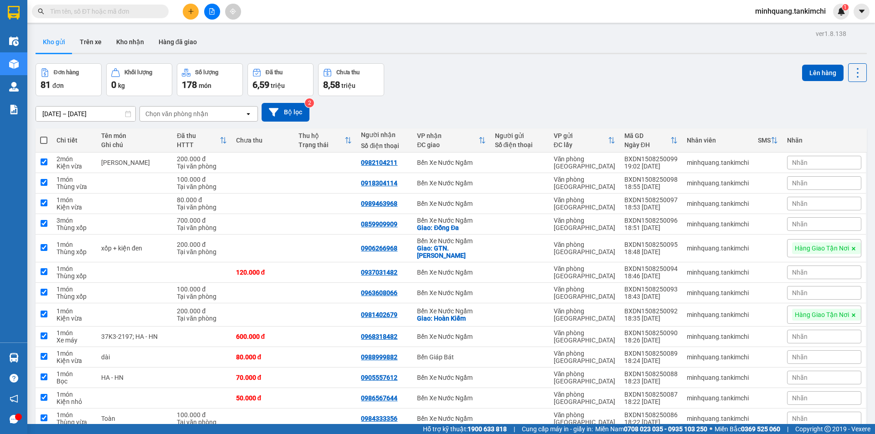
checkbox input "true"
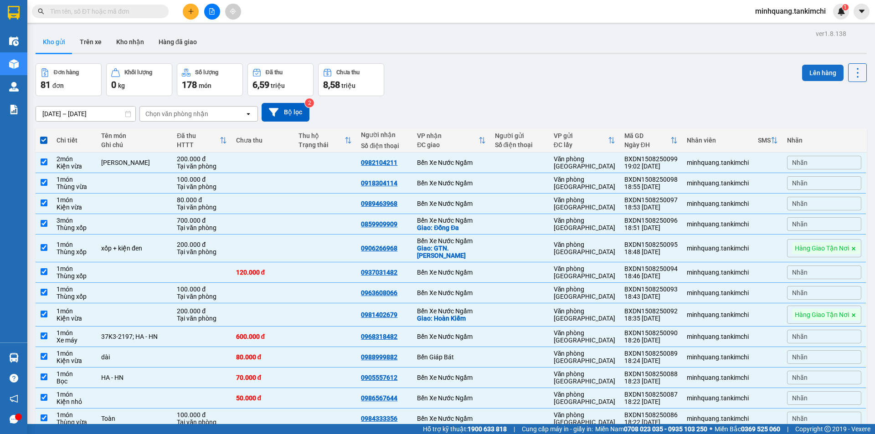
click at [812, 71] on button "Lên hàng" at bounding box center [822, 73] width 41 height 16
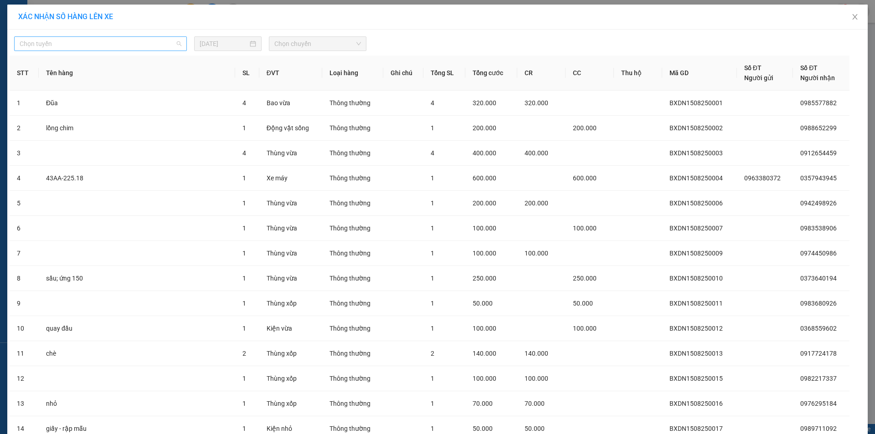
click at [107, 42] on span "Chọn tuyến" at bounding box center [101, 44] width 162 height 14
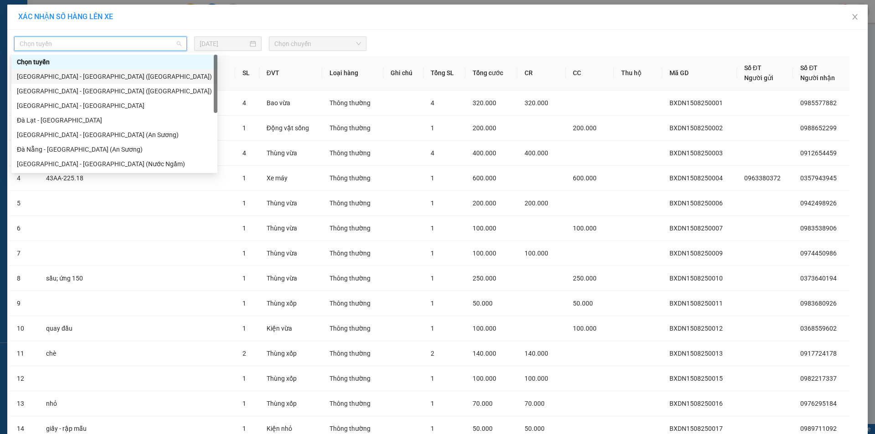
click at [75, 75] on div "[GEOGRAPHIC_DATA] - [GEOGRAPHIC_DATA] ([GEOGRAPHIC_DATA])" at bounding box center [114, 77] width 195 height 10
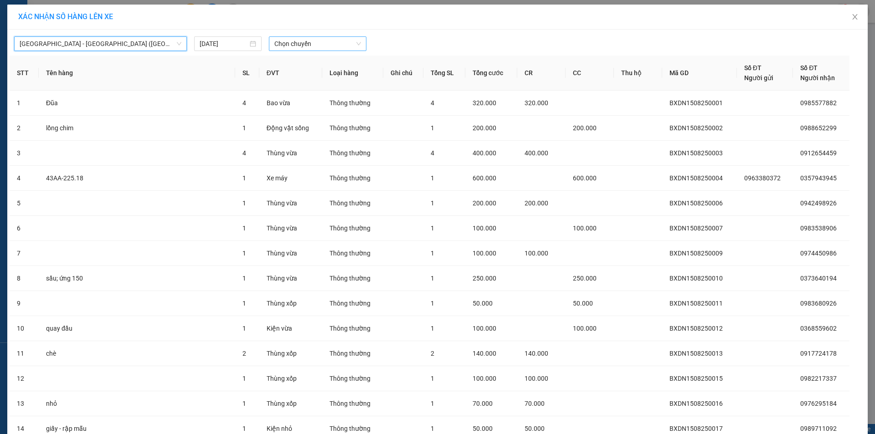
click at [320, 46] on span "Chọn chuyến" at bounding box center [317, 44] width 87 height 14
click at [283, 80] on div "05:00" at bounding box center [306, 77] width 71 height 10
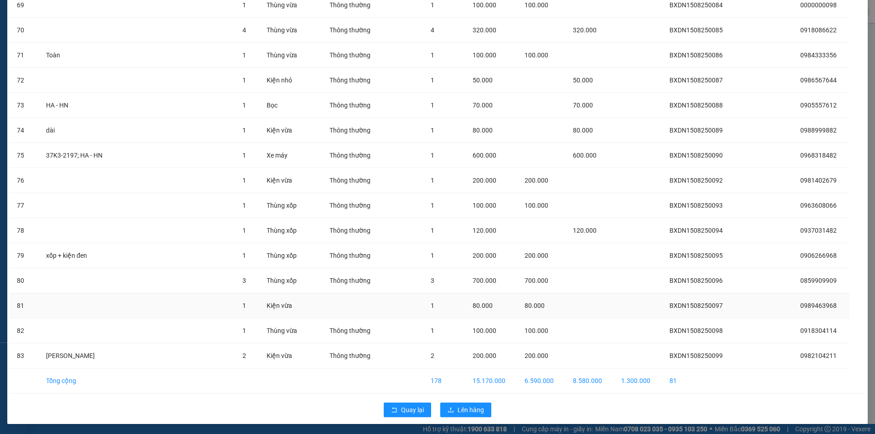
scroll to position [1809, 0]
click at [469, 410] on span "Lên hàng" at bounding box center [471, 409] width 26 height 10
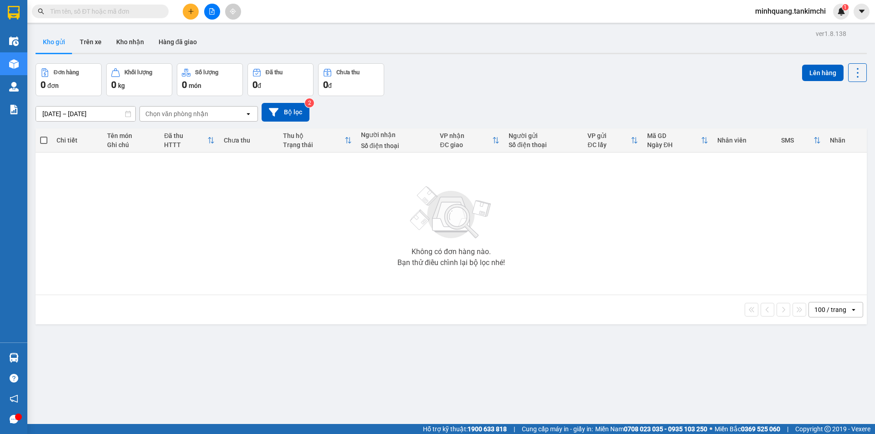
drag, startPoint x: 74, startPoint y: 10, endPoint x: 373, endPoint y: 72, distance: 305.0
click at [75, 10] on input "text" at bounding box center [104, 11] width 108 height 10
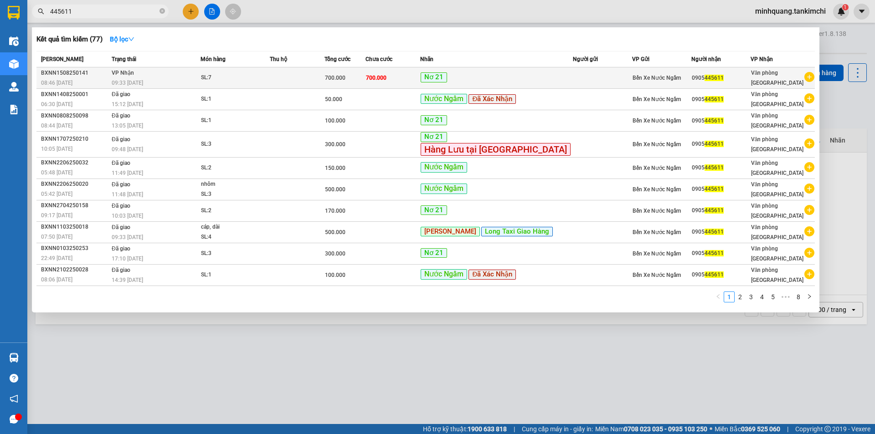
type input "445611"
click at [386, 76] on span "700.000" at bounding box center [376, 78] width 21 height 6
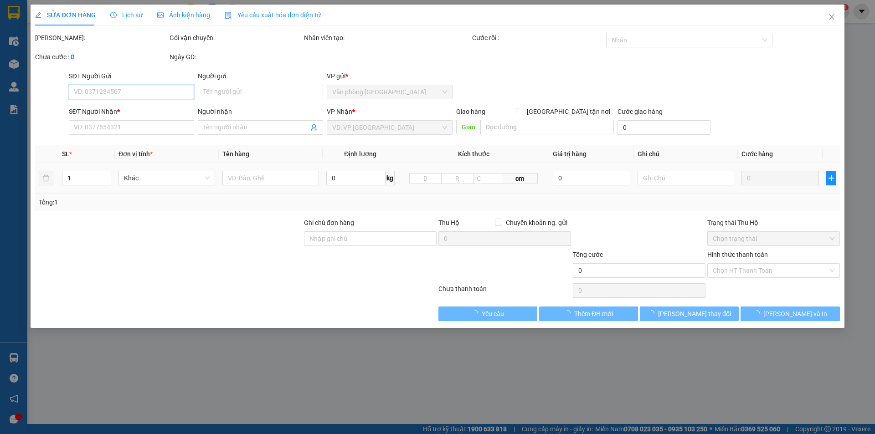
type input "0905445611"
type input "700.000"
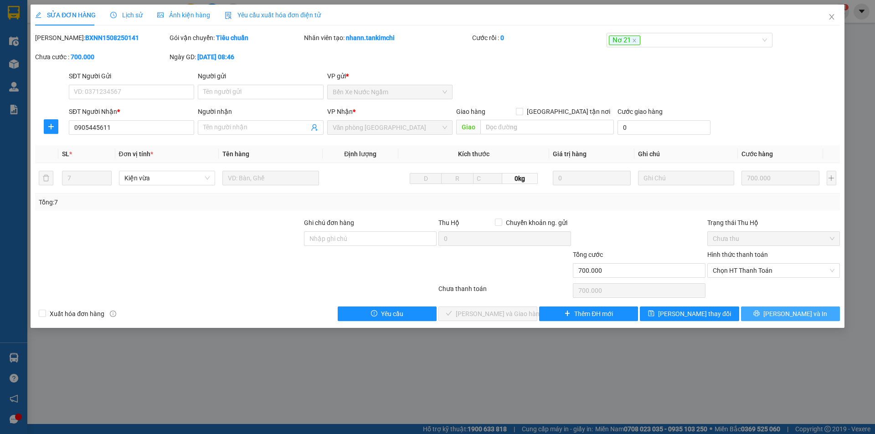
click at [787, 314] on span "[PERSON_NAME] và In" at bounding box center [795, 314] width 64 height 10
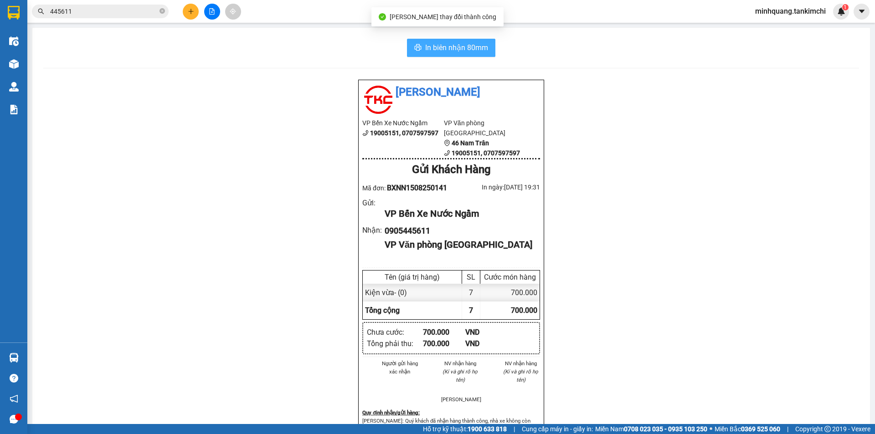
click at [433, 47] on span "In biên nhận 80mm" at bounding box center [456, 47] width 63 height 11
